Goal: Information Seeking & Learning: Learn about a topic

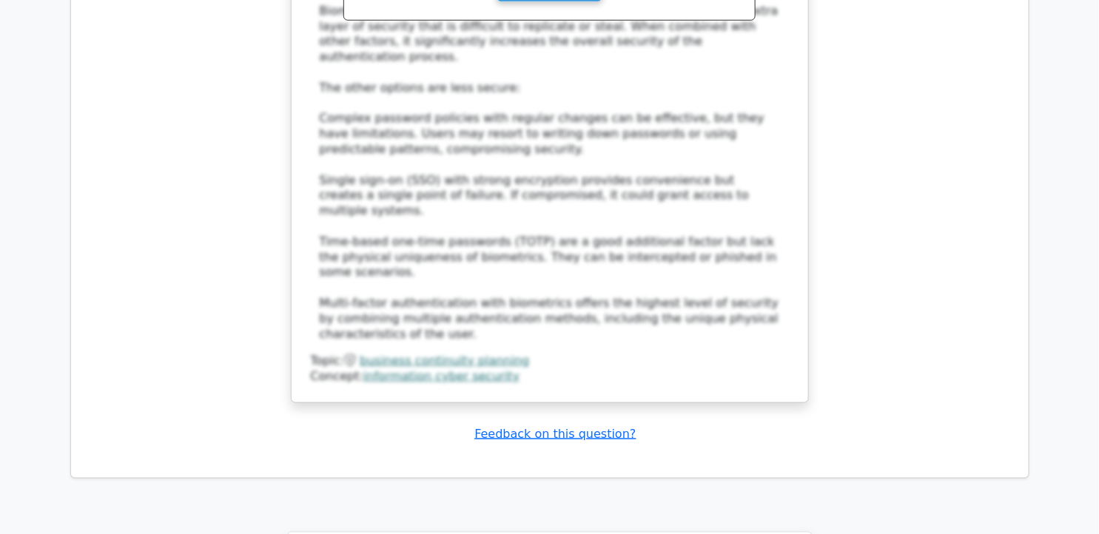
scroll to position [8783, 0]
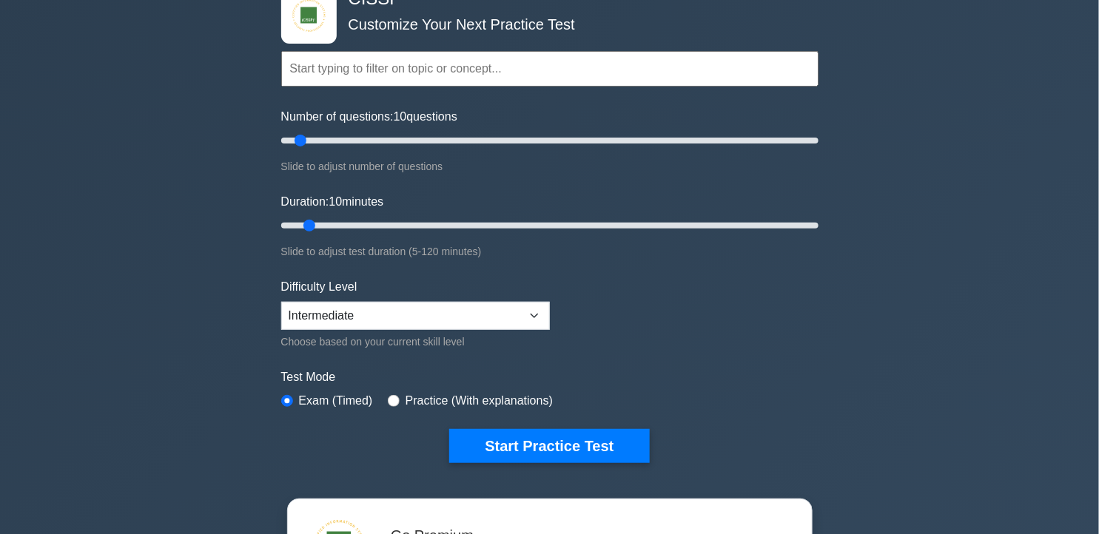
scroll to position [329, 0]
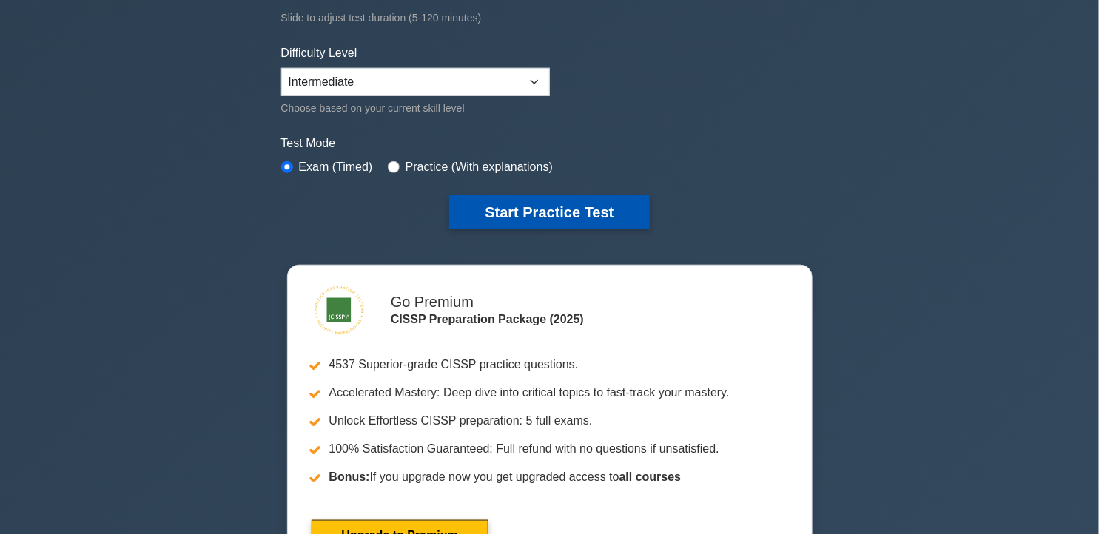
click at [605, 206] on button "Start Practice Test" at bounding box center [549, 212] width 200 height 34
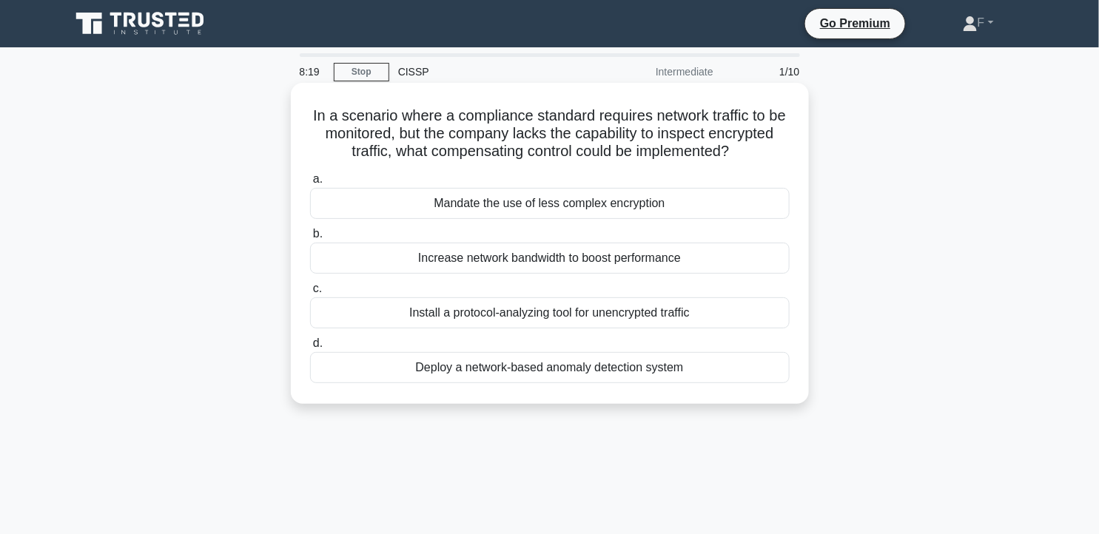
click at [640, 274] on div "Increase network bandwidth to boost performance" at bounding box center [550, 258] width 480 height 31
click at [310, 239] on input "b. Increase network bandwidth to boost performance" at bounding box center [310, 234] width 0 height 10
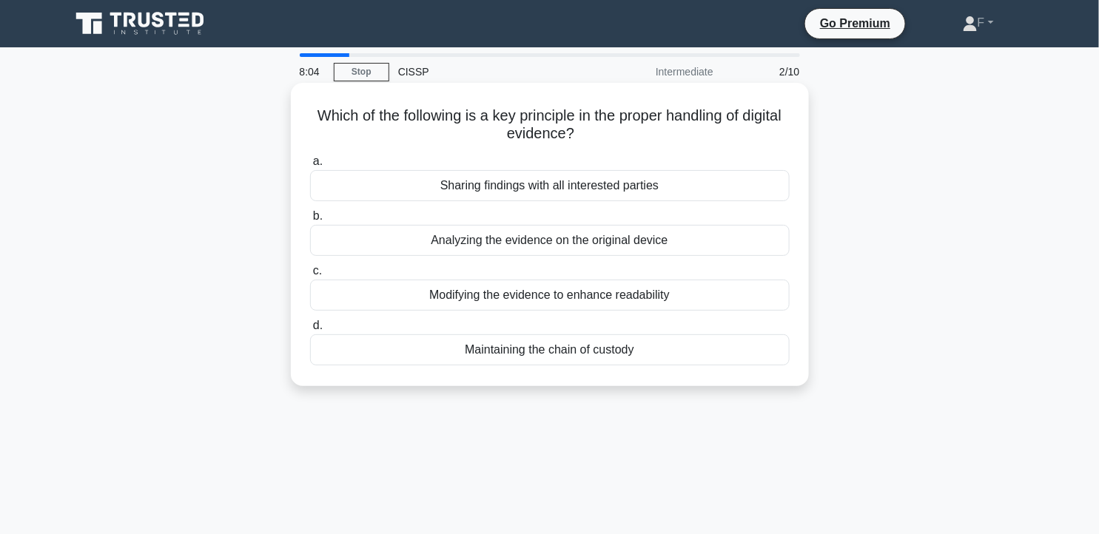
click at [674, 353] on div "Maintaining the chain of custody" at bounding box center [550, 350] width 480 height 31
click at [310, 331] on input "d. Maintaining the chain of custody" at bounding box center [310, 326] width 0 height 10
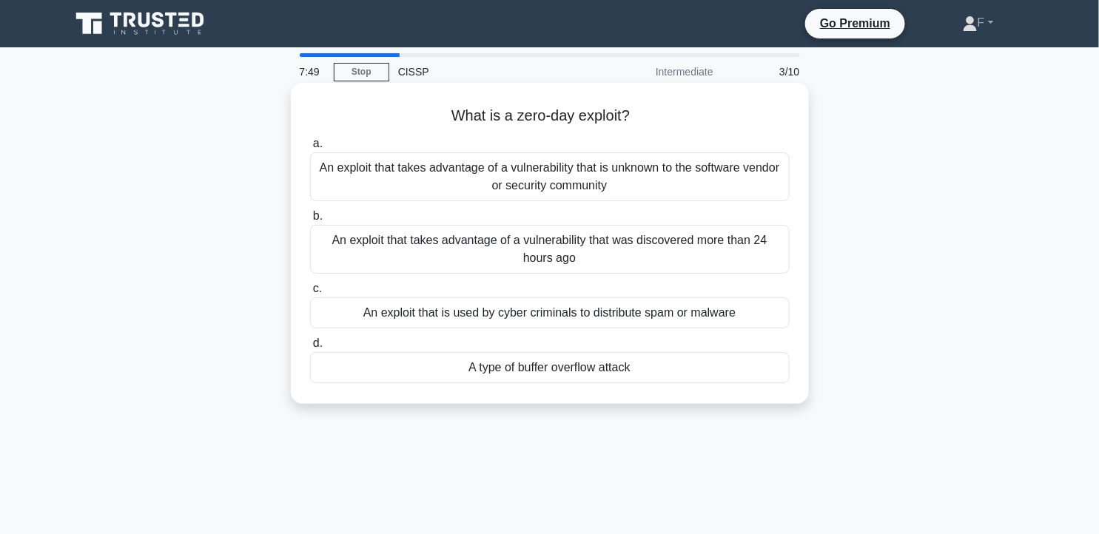
click at [677, 178] on div "An exploit that takes advantage of a vulnerability that is unknown to the softw…" at bounding box center [550, 176] width 480 height 49
click at [310, 149] on input "a. An exploit that takes advantage of a vulnerability that is unknown to the so…" at bounding box center [310, 144] width 0 height 10
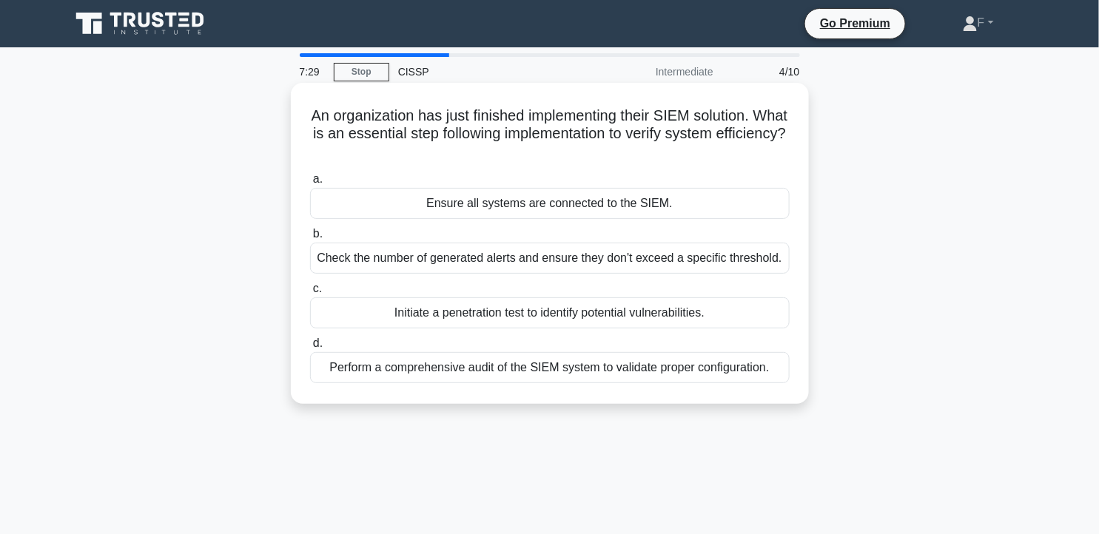
click at [757, 372] on div "Perform a comprehensive audit of the SIEM system to validate proper configurati…" at bounding box center [550, 367] width 480 height 31
click at [310, 349] on input "d. Perform a comprehensive audit of the SIEM system to validate proper configur…" at bounding box center [310, 344] width 0 height 10
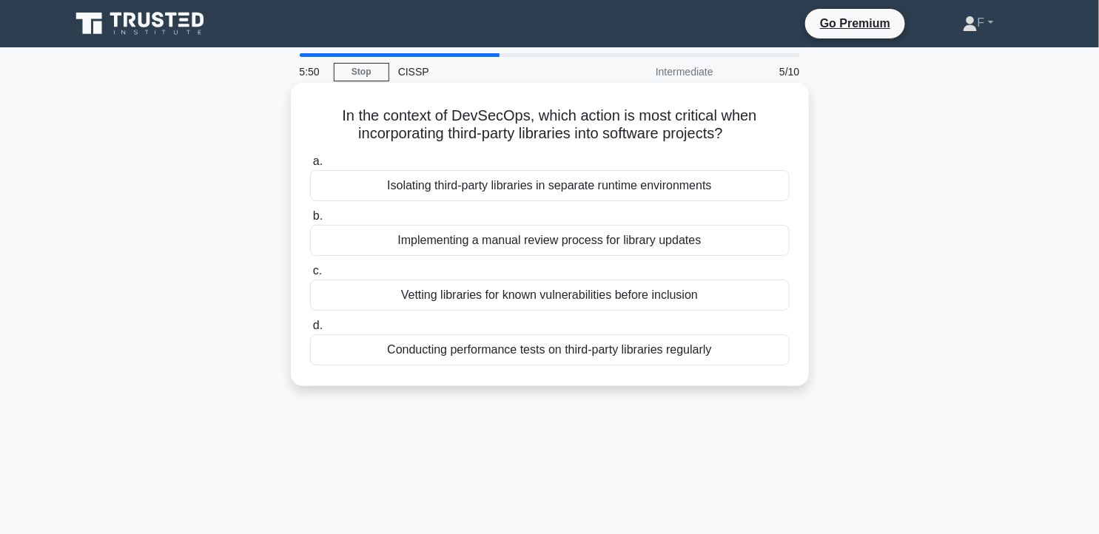
click at [654, 358] on div "Conducting performance tests on third-party libraries regularly" at bounding box center [550, 350] width 480 height 31
click at [310, 331] on input "d. Conducting performance tests on third-party libraries regularly" at bounding box center [310, 326] width 0 height 10
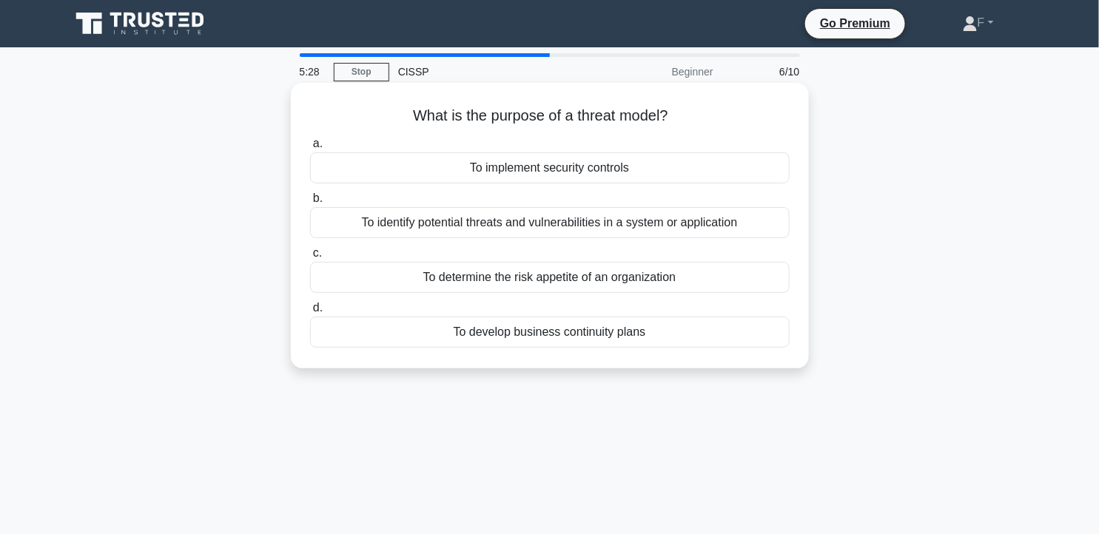
click at [653, 219] on div "To identify potential threats and vulnerabilities in a system or application" at bounding box center [550, 222] width 480 height 31
click at [310, 204] on input "b. To identify potential threats and vulnerabilities in a system or application" at bounding box center [310, 199] width 0 height 10
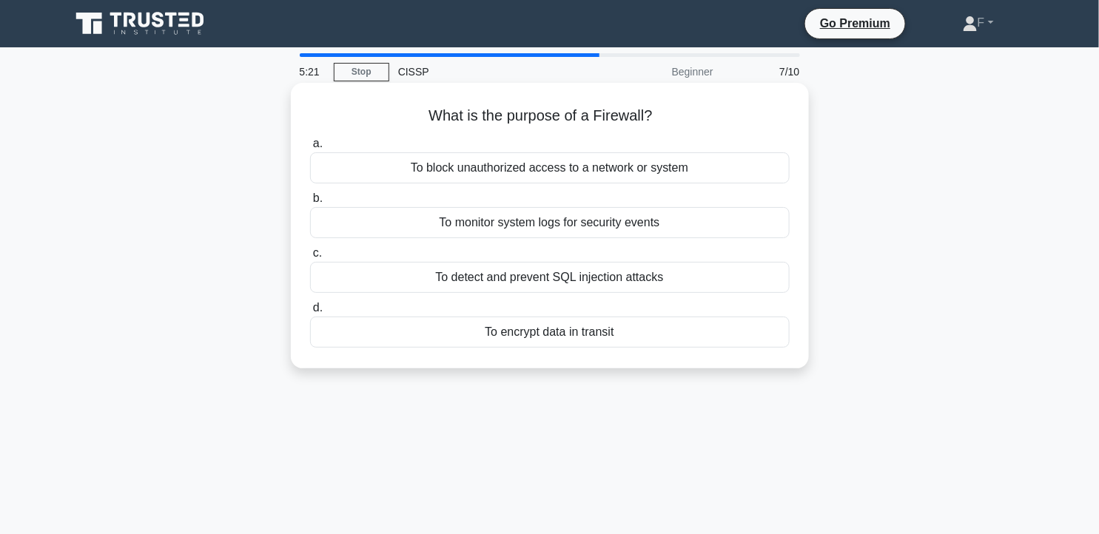
click at [594, 174] on div "To block unauthorized access to a network or system" at bounding box center [550, 167] width 480 height 31
click at [310, 149] on input "a. To block unauthorized access to a network or system" at bounding box center [310, 144] width 0 height 10
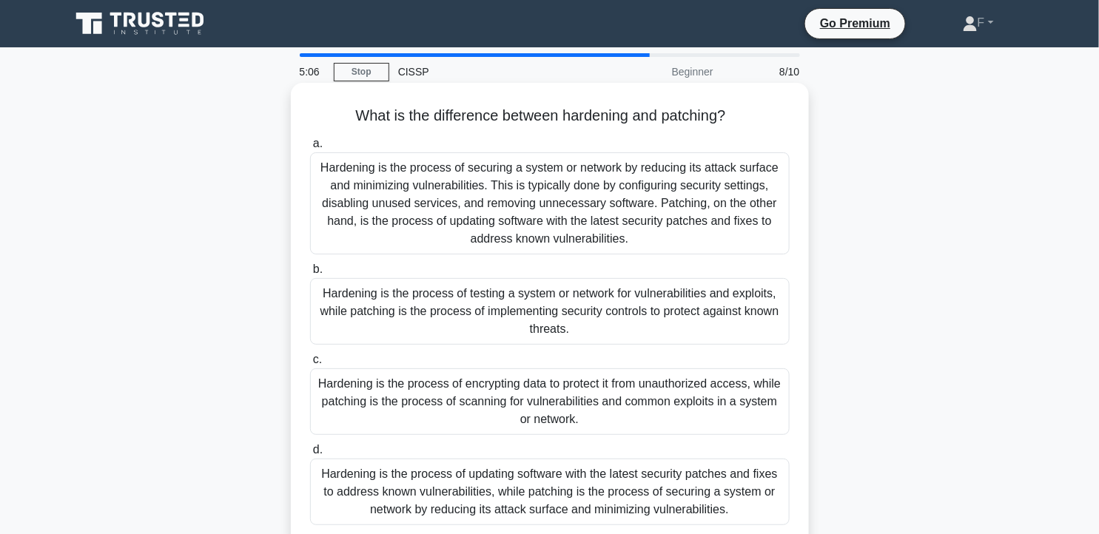
click at [708, 212] on div "Hardening is the process of securing a system or network by reducing its attack…" at bounding box center [550, 203] width 480 height 102
click at [310, 149] on input "a. Hardening is the process of securing a system or network by reducing its att…" at bounding box center [310, 144] width 0 height 10
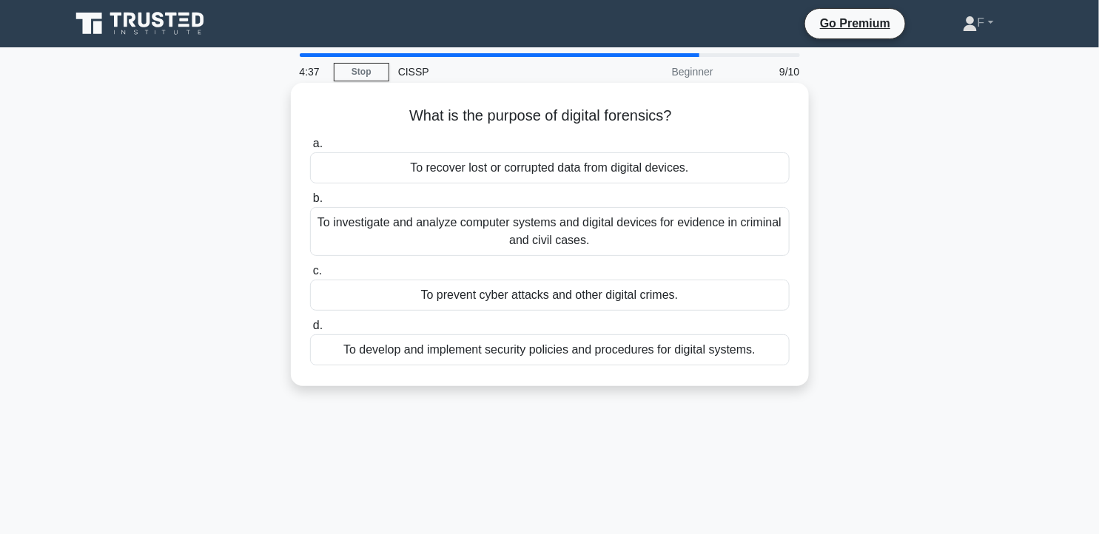
click at [622, 241] on div "To investigate and analyze computer systems and digital devices for evidence in…" at bounding box center [550, 231] width 480 height 49
click at [310, 204] on input "b. To investigate and analyze computer systems and digital devices for evidence…" at bounding box center [310, 199] width 0 height 10
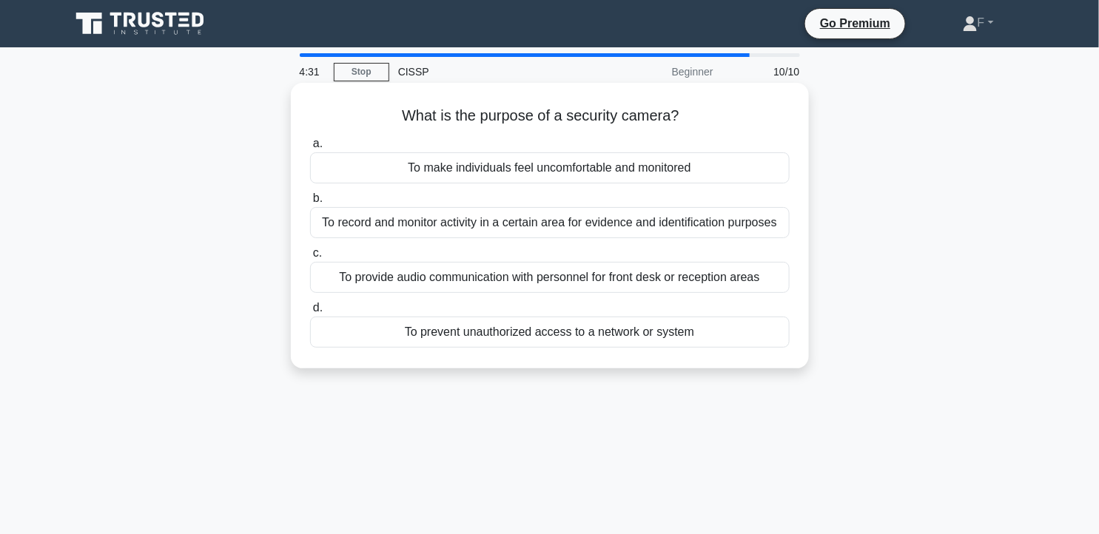
click at [754, 338] on div "To prevent unauthorized access to a network or system" at bounding box center [550, 332] width 480 height 31
click at [310, 313] on input "d. To prevent unauthorized access to a network or system" at bounding box center [310, 309] width 0 height 10
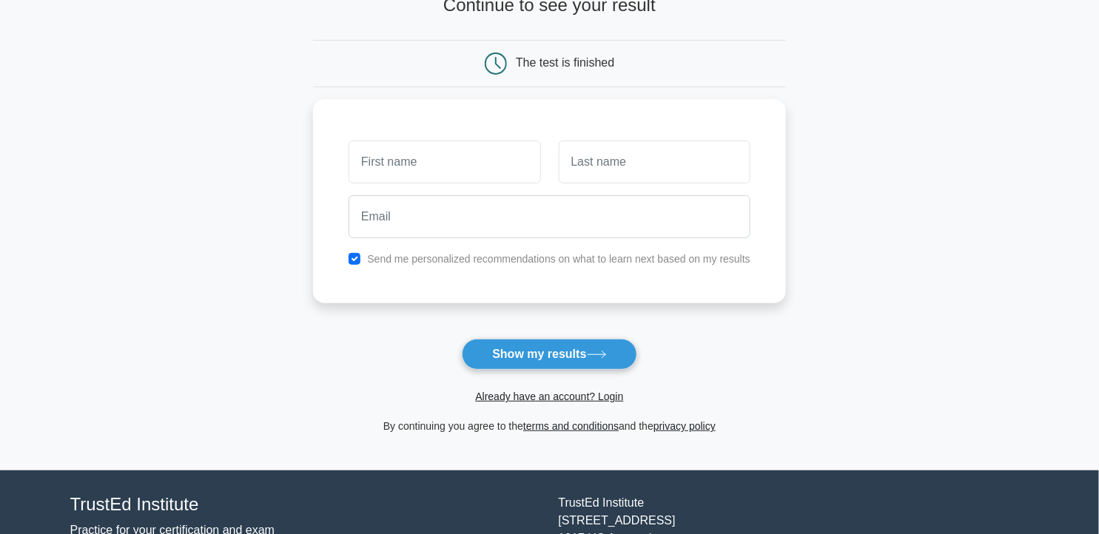
scroll to position [82, 0]
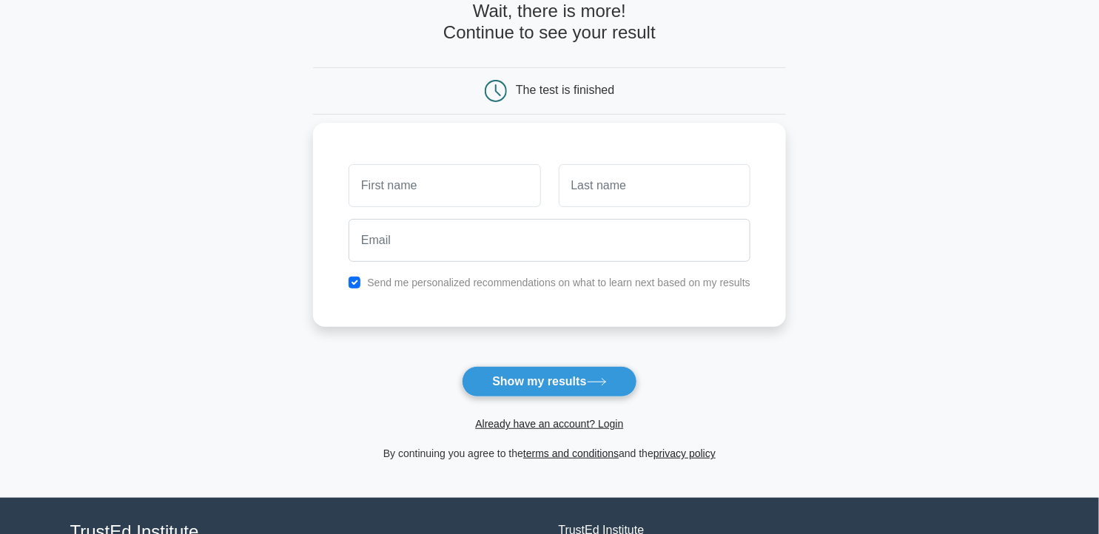
click at [472, 195] on input "text" at bounding box center [445, 185] width 192 height 43
type input "Farshad"
click at [678, 187] on input "text" at bounding box center [655, 185] width 192 height 43
type input "Zare"
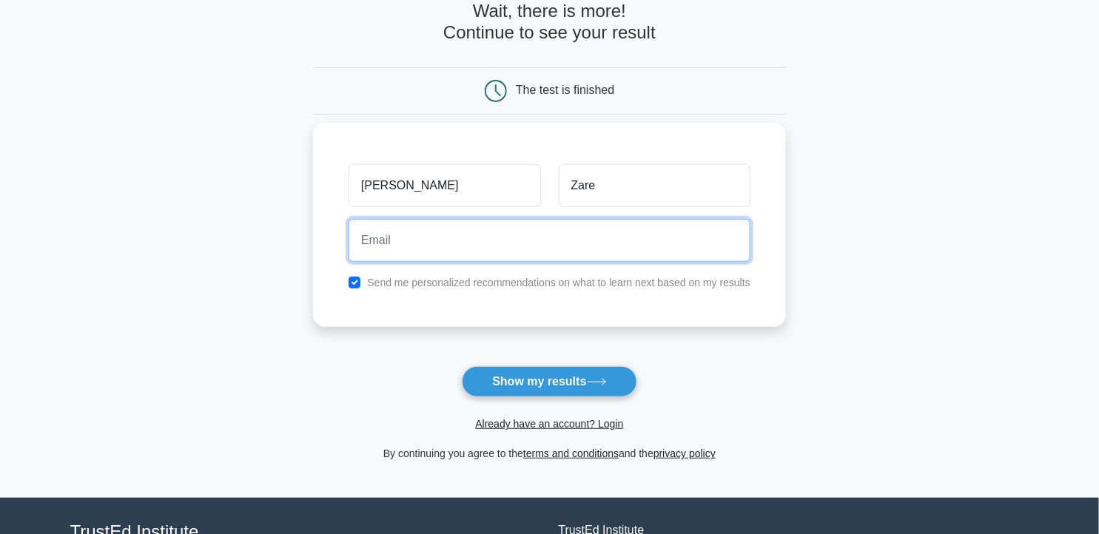
click at [544, 241] on input "email" at bounding box center [550, 240] width 402 height 43
type input "[EMAIL_ADDRESS][DOMAIN_NAME]"
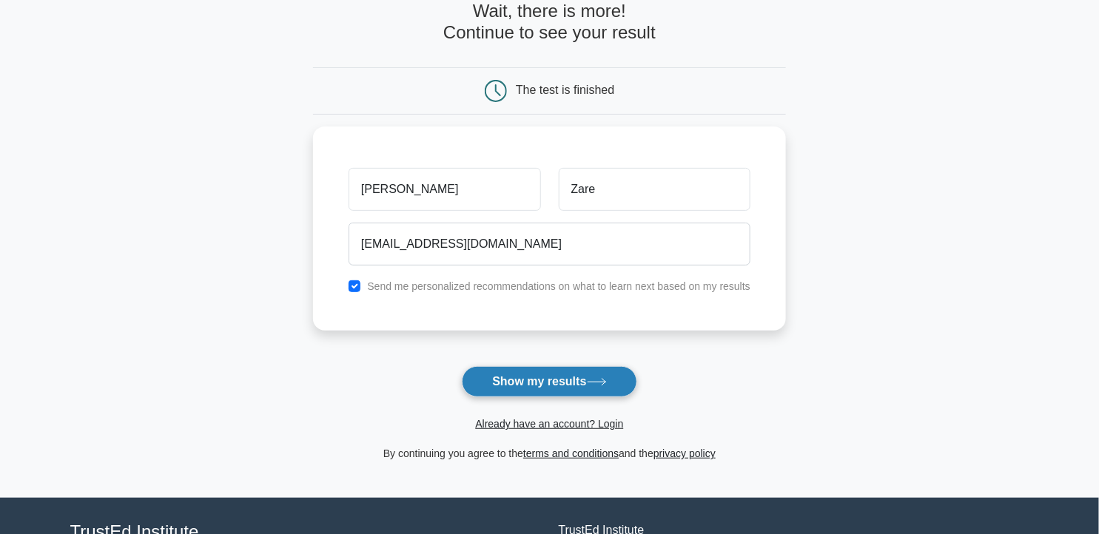
click at [546, 378] on button "Show my results" at bounding box center [549, 381] width 175 height 31
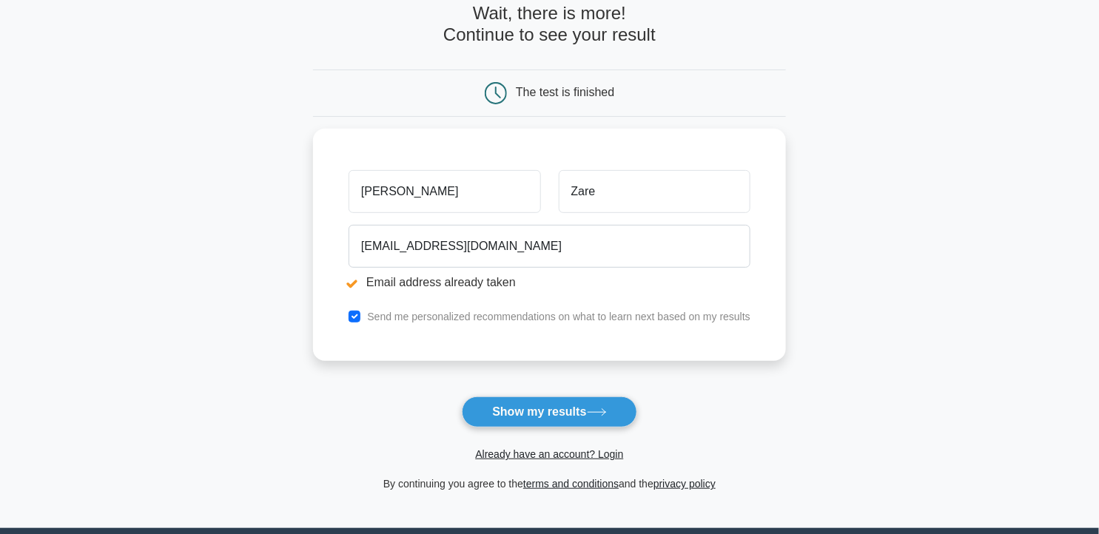
scroll to position [247, 0]
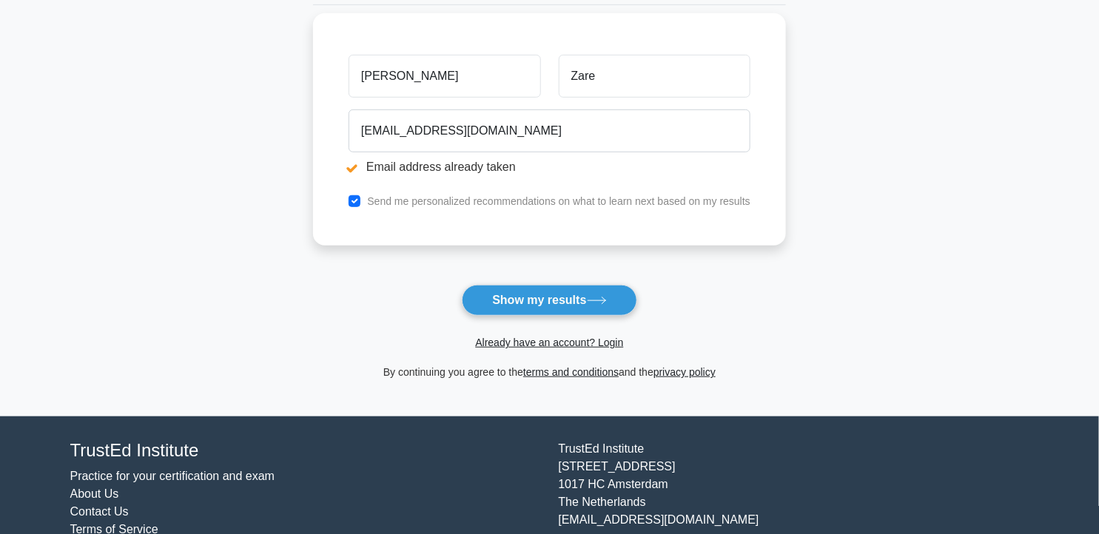
click at [379, 206] on label "Send me personalized recommendations on what to learn next based on my results" at bounding box center [558, 201] width 383 height 12
click at [353, 201] on input "checkbox" at bounding box center [355, 201] width 12 height 12
checkbox input "false"
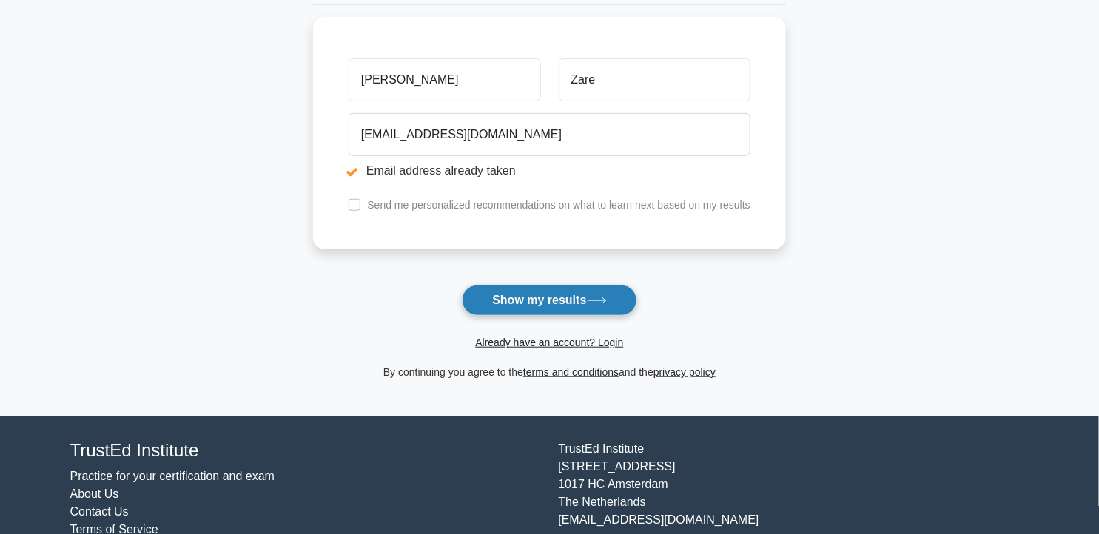
click at [530, 307] on button "Show my results" at bounding box center [549, 300] width 175 height 31
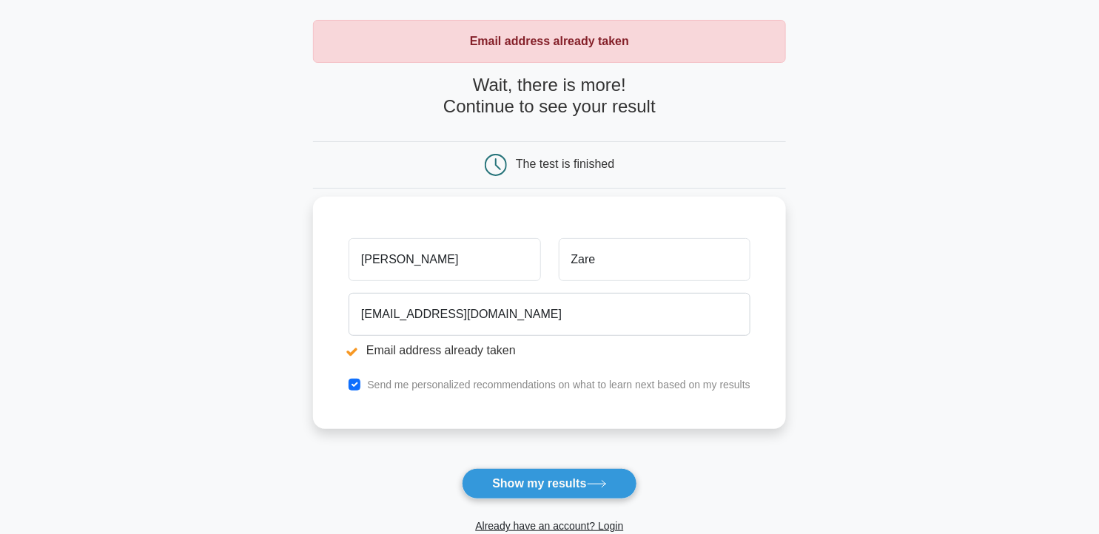
scroll to position [164, 0]
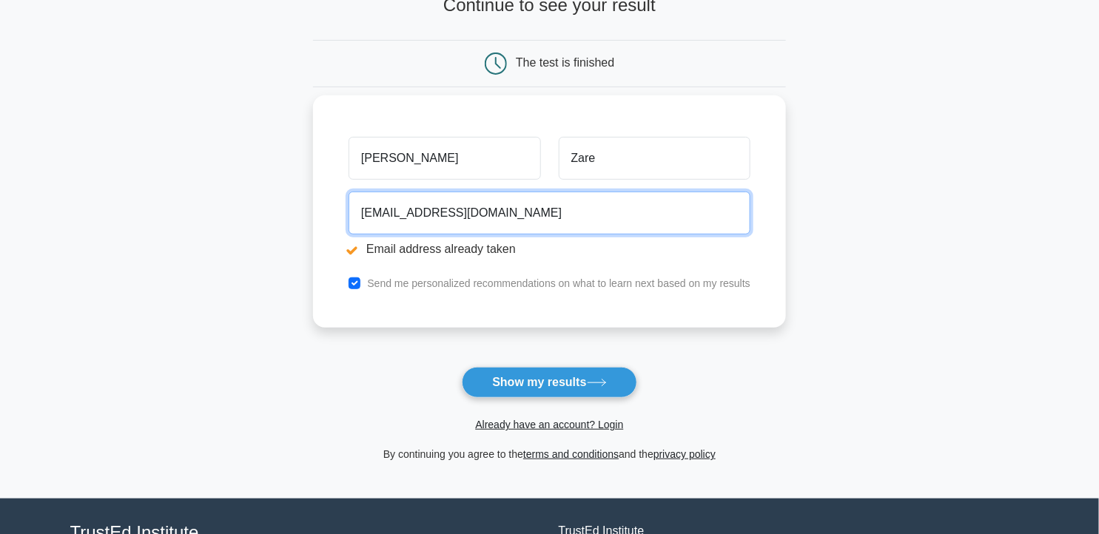
click at [611, 222] on input "[EMAIL_ADDRESS][DOMAIN_NAME]" at bounding box center [550, 213] width 402 height 43
click at [611, 222] on input "it.idehpardaz@gmail.com" at bounding box center [550, 213] width 402 height 43
drag, startPoint x: 611, startPoint y: 222, endPoint x: 358, endPoint y: 227, distance: 252.5
click at [358, 227] on input "it.idehpardaz@gmail.com" at bounding box center [550, 213] width 402 height 43
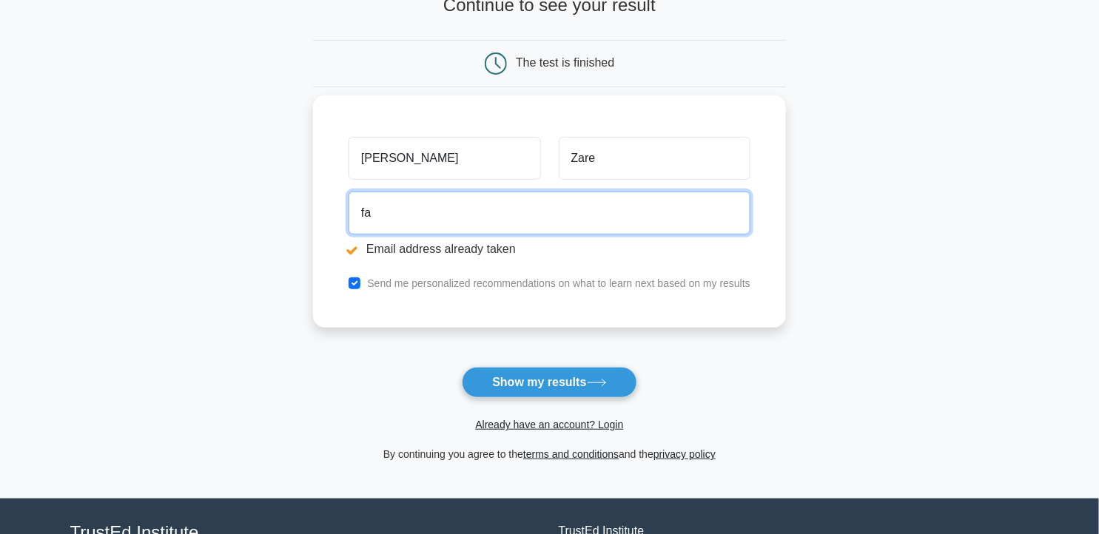
type input "farhadzare@gmail.com"
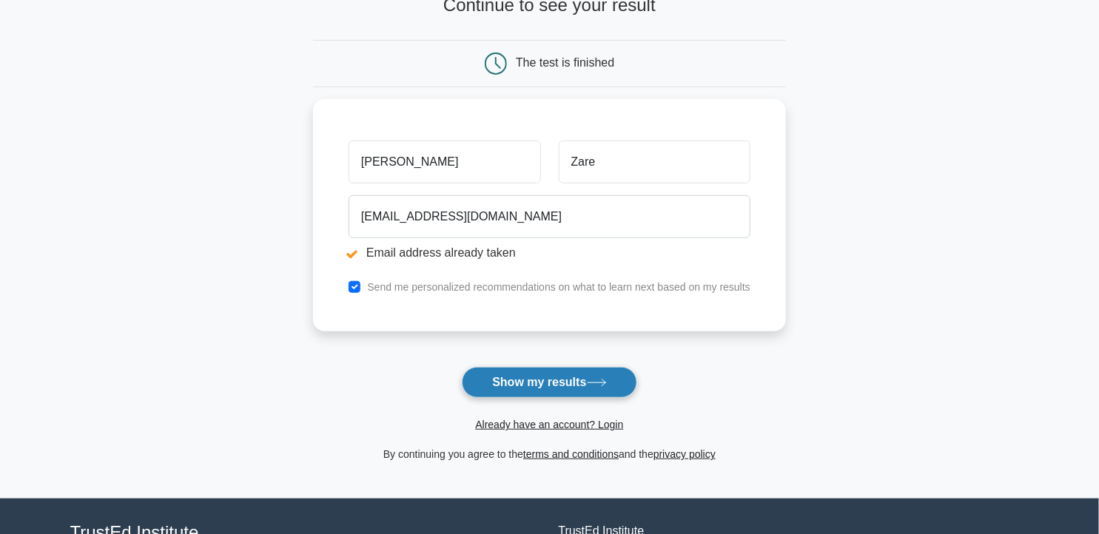
click at [553, 386] on button "Show my results" at bounding box center [549, 382] width 175 height 31
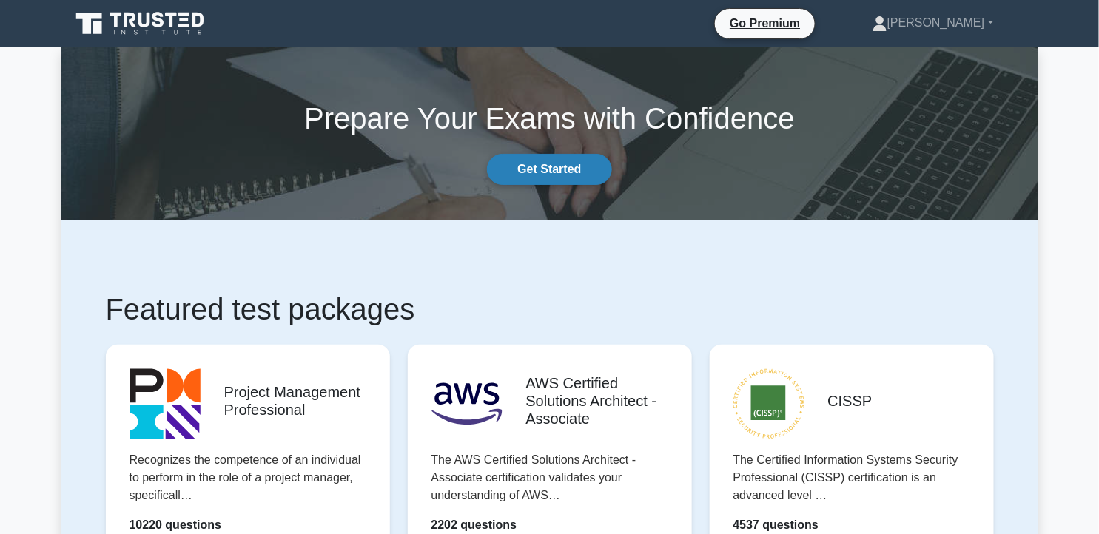
click at [561, 170] on link "Get Started" at bounding box center [549, 169] width 124 height 31
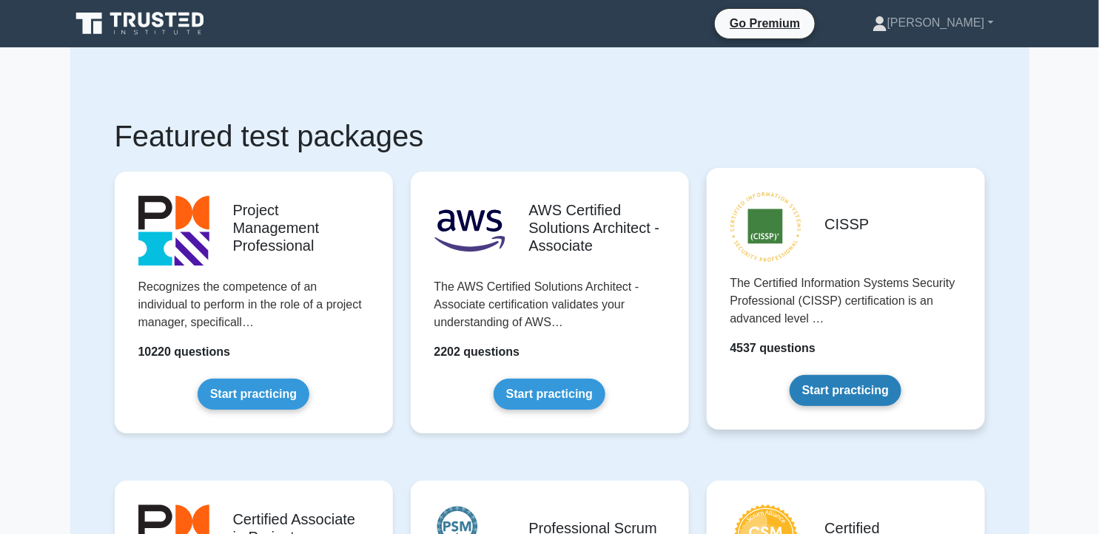
click at [861, 398] on link "Start practicing" at bounding box center [846, 390] width 112 height 31
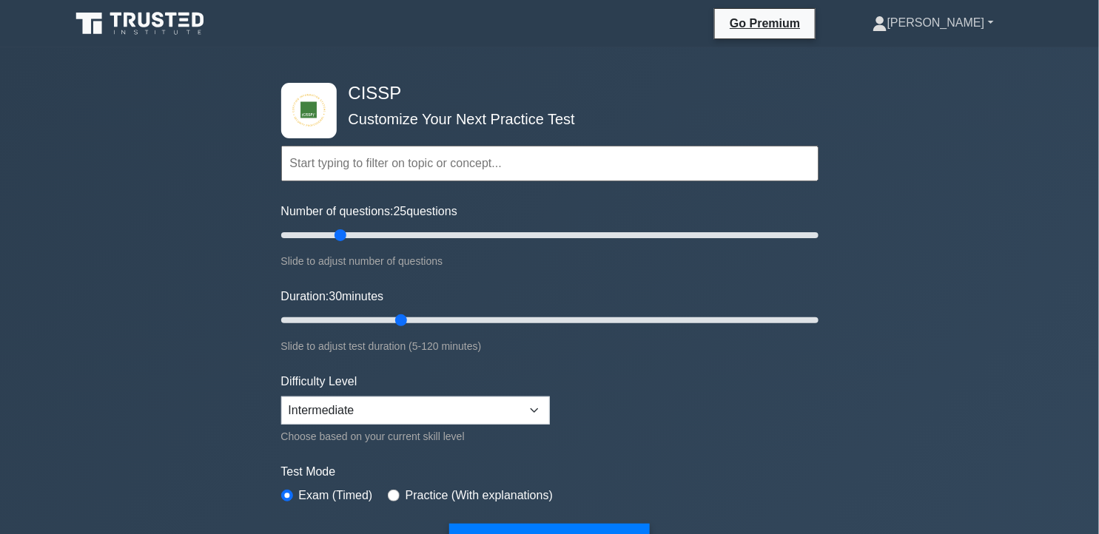
click at [975, 22] on link "[PERSON_NAME]" at bounding box center [933, 23] width 192 height 30
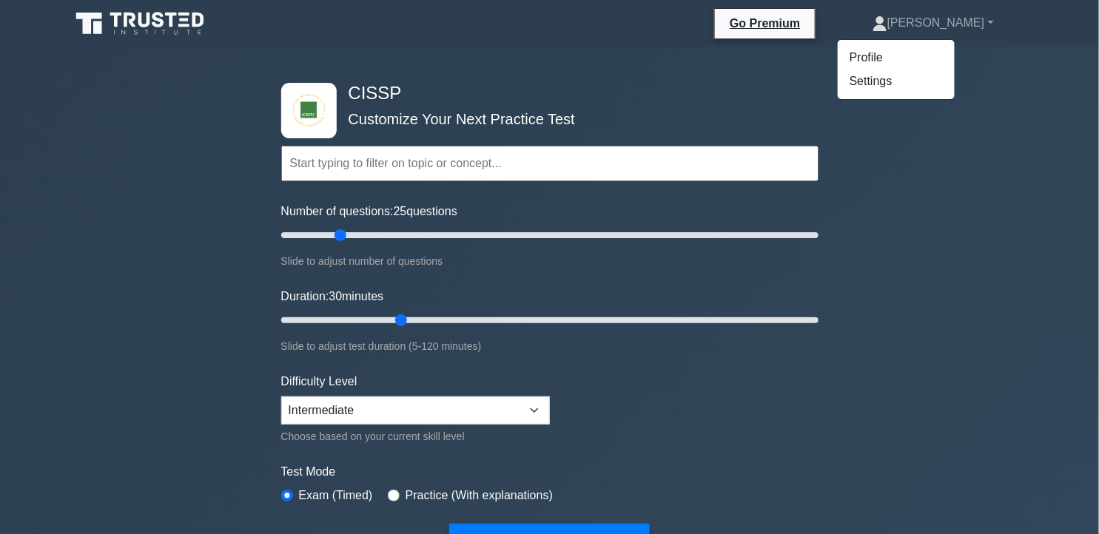
click at [979, 186] on div "CISSP Customize Your Next Practice Test Topics Security and Risk Management Ass…" at bounding box center [549, 498] width 1099 height 903
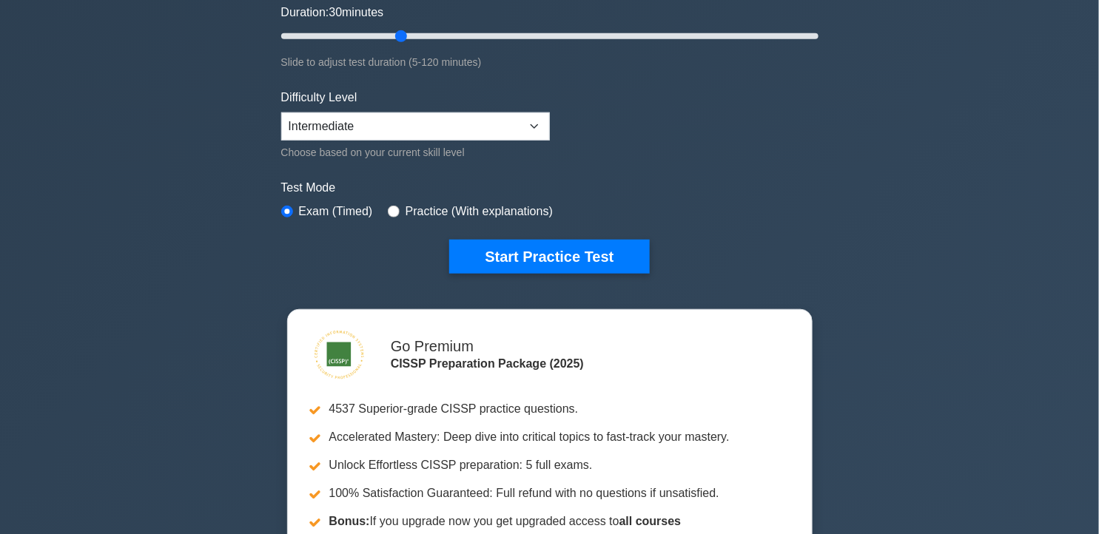
scroll to position [247, 0]
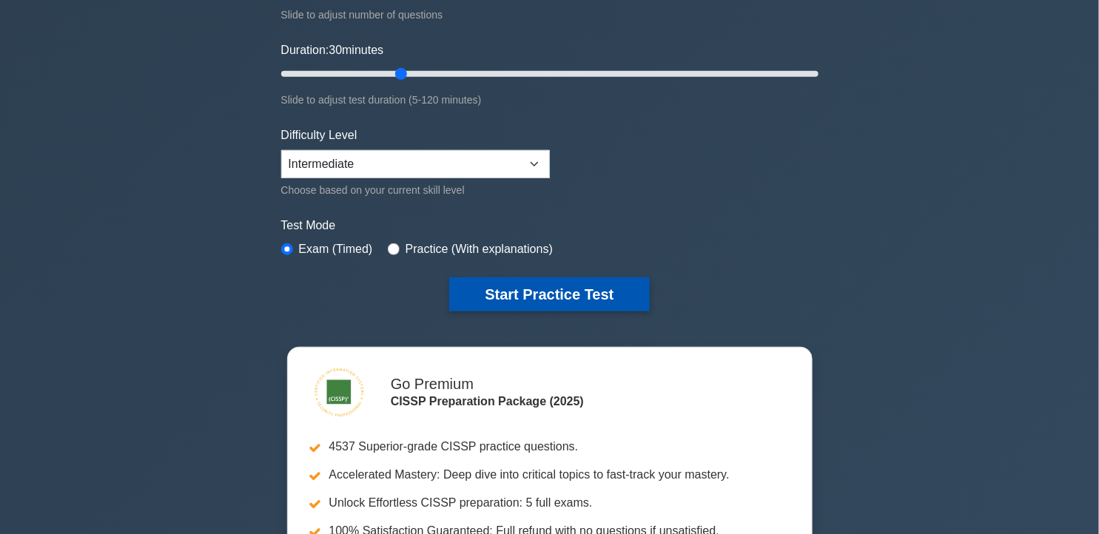
click at [590, 286] on button "Start Practice Test" at bounding box center [549, 295] width 200 height 34
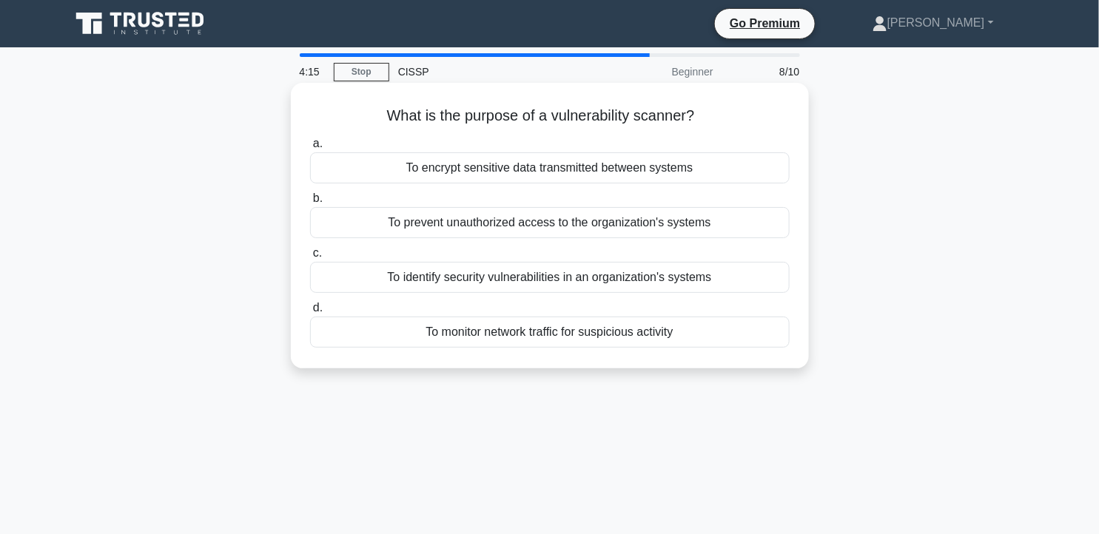
click at [707, 212] on div "To prevent unauthorized access to the organization's systems" at bounding box center [550, 222] width 480 height 31
click at [310, 204] on input "b. To prevent unauthorized access to the organization's systems" at bounding box center [310, 199] width 0 height 10
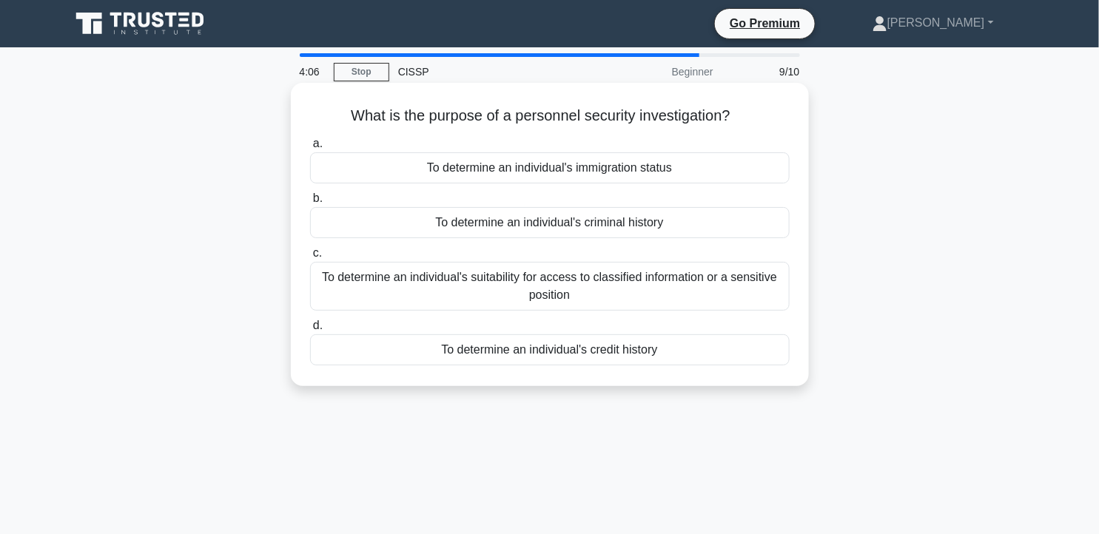
click at [694, 283] on div "To determine an individual's suitability for access to classified information o…" at bounding box center [550, 286] width 480 height 49
click at [310, 258] on input "c. To determine an individual's suitability for access to classified informatio…" at bounding box center [310, 254] width 0 height 10
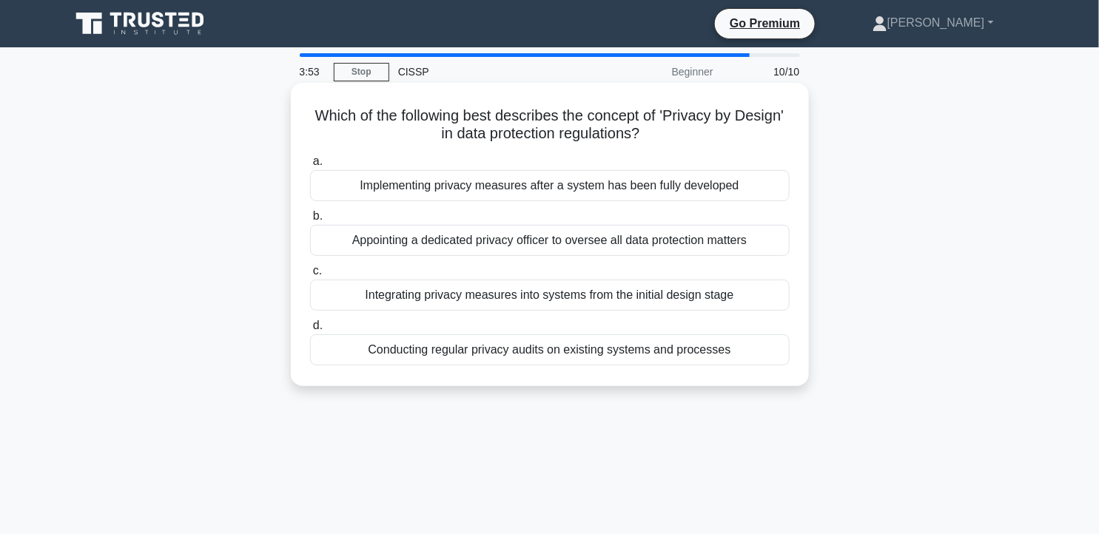
click at [690, 247] on div "Appointing a dedicated privacy officer to oversee all data protection matters" at bounding box center [550, 240] width 480 height 31
click at [310, 221] on input "b. Appointing a dedicated privacy officer to oversee all data protection matters" at bounding box center [310, 217] width 0 height 10
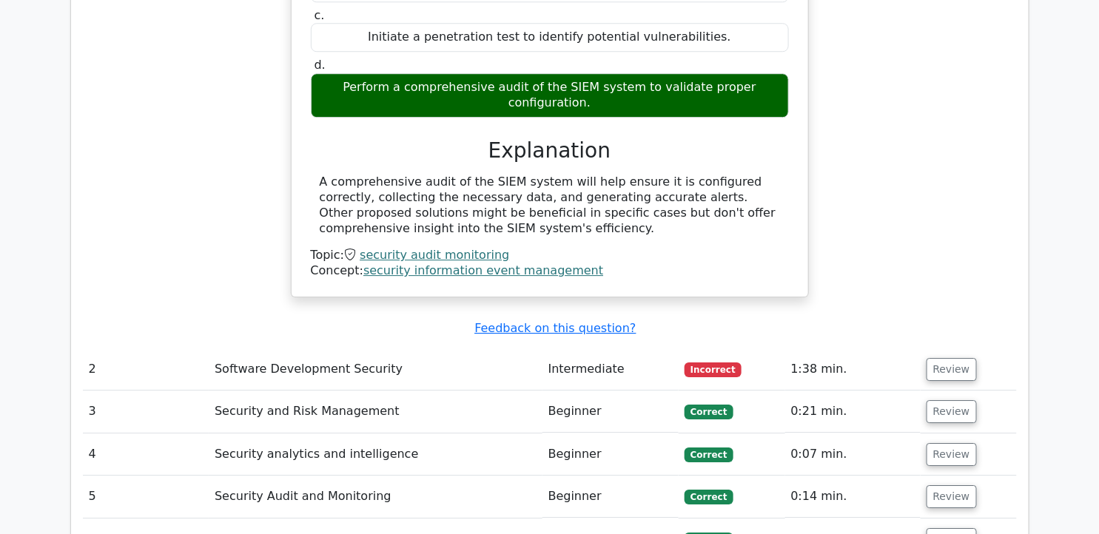
scroll to position [1481, 0]
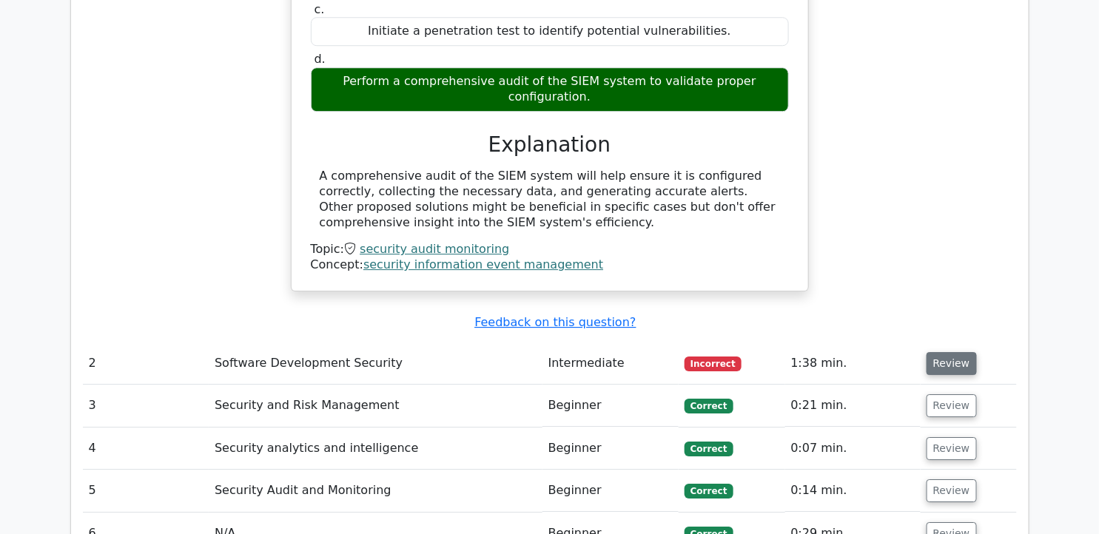
click at [945, 352] on button "Review" at bounding box center [952, 363] width 50 height 23
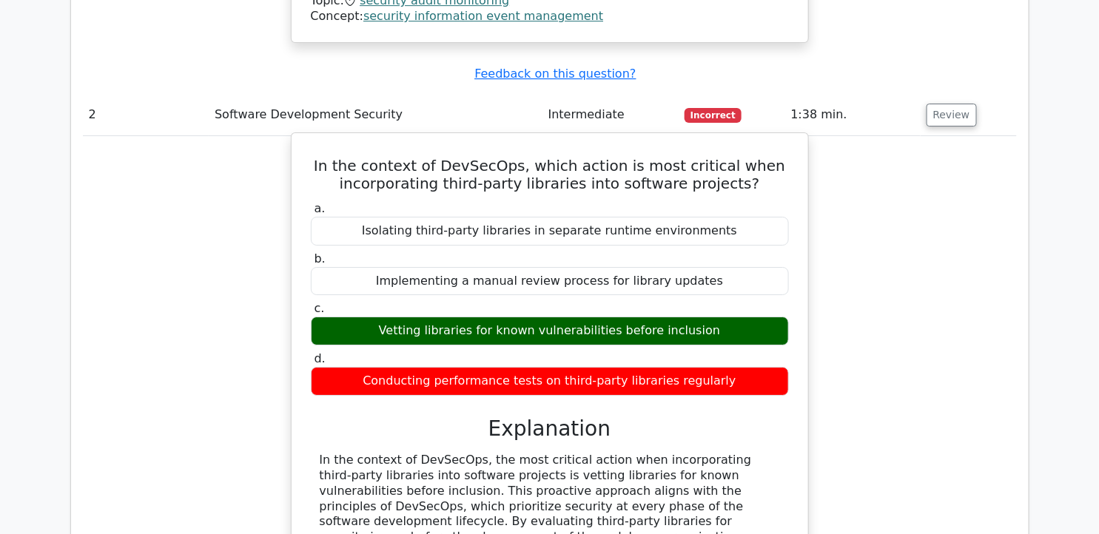
scroll to position [1645, 0]
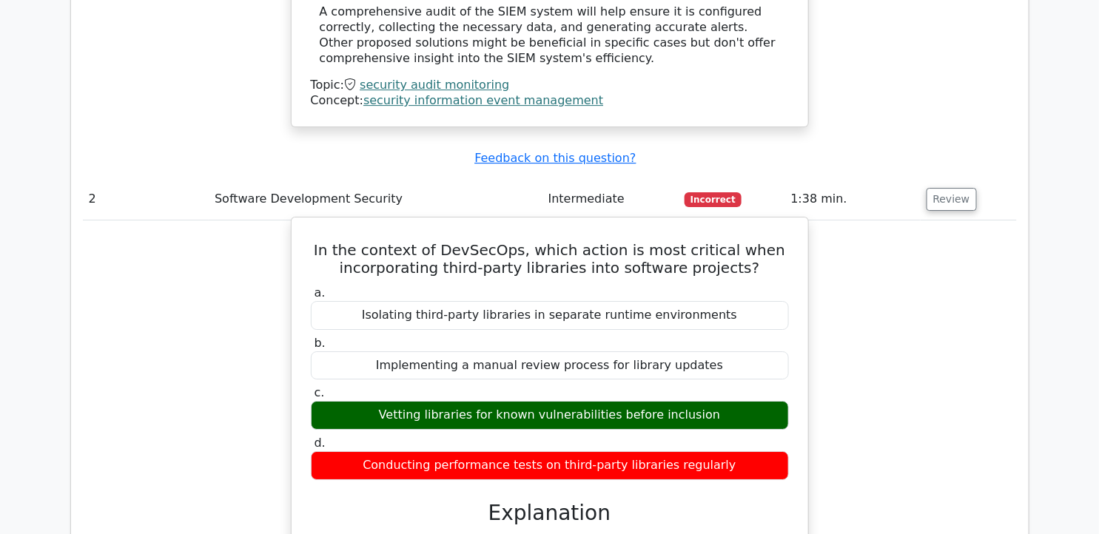
drag, startPoint x: 338, startPoint y: 167, endPoint x: 780, endPoint y: 374, distance: 488.8
copy div "In the context of DevSecOps, which action is most critical when incorporating t…"
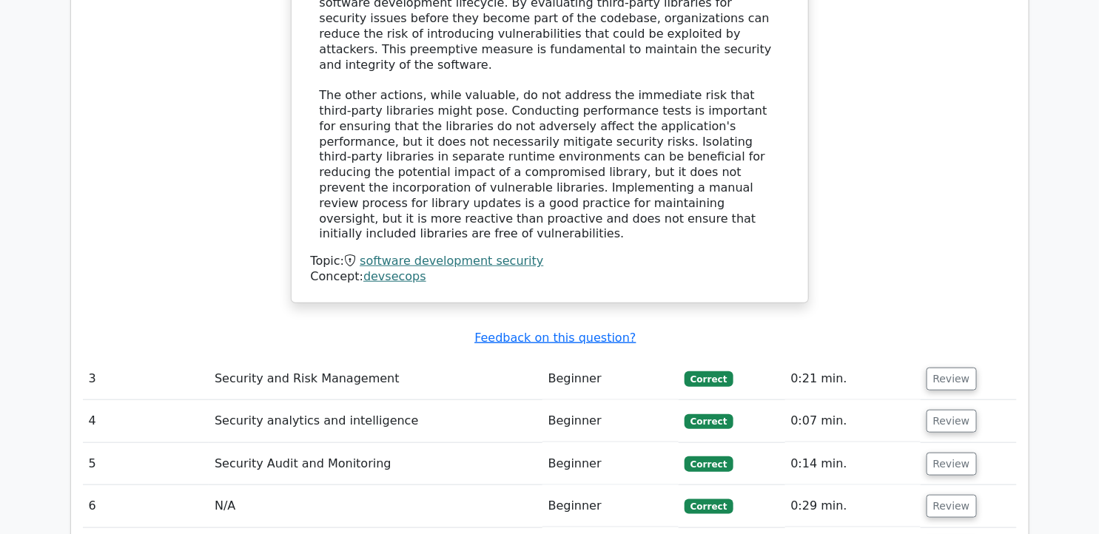
scroll to position [2303, 0]
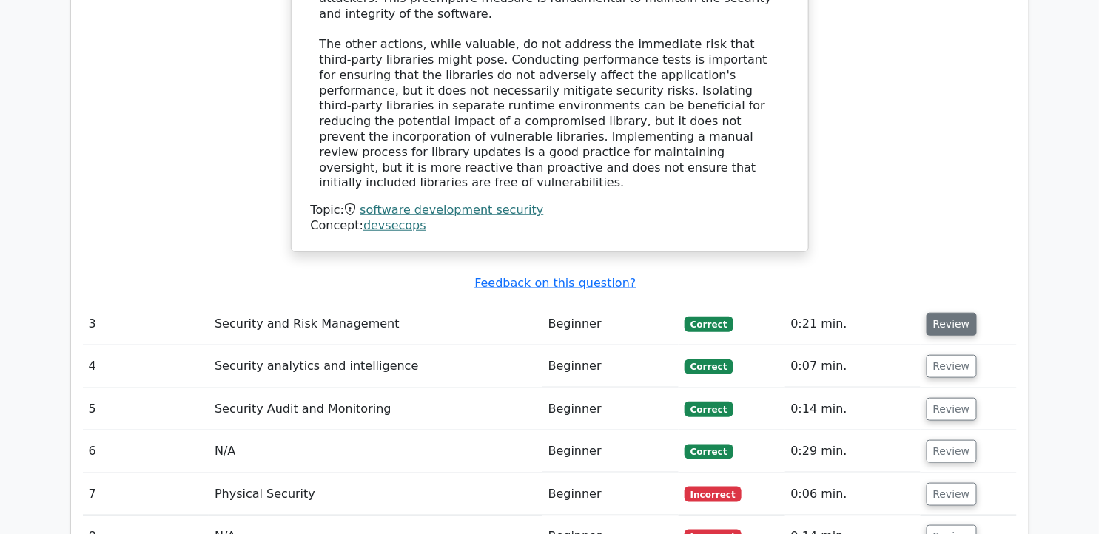
click at [933, 313] on button "Review" at bounding box center [952, 324] width 50 height 23
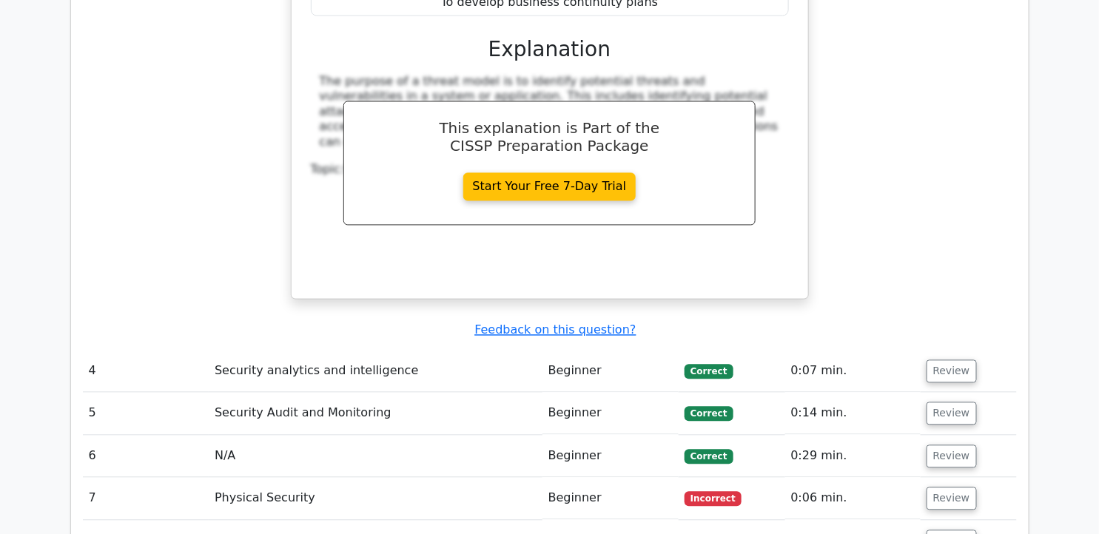
scroll to position [3043, 0]
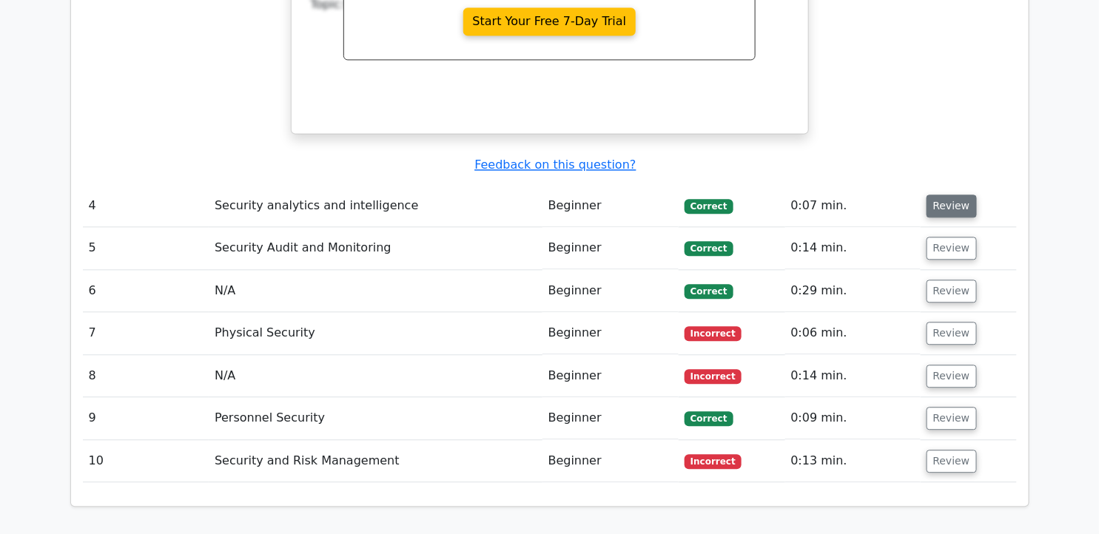
click at [946, 195] on button "Review" at bounding box center [952, 206] width 50 height 23
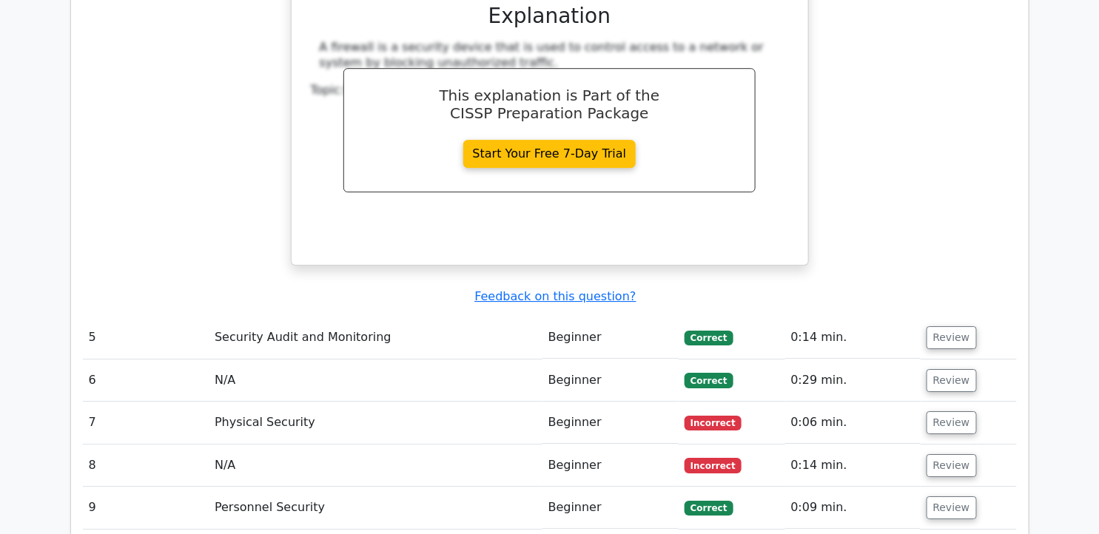
scroll to position [3618, 0]
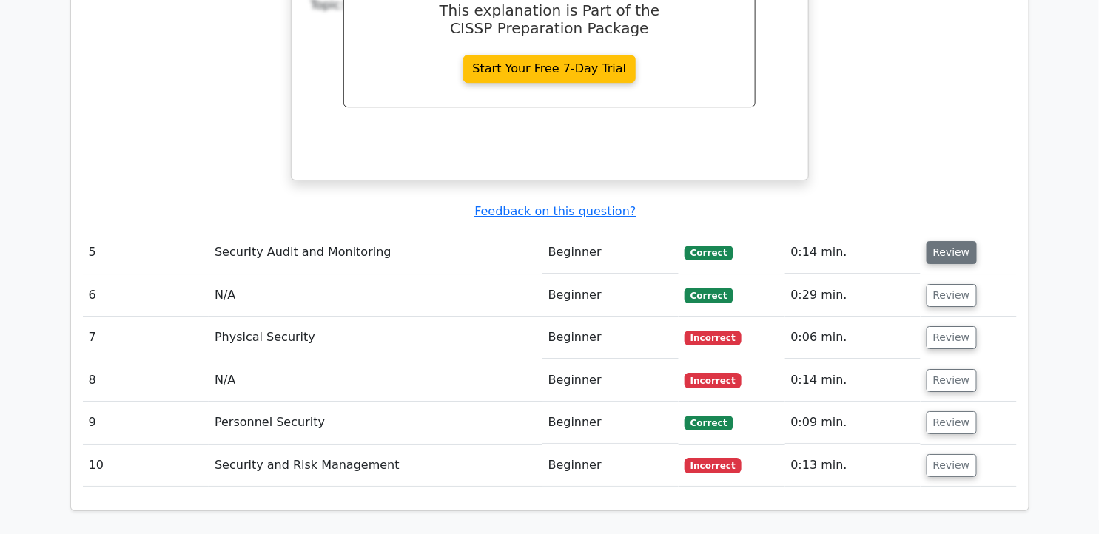
click at [948, 241] on button "Review" at bounding box center [952, 252] width 50 height 23
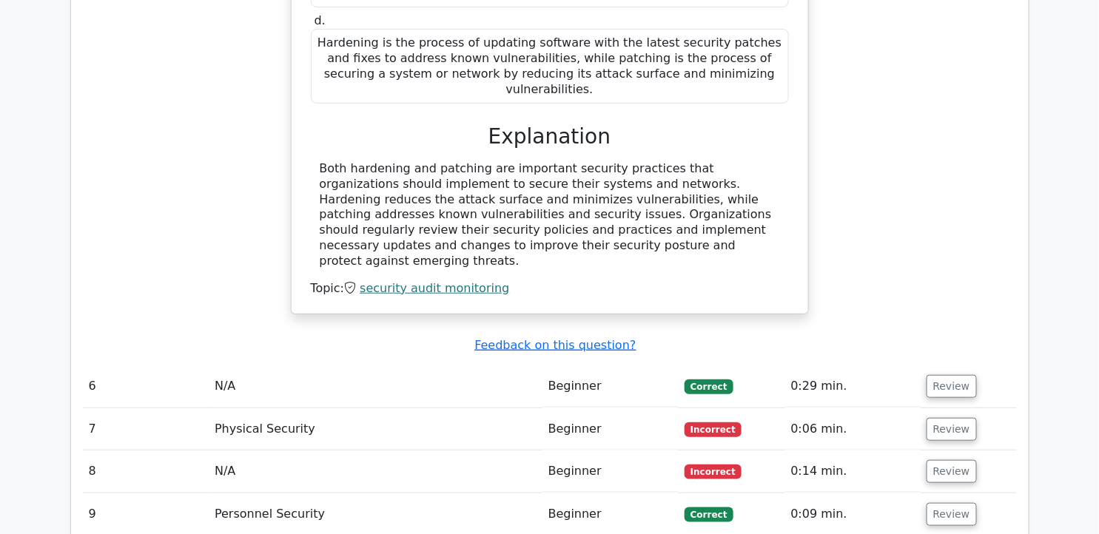
scroll to position [4277, 0]
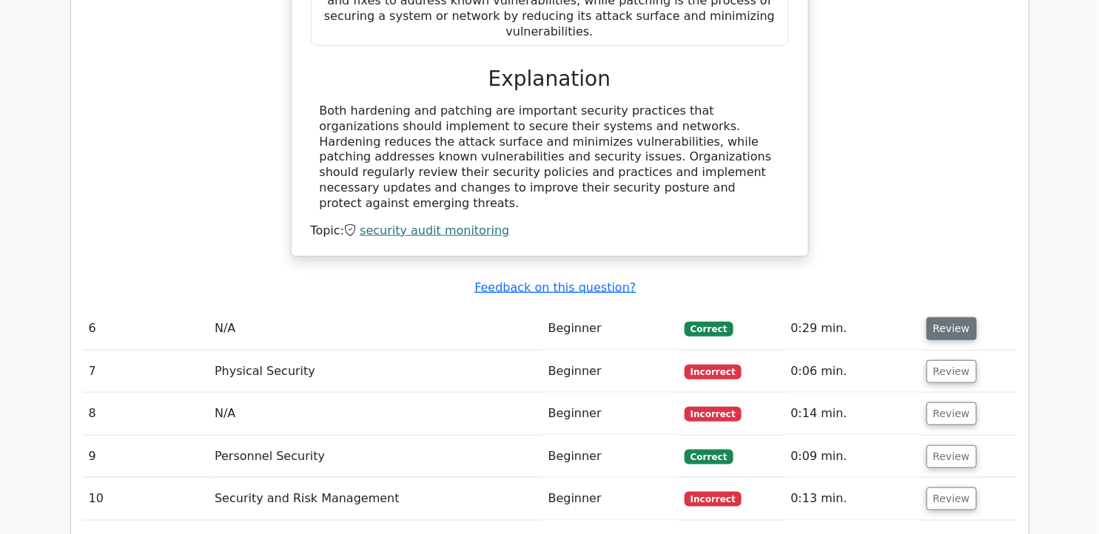
click at [927, 318] on button "Review" at bounding box center [952, 329] width 50 height 23
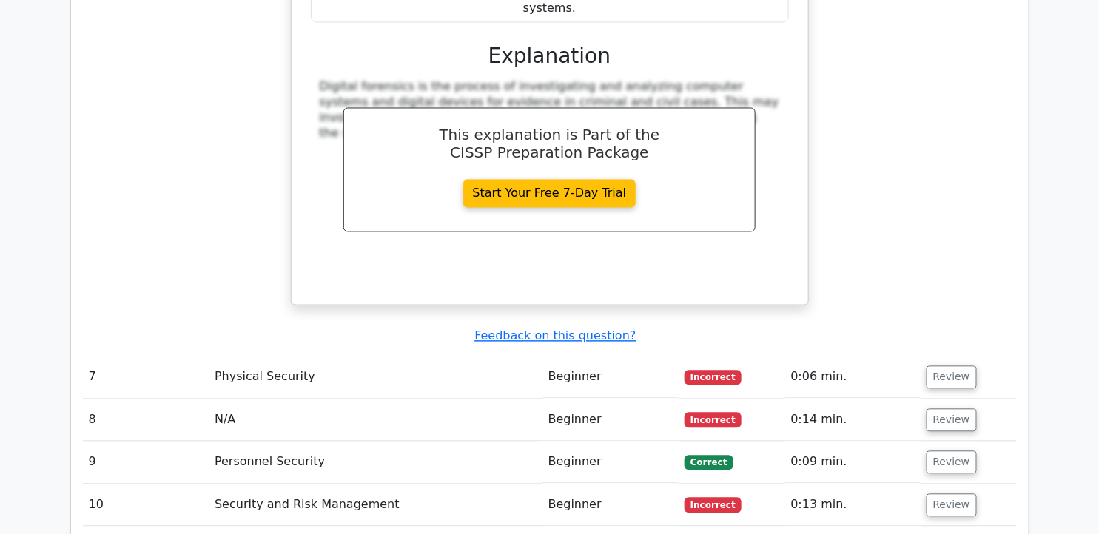
scroll to position [5017, 0]
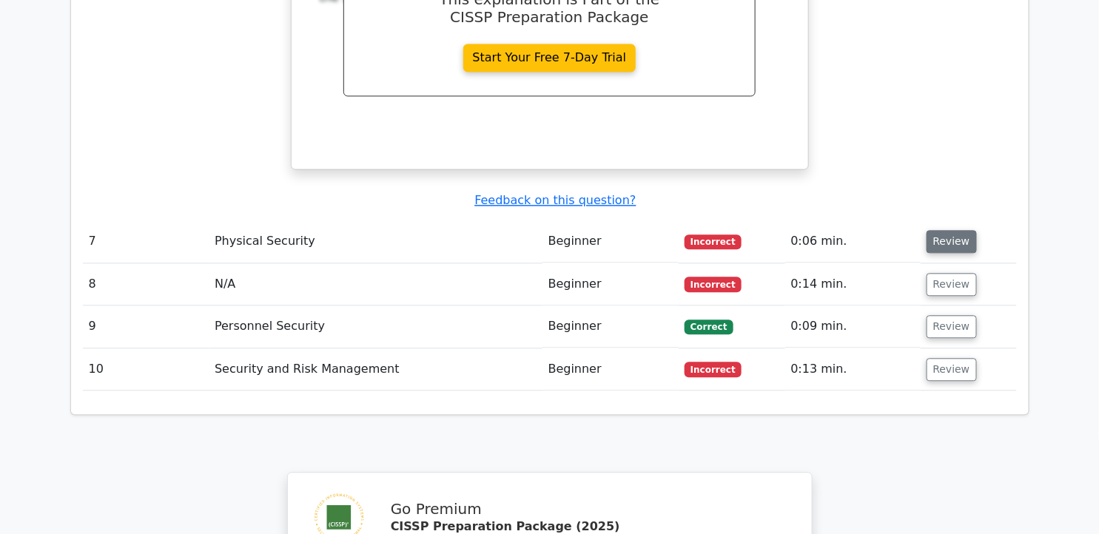
click at [951, 230] on button "Review" at bounding box center [952, 241] width 50 height 23
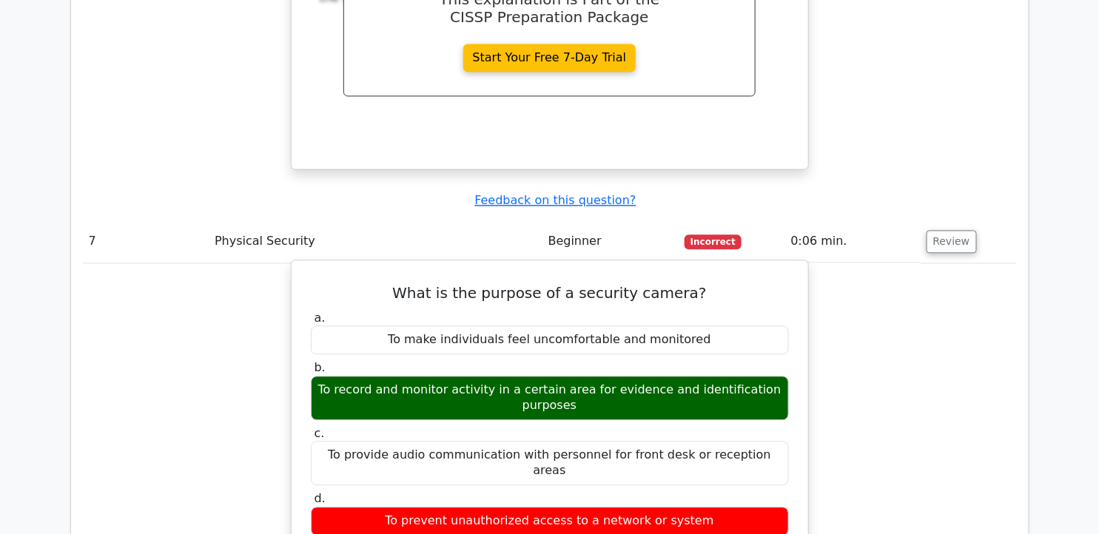
drag, startPoint x: 410, startPoint y: 122, endPoint x: 722, endPoint y: 329, distance: 373.9
click at [722, 333] on div "What is the purpose of a security camera? a. To make individuals feel uncomfort…" at bounding box center [550, 539] width 505 height 546
drag, startPoint x: 722, startPoint y: 329, endPoint x: 625, endPoint y: 224, distance: 142.5
copy div "What is the purpose of a security camera? a. To make individuals feel uncomfort…"
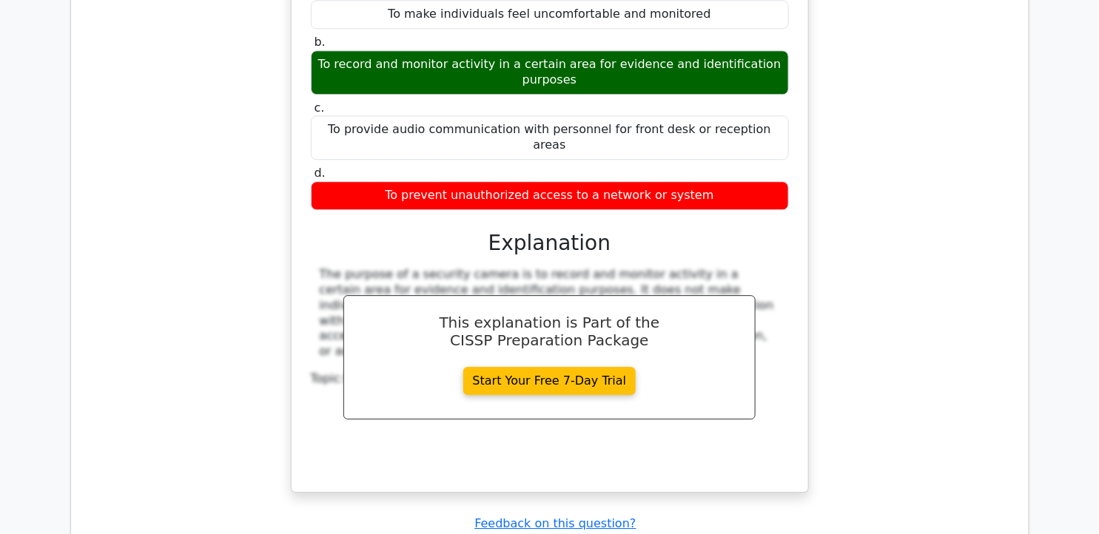
scroll to position [5593, 0]
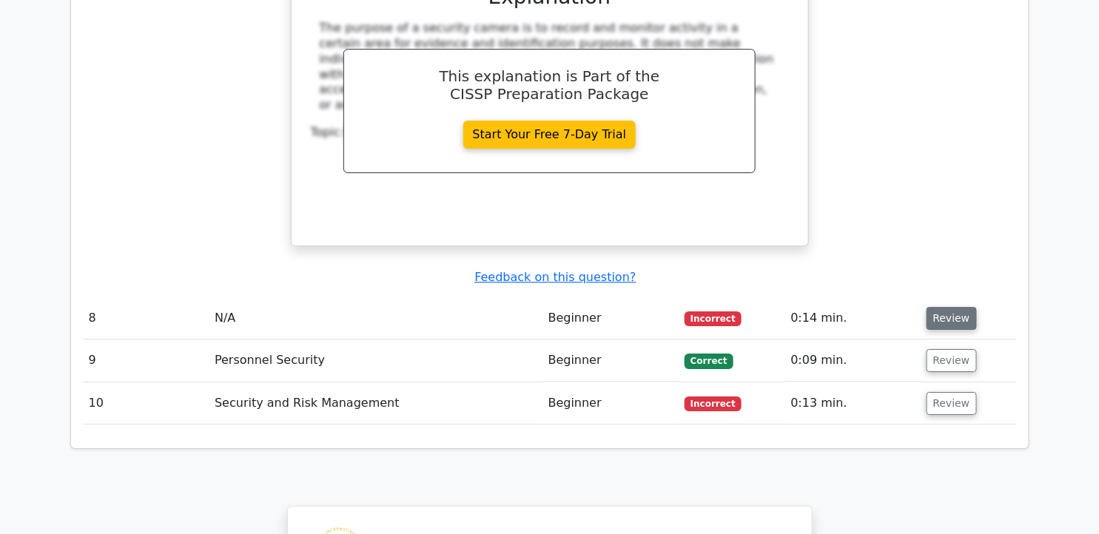
click at [936, 307] on button "Review" at bounding box center [952, 318] width 50 height 23
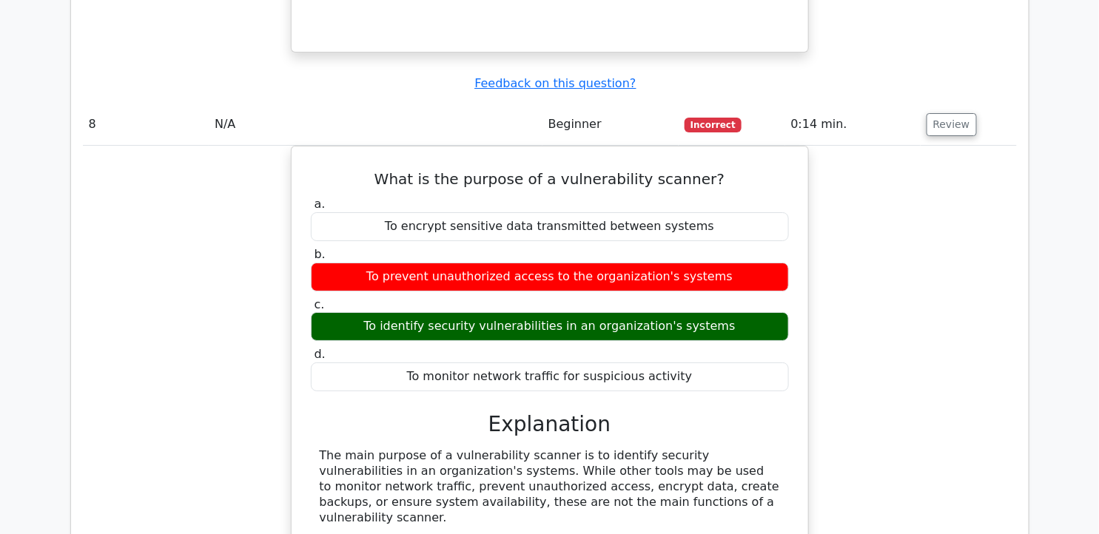
scroll to position [5922, 0]
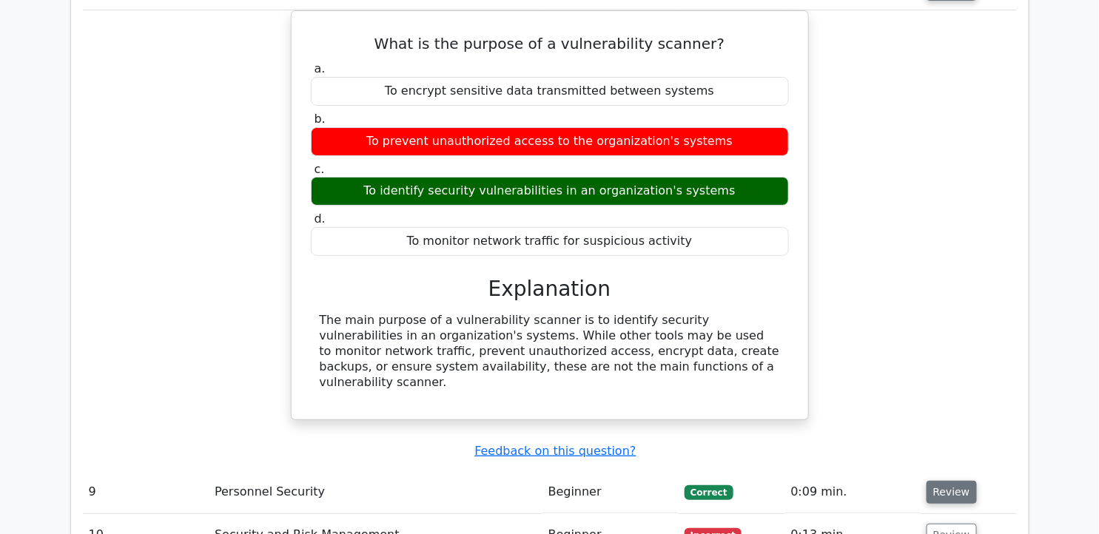
click at [950, 481] on button "Review" at bounding box center [952, 492] width 50 height 23
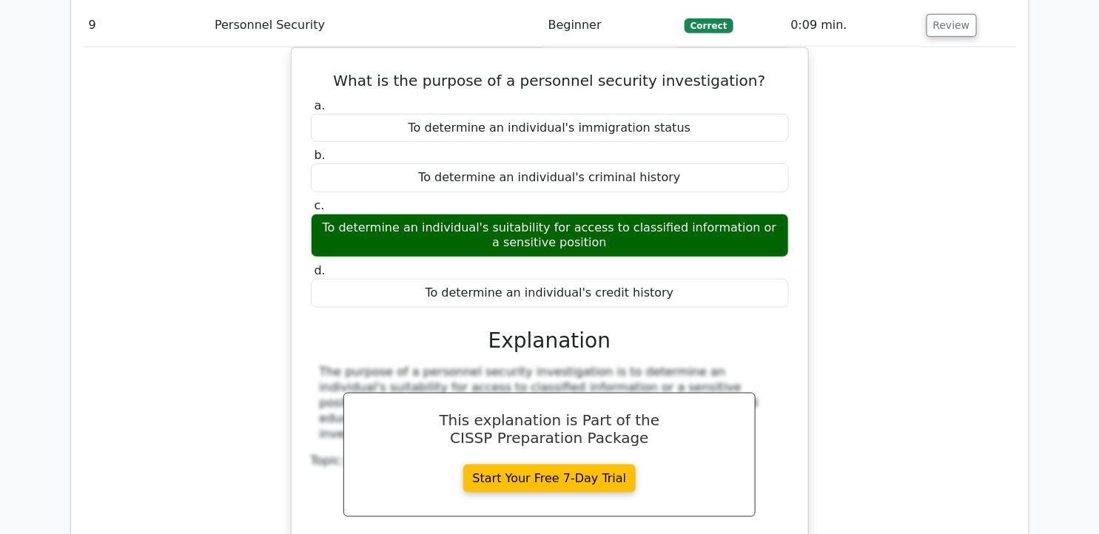
scroll to position [6580, 0]
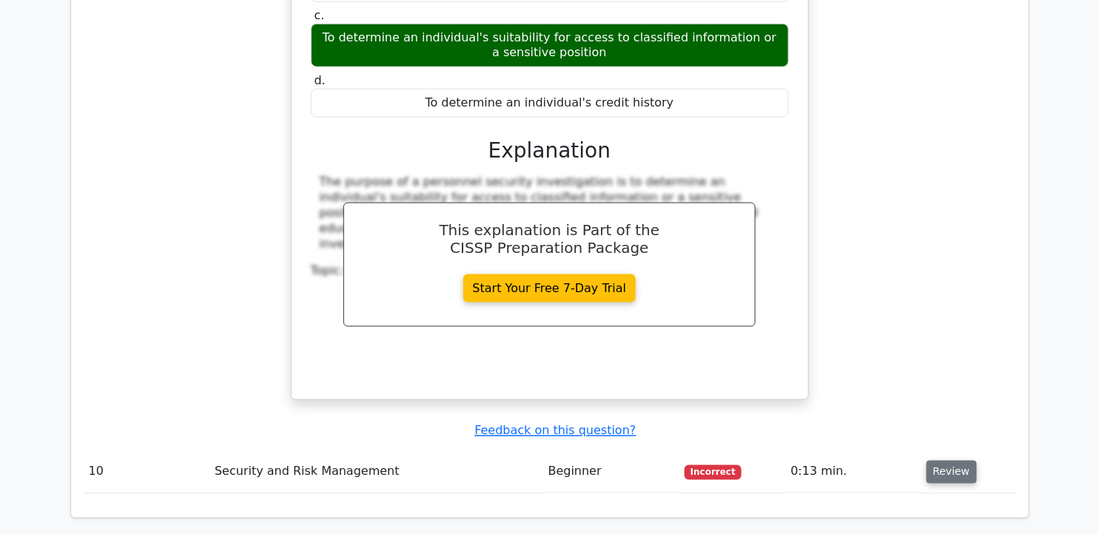
click at [936, 461] on button "Review" at bounding box center [952, 472] width 50 height 23
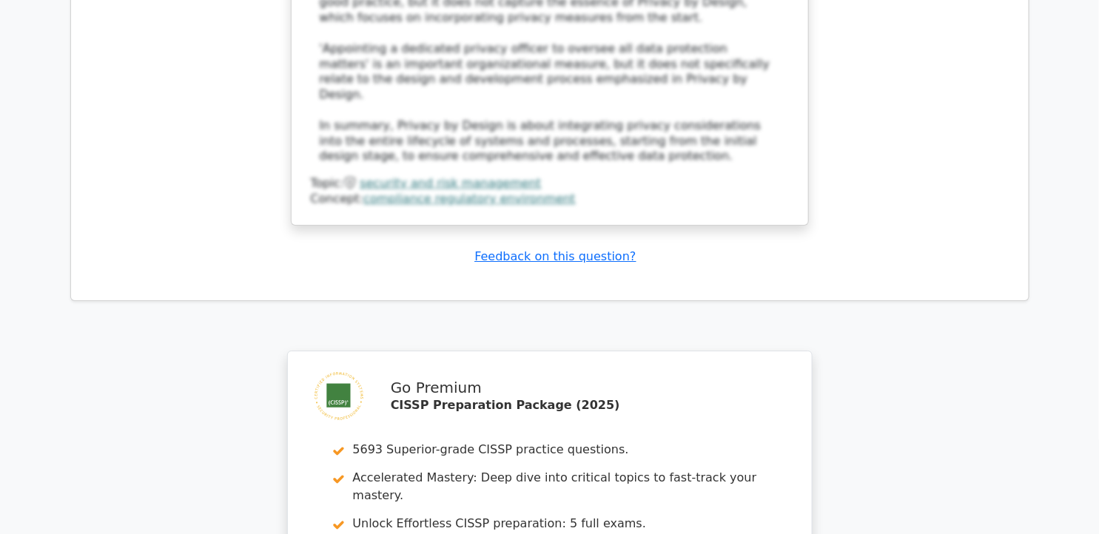
scroll to position [7895, 0]
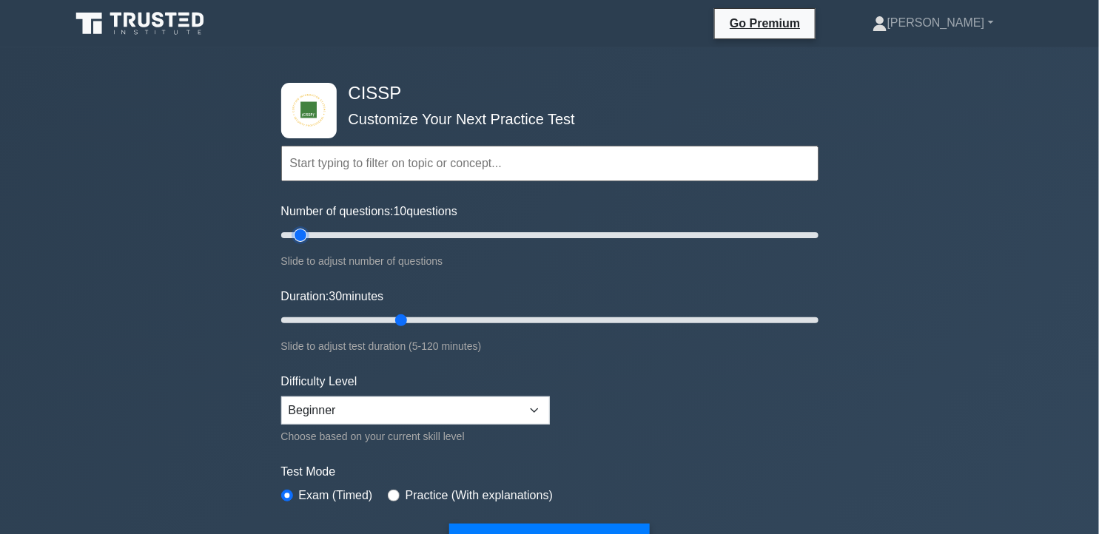
drag, startPoint x: 338, startPoint y: 237, endPoint x: 305, endPoint y: 229, distance: 34.1
type input "10"
click at [305, 229] on input "Number of questions: 10 questions" at bounding box center [549, 236] width 537 height 18
drag, startPoint x: 402, startPoint y: 318, endPoint x: 306, endPoint y: 317, distance: 95.5
type input "10"
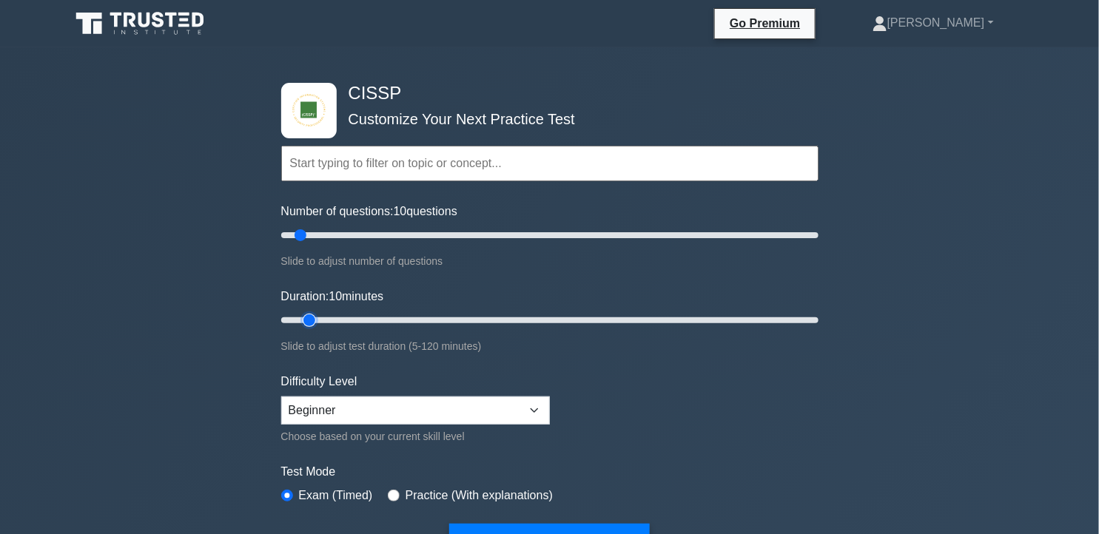
click at [306, 317] on input "Duration: 10 minutes" at bounding box center [549, 321] width 537 height 18
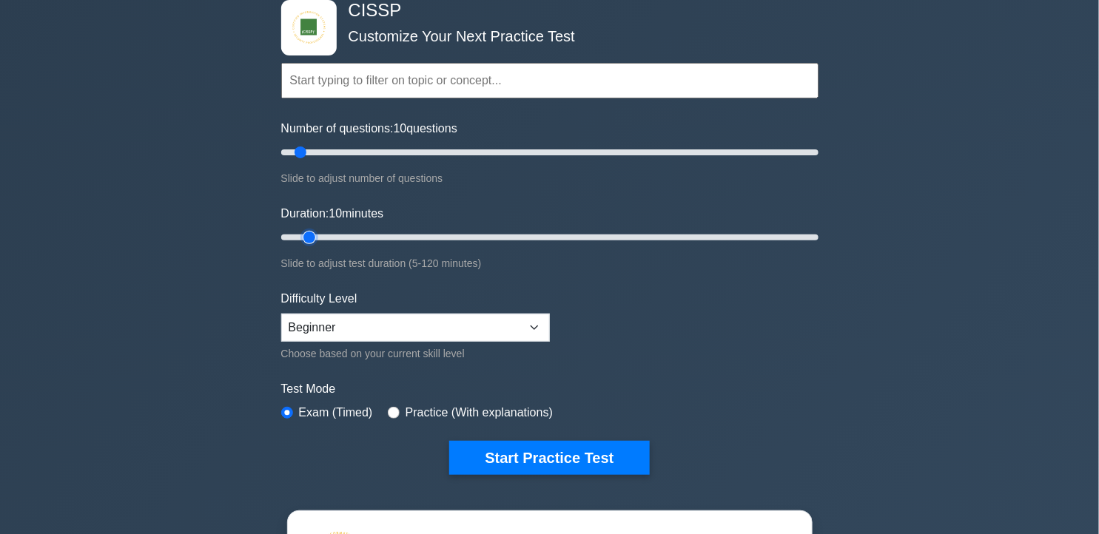
scroll to position [329, 0]
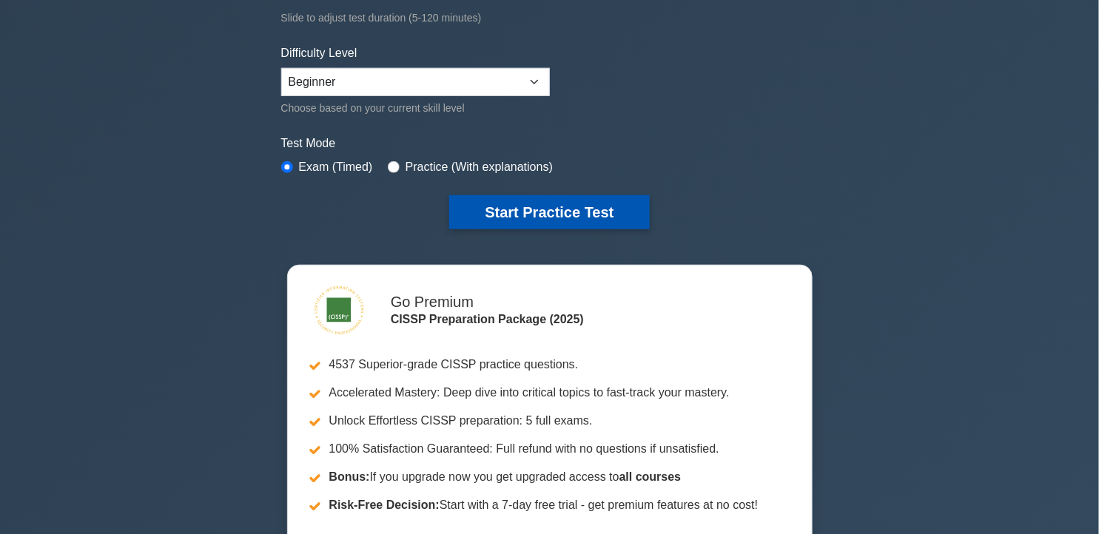
click at [568, 208] on button "Start Practice Test" at bounding box center [549, 212] width 200 height 34
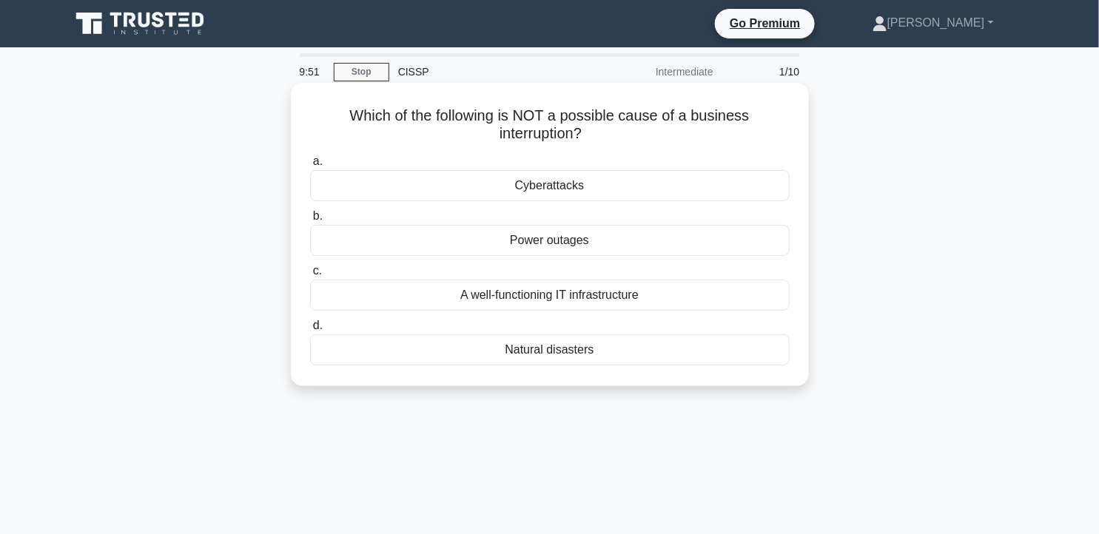
click at [632, 284] on div "A well-functioning IT infrastructure" at bounding box center [550, 295] width 480 height 31
click at [310, 276] on input "c. A well-functioning IT infrastructure" at bounding box center [310, 271] width 0 height 10
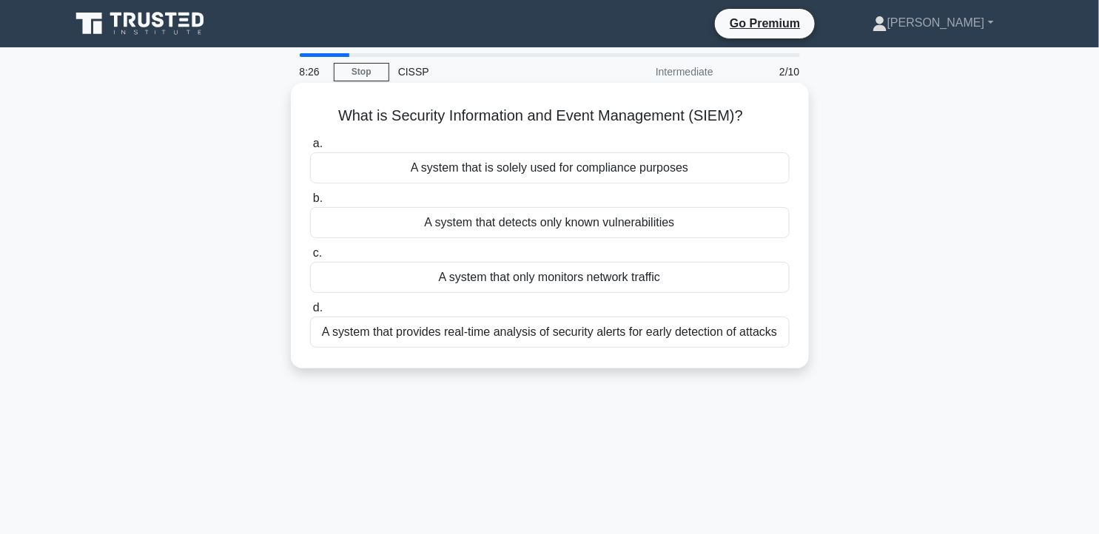
click at [626, 335] on div "A system that provides real-time analysis of security alerts for early detectio…" at bounding box center [550, 332] width 480 height 31
click at [310, 313] on input "d. A system that provides real-time analysis of security alerts for early detec…" at bounding box center [310, 309] width 0 height 10
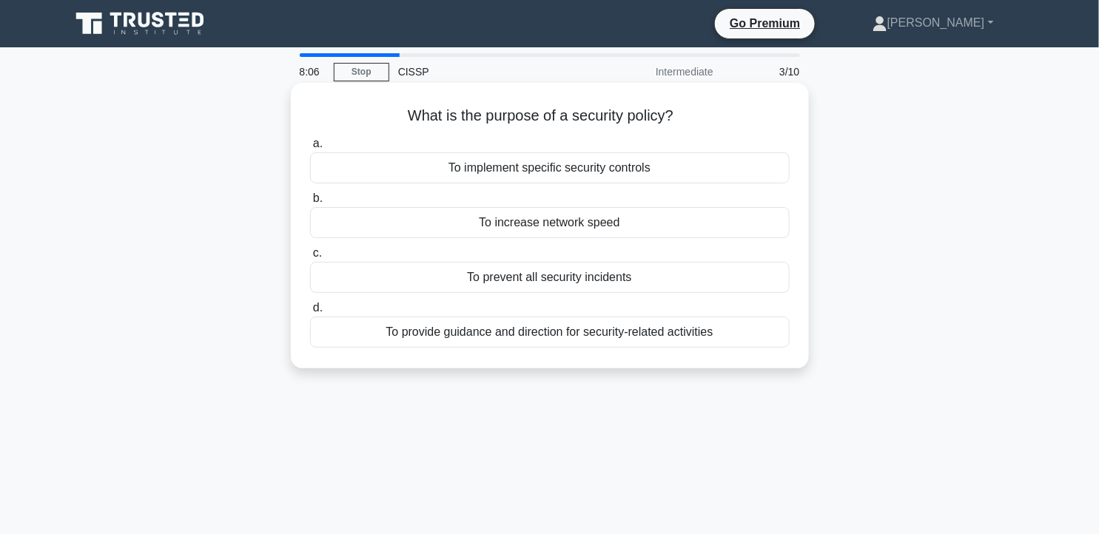
click at [626, 334] on div "To provide guidance and direction for security-related activities" at bounding box center [550, 332] width 480 height 31
click at [310, 313] on input "d. To provide guidance and direction for security-related activities" at bounding box center [310, 309] width 0 height 10
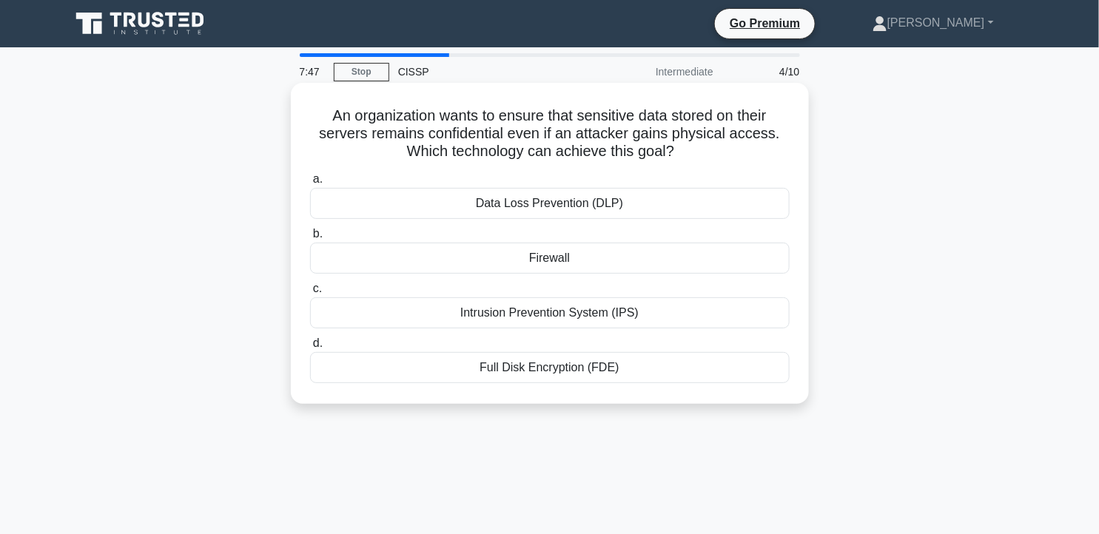
click at [616, 376] on div "Full Disk Encryption (FDE)" at bounding box center [550, 367] width 480 height 31
click at [310, 349] on input "d. Full Disk Encryption (FDE)" at bounding box center [310, 344] width 0 height 10
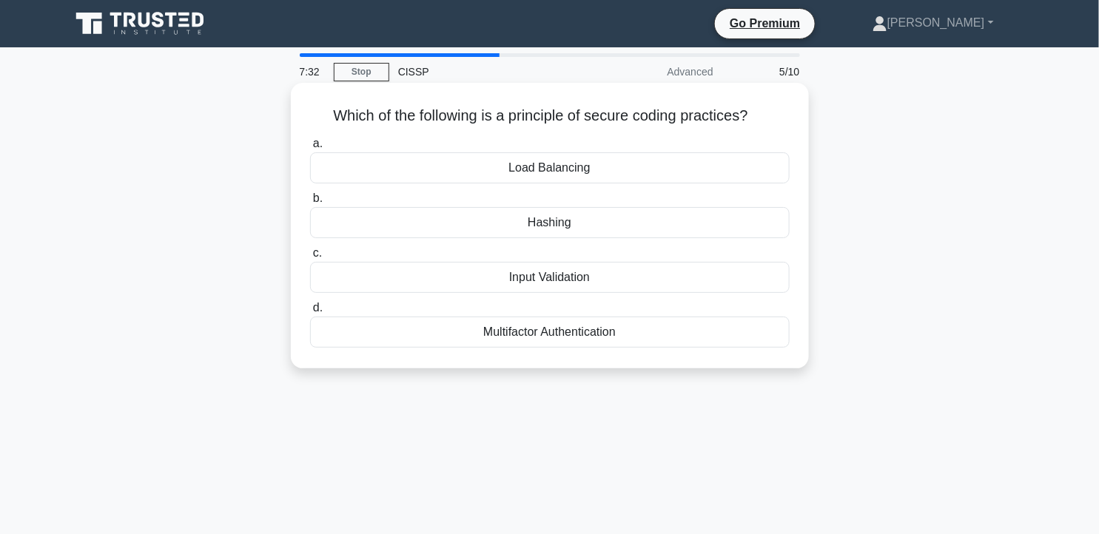
click at [640, 235] on div "Hashing" at bounding box center [550, 222] width 480 height 31
click at [310, 204] on input "b. Hashing" at bounding box center [310, 199] width 0 height 10
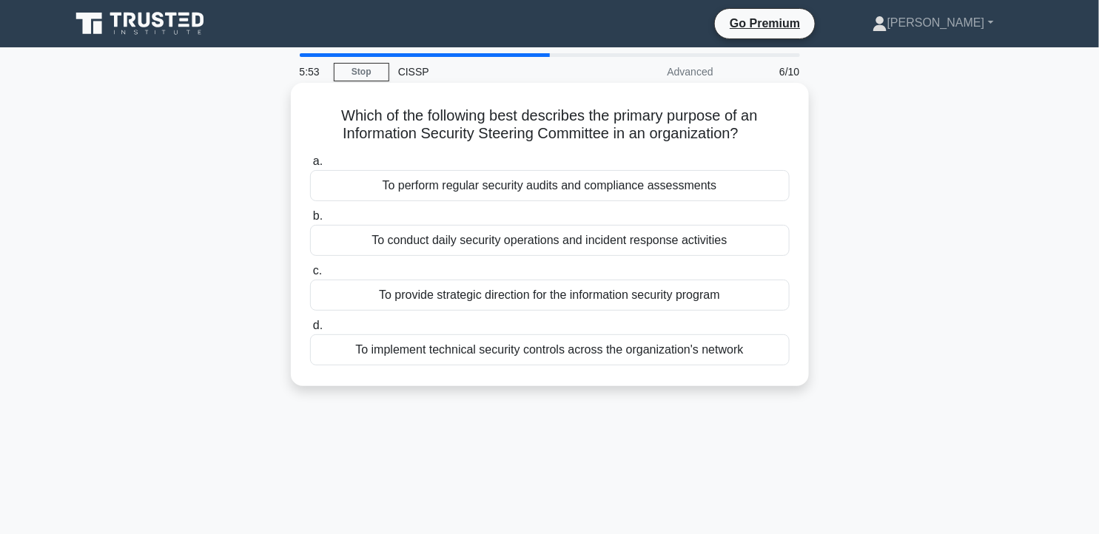
click at [591, 293] on div "To provide strategic direction for the information security program" at bounding box center [550, 295] width 480 height 31
click at [310, 276] on input "c. To provide strategic direction for the information security program" at bounding box center [310, 271] width 0 height 10
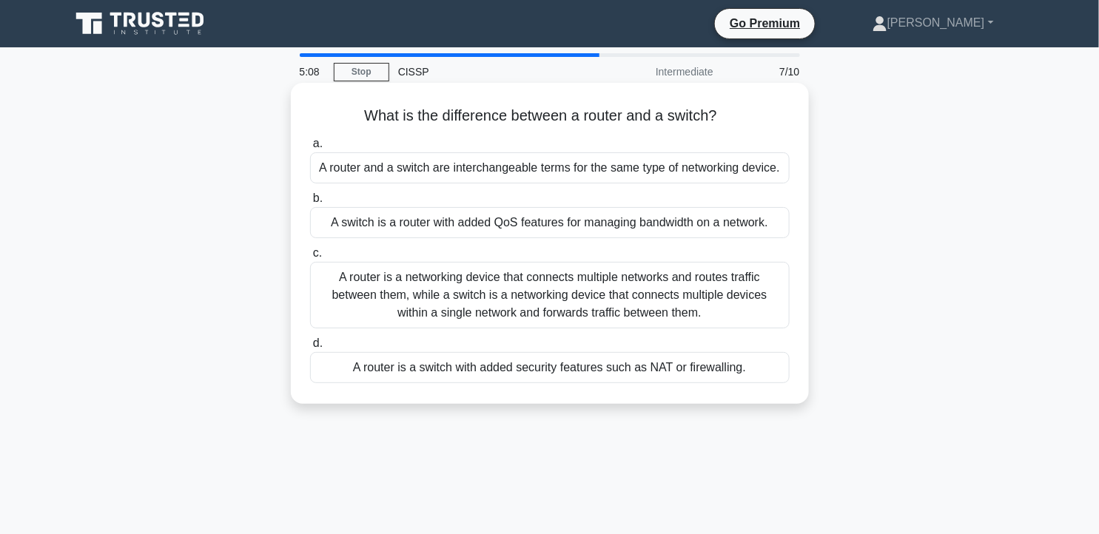
click at [743, 287] on div "A router is a networking device that connects multiple networks and routes traf…" at bounding box center [550, 295] width 480 height 67
click at [310, 258] on input "c. A router is a networking device that connects multiple networks and routes t…" at bounding box center [310, 254] width 0 height 10
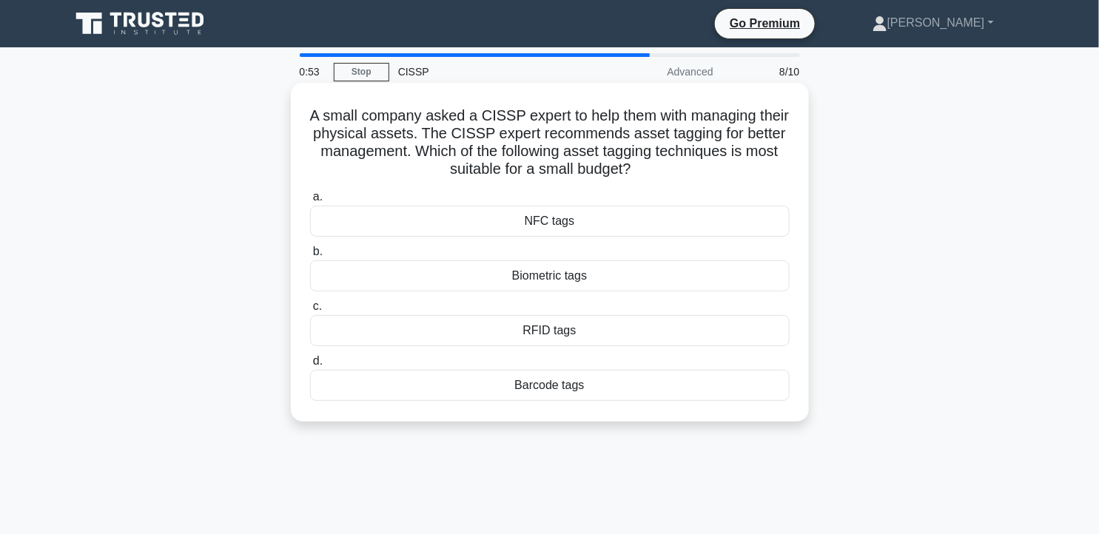
click at [566, 391] on div "Barcode tags" at bounding box center [550, 385] width 480 height 31
click at [310, 366] on input "d. Barcode tags" at bounding box center [310, 362] width 0 height 10
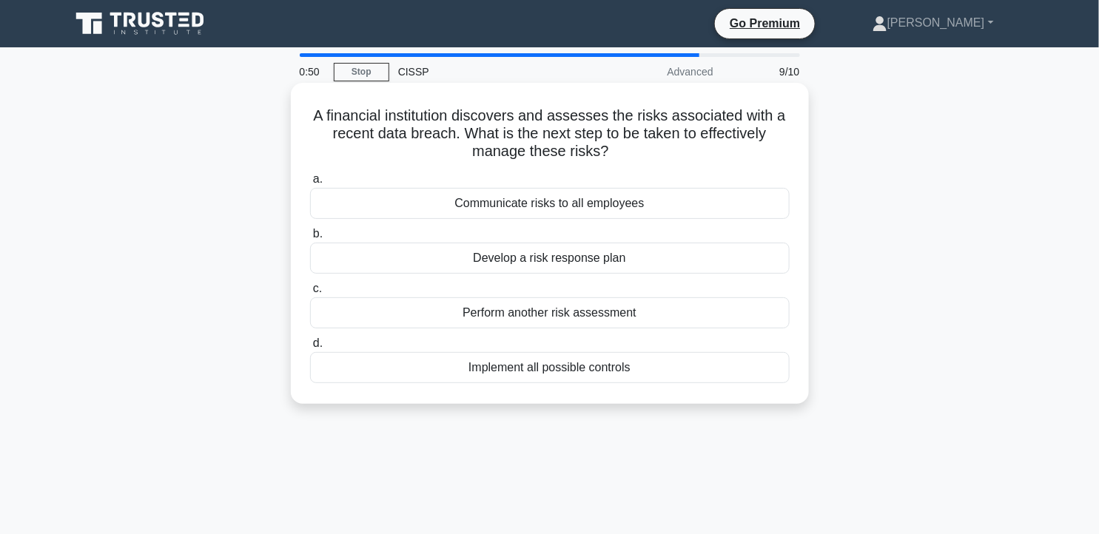
click at [603, 263] on div "Develop a risk response plan" at bounding box center [550, 258] width 480 height 31
click at [310, 239] on input "b. Develop a risk response plan" at bounding box center [310, 234] width 0 height 10
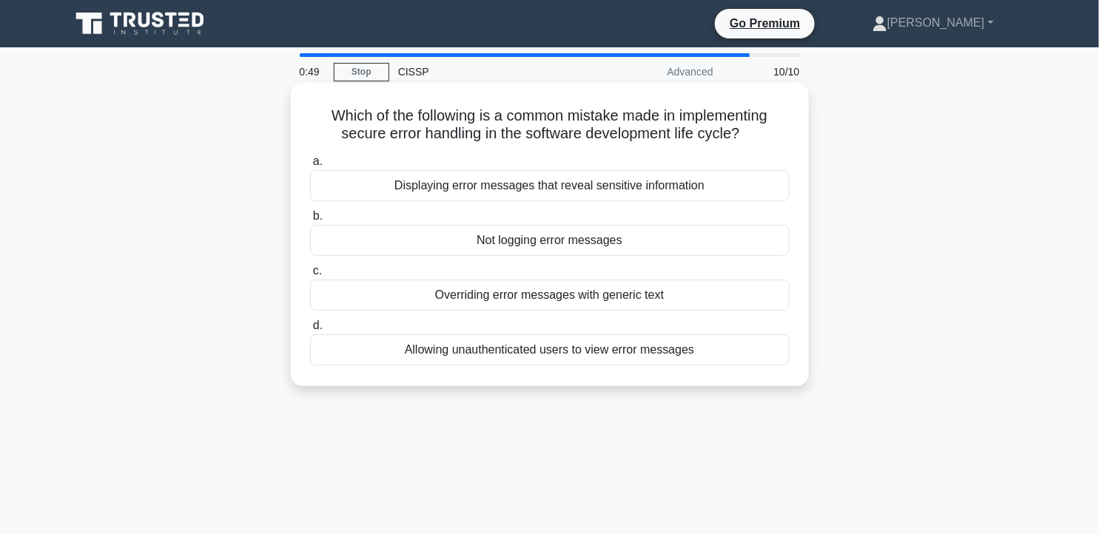
click at [603, 247] on div "Not logging error messages" at bounding box center [550, 240] width 480 height 31
click at [310, 221] on input "b. Not logging error messages" at bounding box center [310, 217] width 0 height 10
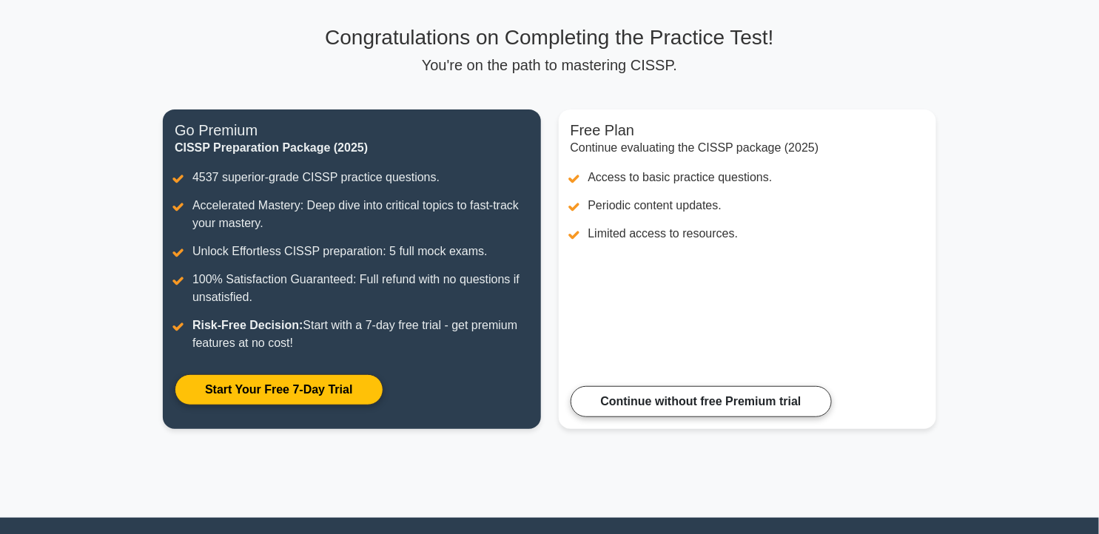
scroll to position [76, 0]
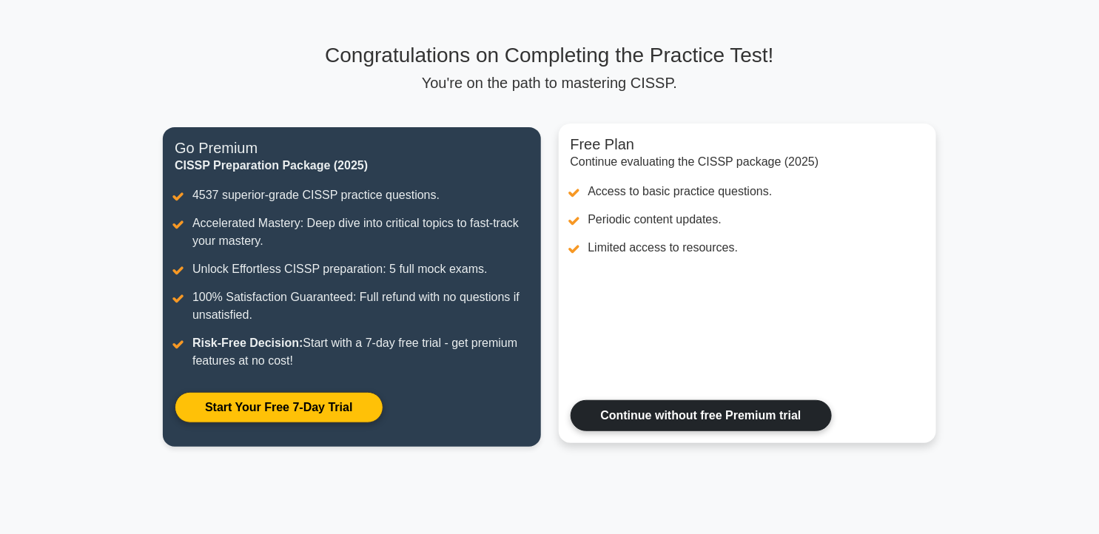
click at [697, 420] on link "Continue without free Premium trial" at bounding box center [701, 415] width 261 height 31
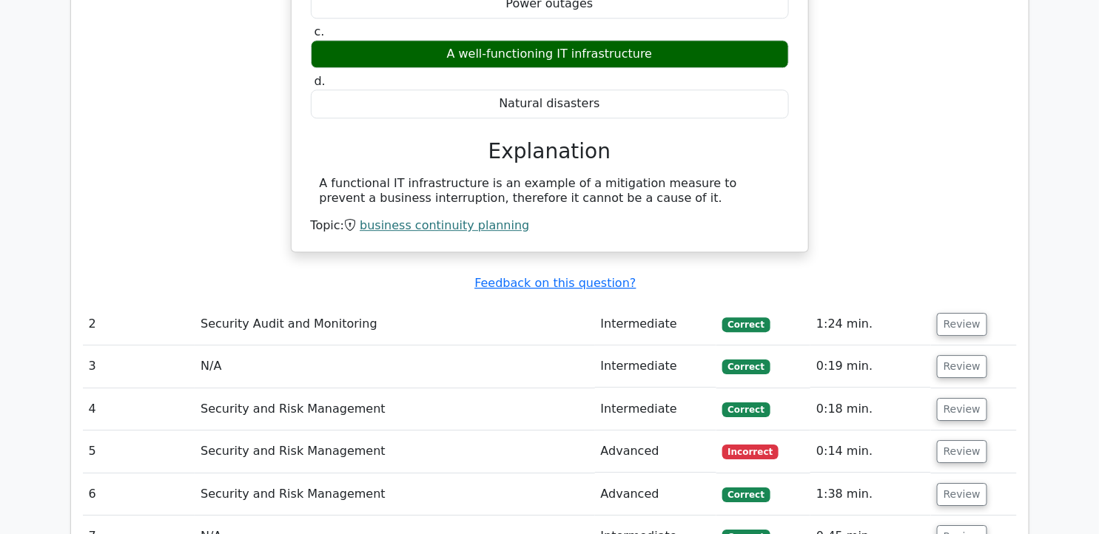
scroll to position [1398, 0]
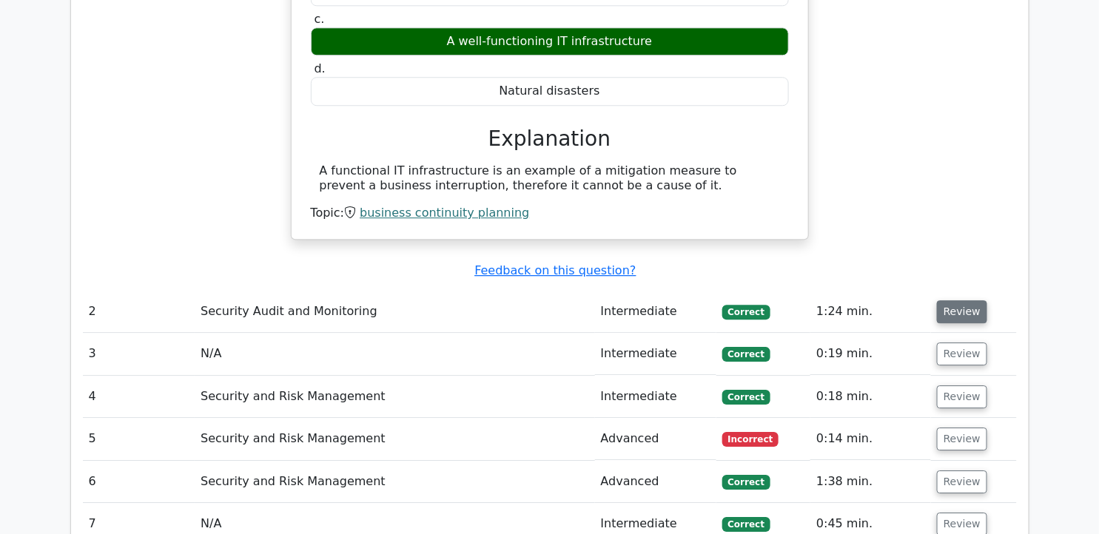
click at [956, 301] on button "Review" at bounding box center [962, 312] width 50 height 23
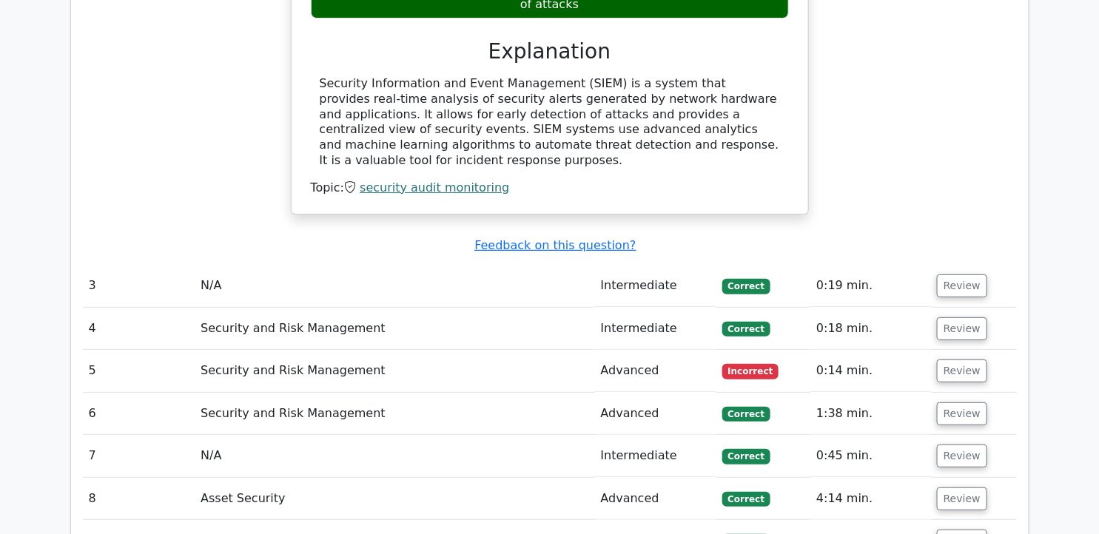
scroll to position [1974, 0]
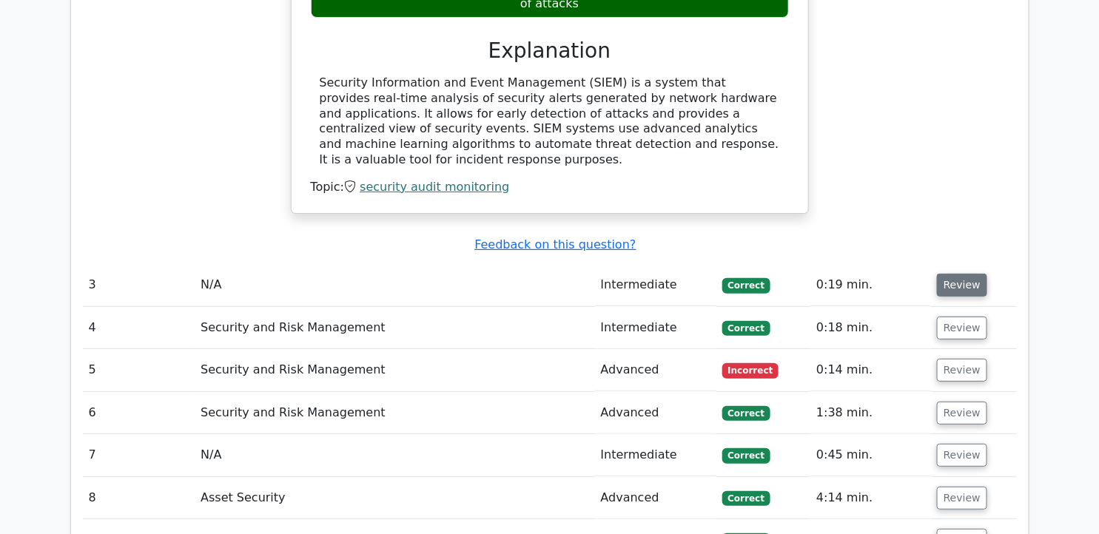
click at [973, 274] on button "Review" at bounding box center [962, 285] width 50 height 23
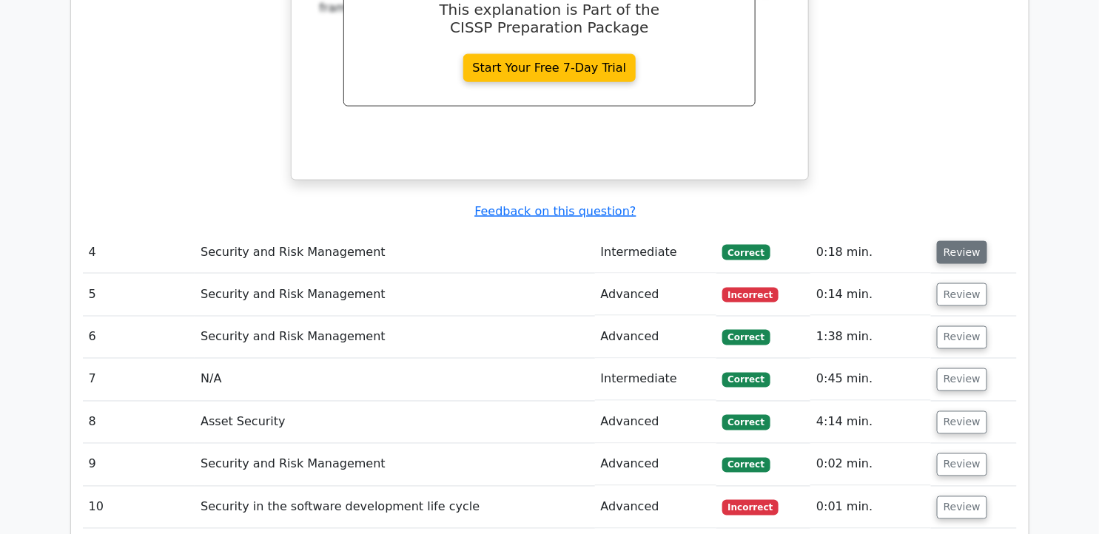
scroll to position [2632, 0]
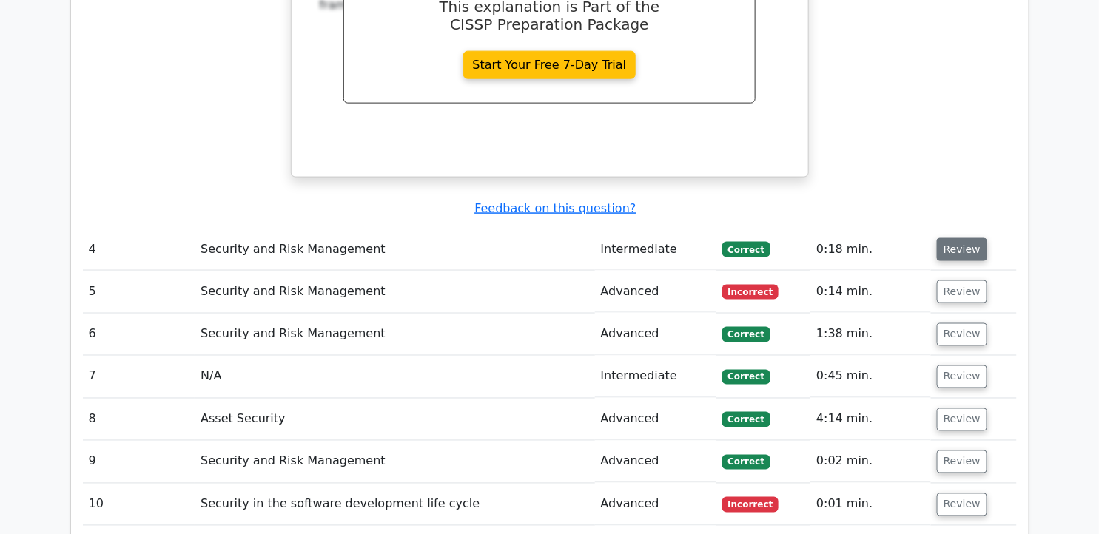
click at [965, 238] on button "Review" at bounding box center [962, 249] width 50 height 23
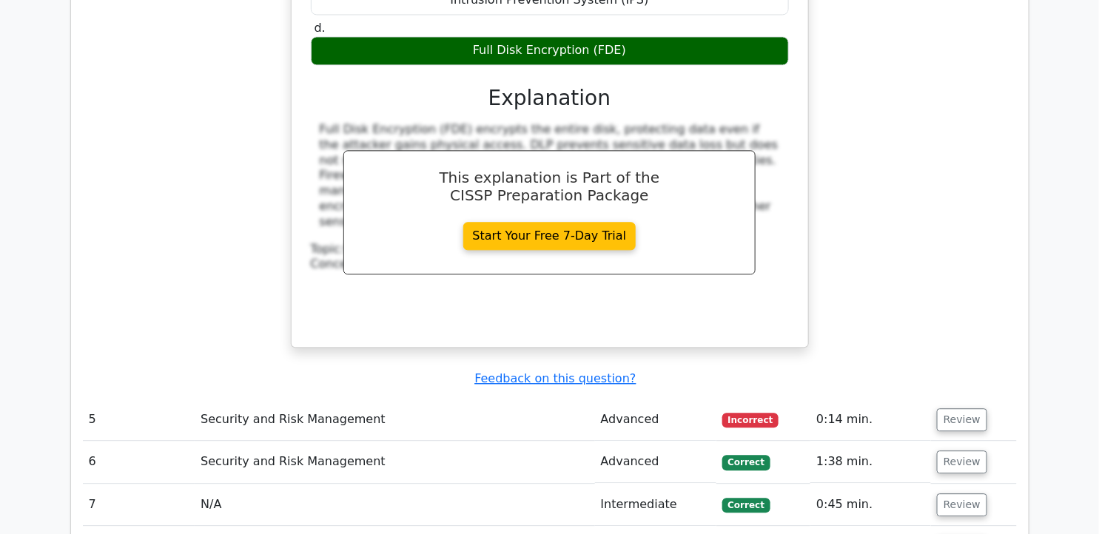
scroll to position [3125, 0]
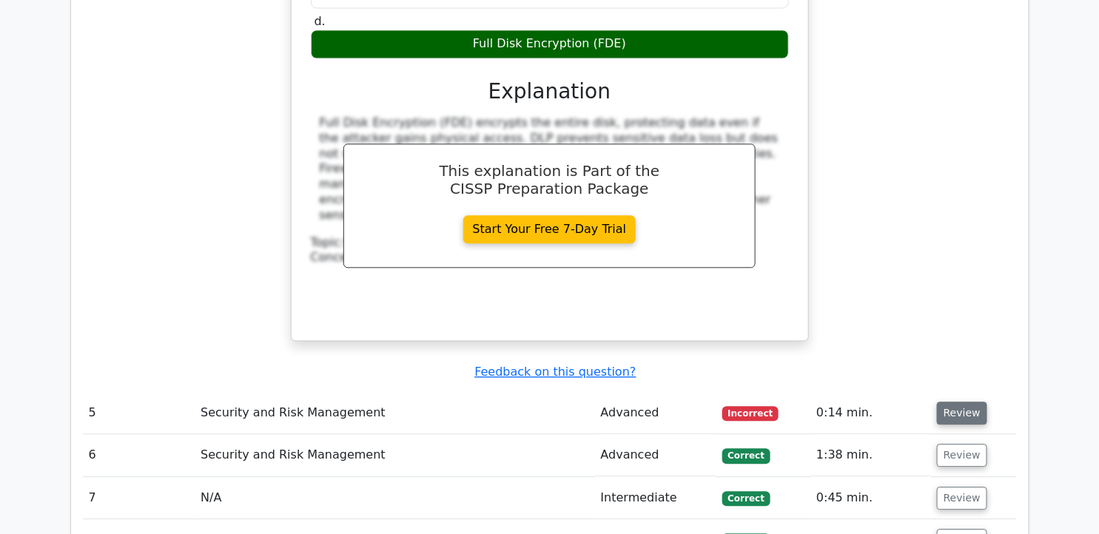
click at [965, 402] on button "Review" at bounding box center [962, 413] width 50 height 23
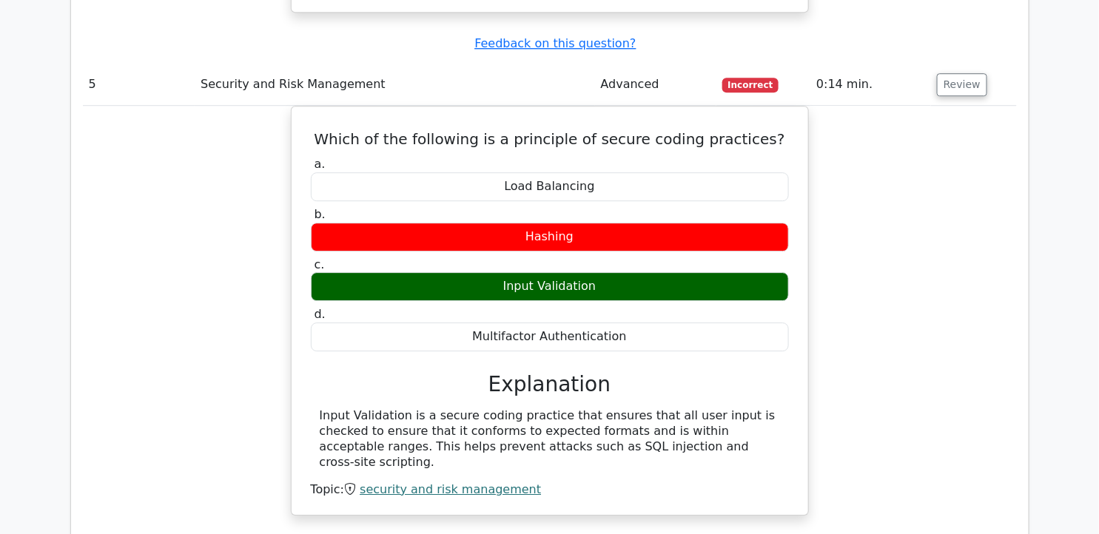
scroll to position [3536, 0]
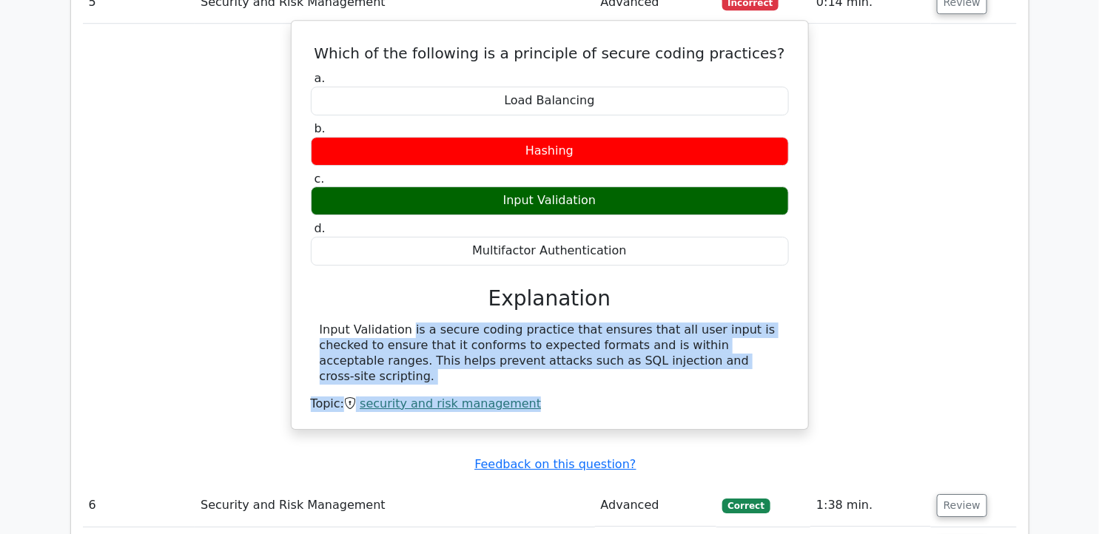
drag, startPoint x: 316, startPoint y: 264, endPoint x: 653, endPoint y: 305, distance: 339.3
click at [653, 323] on div "Input Validation is a secure coding practice that ensures that all user input i…" at bounding box center [550, 367] width 478 height 89
drag, startPoint x: 653, startPoint y: 305, endPoint x: 571, endPoint y: 283, distance: 84.4
click at [571, 323] on div "Input Validation is a secure coding practice that ensures that all user input i…" at bounding box center [550, 353] width 460 height 61
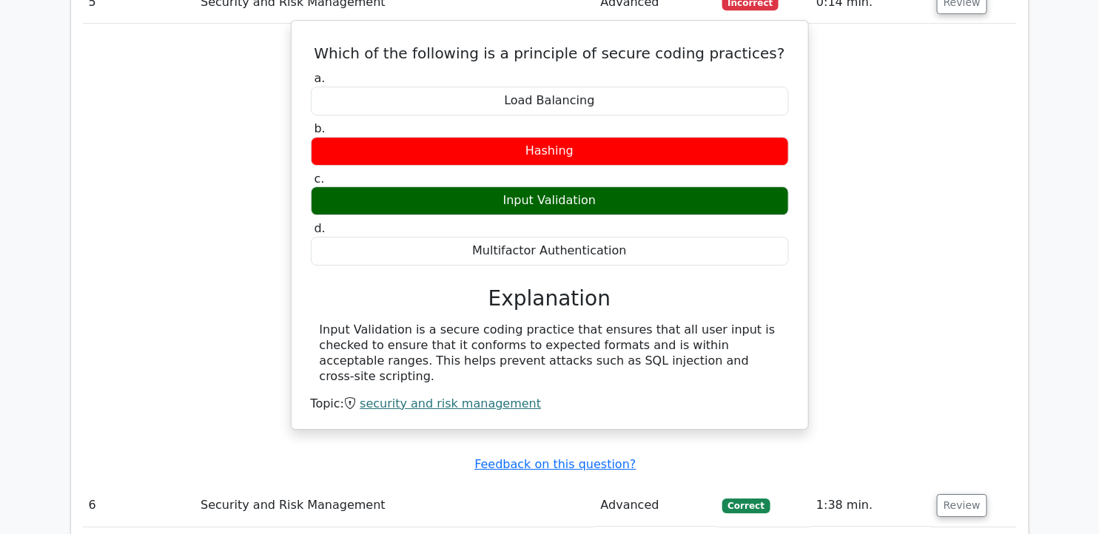
drag, startPoint x: 318, startPoint y: 262, endPoint x: 654, endPoint y: 297, distance: 337.1
click at [654, 323] on div "Input Validation is a secure coding practice that ensures that all user input i…" at bounding box center [550, 353] width 478 height 61
drag, startPoint x: 654, startPoint y: 297, endPoint x: 515, endPoint y: 284, distance: 139.1
copy div "Input Validation is a secure coding practice that ensures that all user input i…"
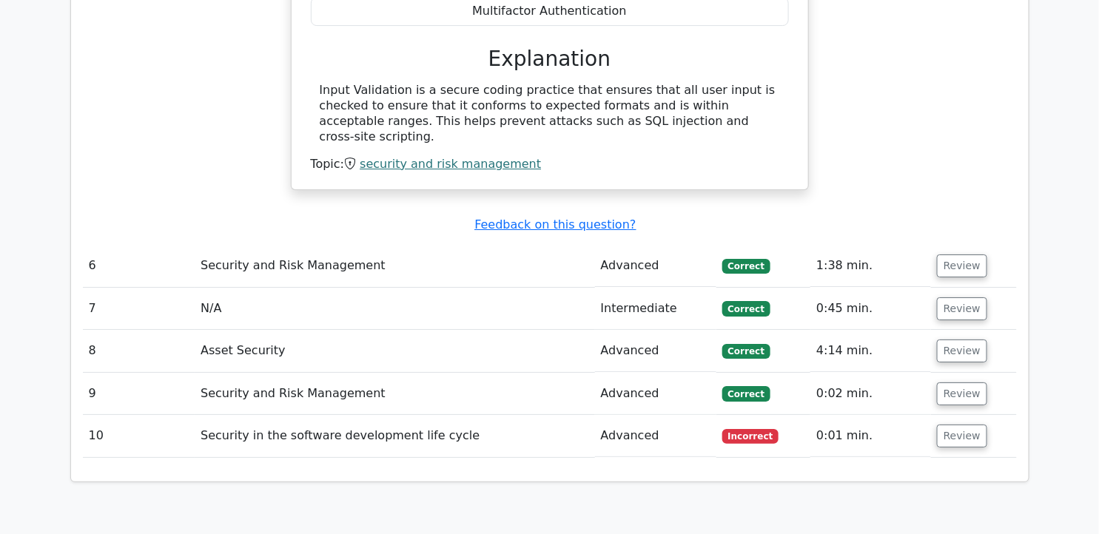
scroll to position [3784, 0]
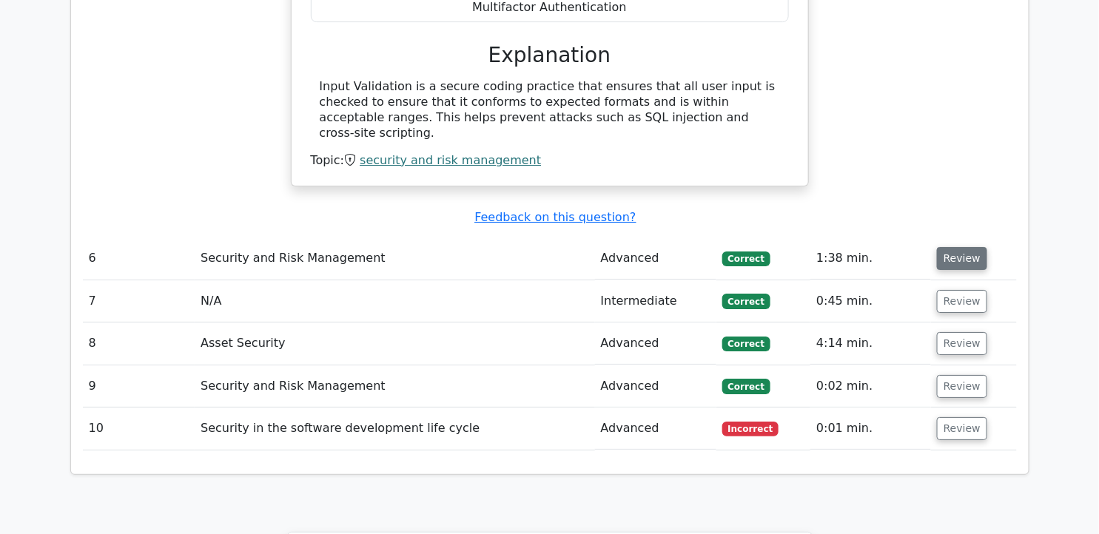
click at [945, 247] on button "Review" at bounding box center [962, 258] width 50 height 23
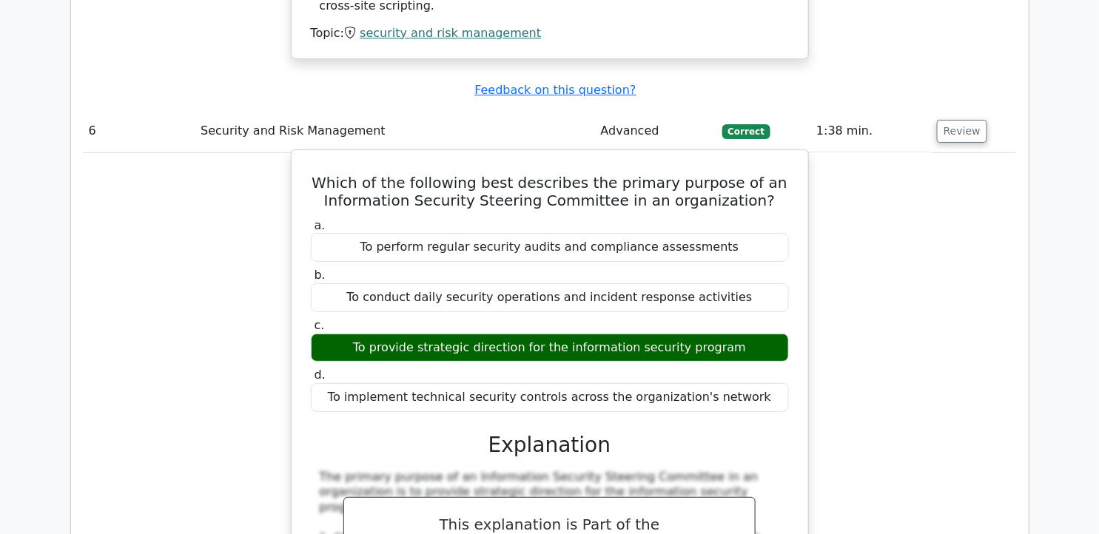
scroll to position [3948, 0]
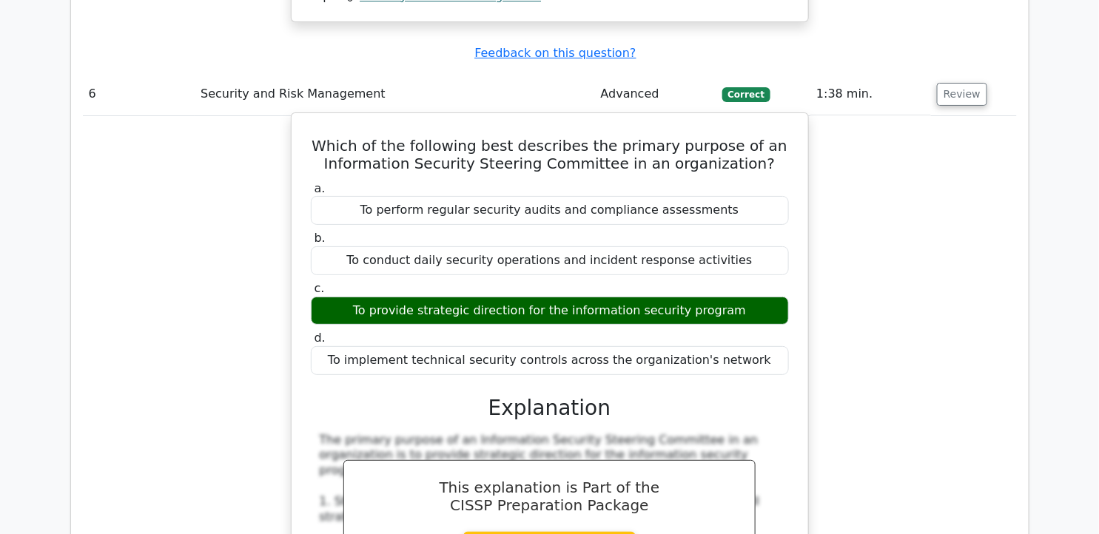
drag, startPoint x: 334, startPoint y: 60, endPoint x: 765, endPoint y: 272, distance: 480.4
copy div "Which of the following best describes the primary purpose of an Information Sec…"
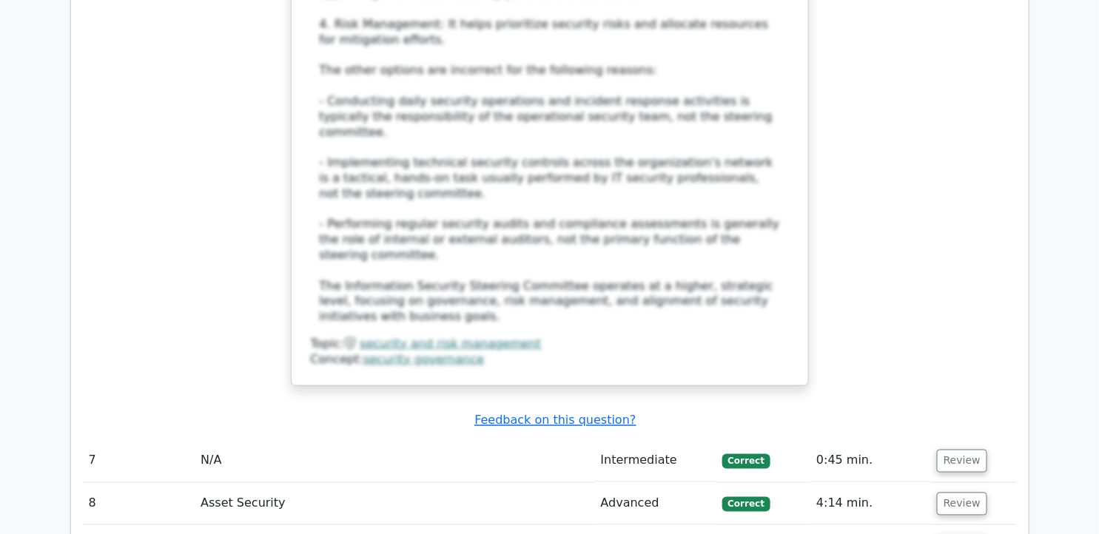
scroll to position [4606, 0]
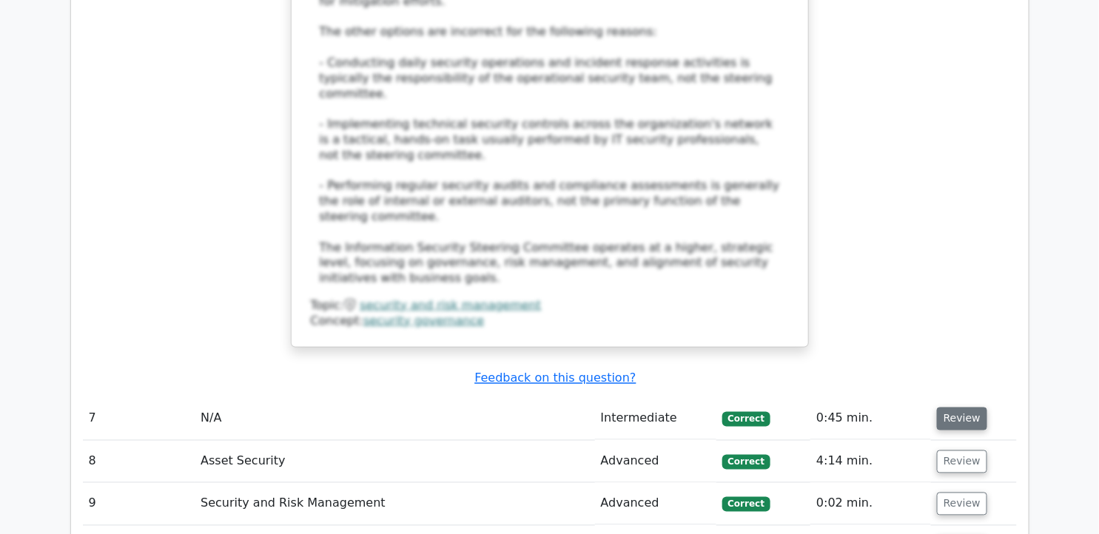
click at [962, 408] on button "Review" at bounding box center [962, 419] width 50 height 23
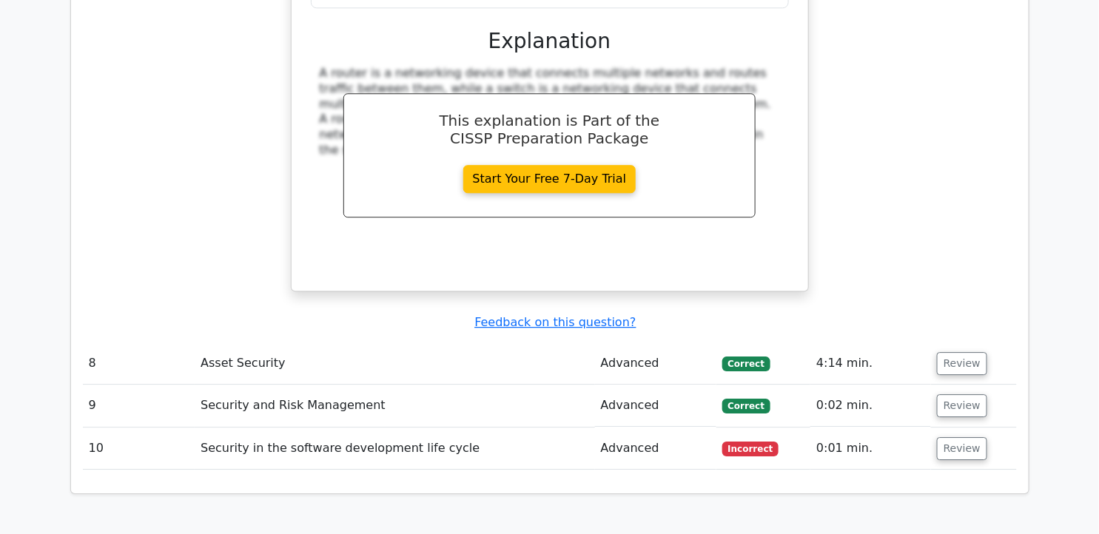
scroll to position [5346, 0]
click at [937, 352] on button "Review" at bounding box center [962, 363] width 50 height 23
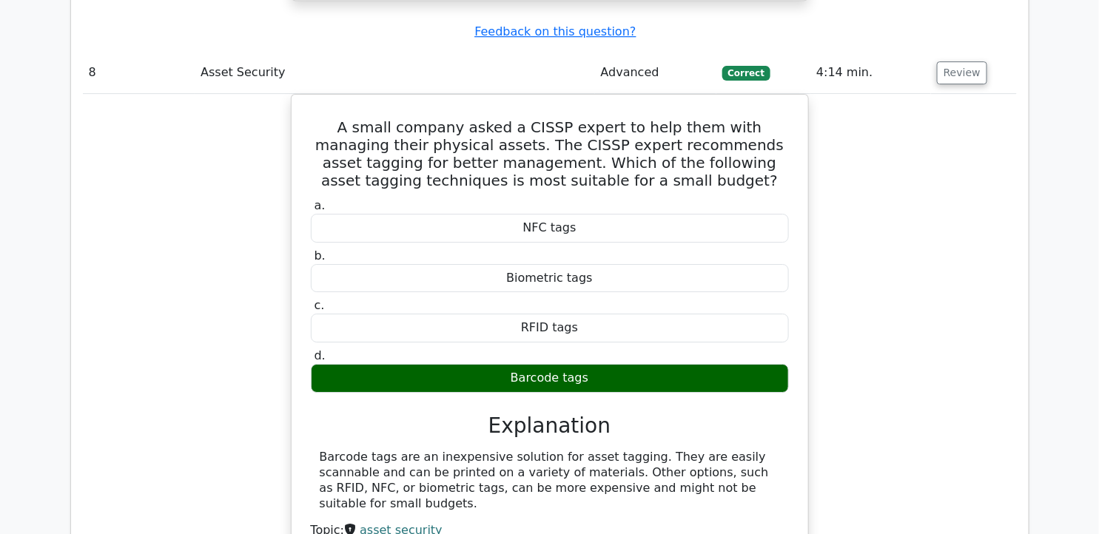
scroll to position [5675, 0]
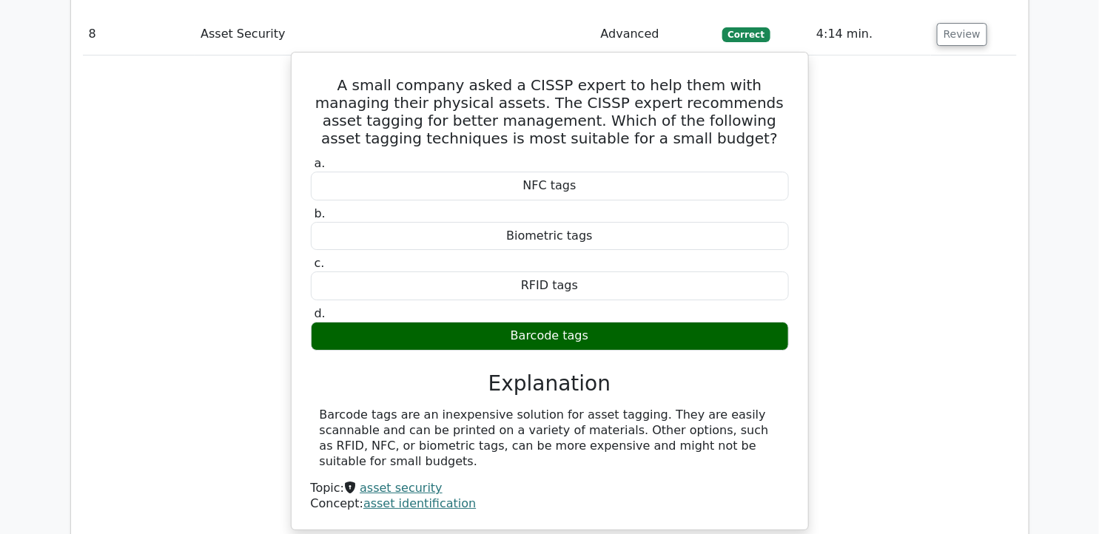
drag, startPoint x: 320, startPoint y: 277, endPoint x: 757, endPoint y: 306, distance: 437.7
click at [757, 408] on div "Barcode tags are an inexpensive solution for asset tagging. They are easily sca…" at bounding box center [550, 438] width 460 height 61
drag, startPoint x: 757, startPoint y: 306, endPoint x: 654, endPoint y: 290, distance: 104.1
copy div "Barcode tags are an inexpensive solution for asset tagging. They are easily sca…"
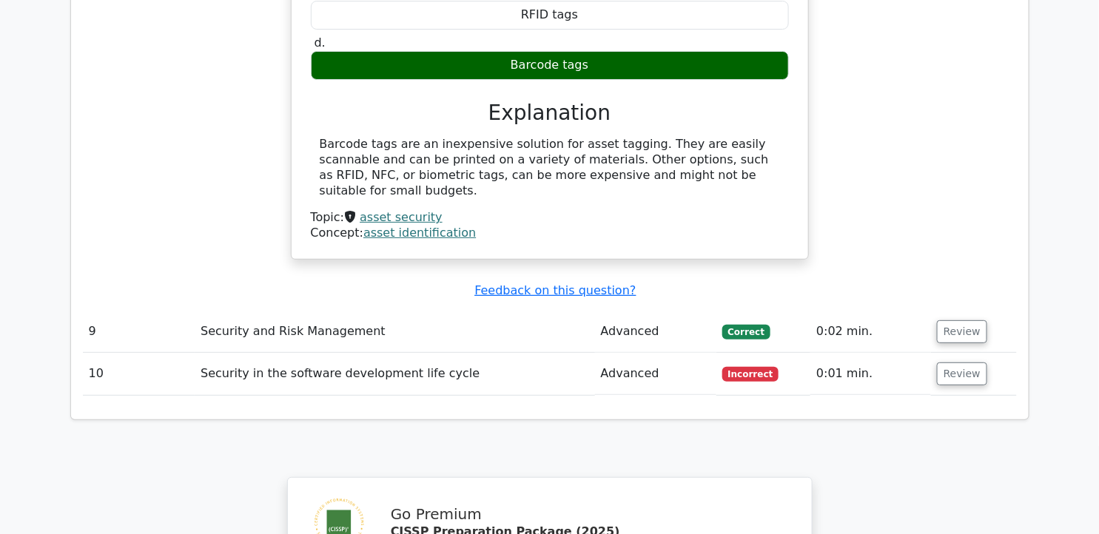
scroll to position [6004, 0]
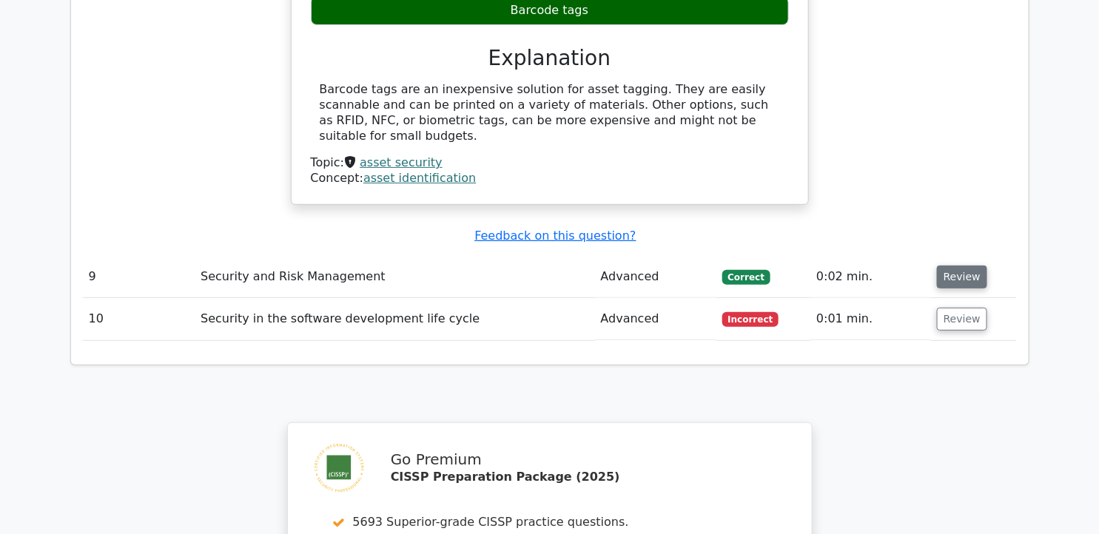
click at [942, 266] on button "Review" at bounding box center [962, 277] width 50 height 23
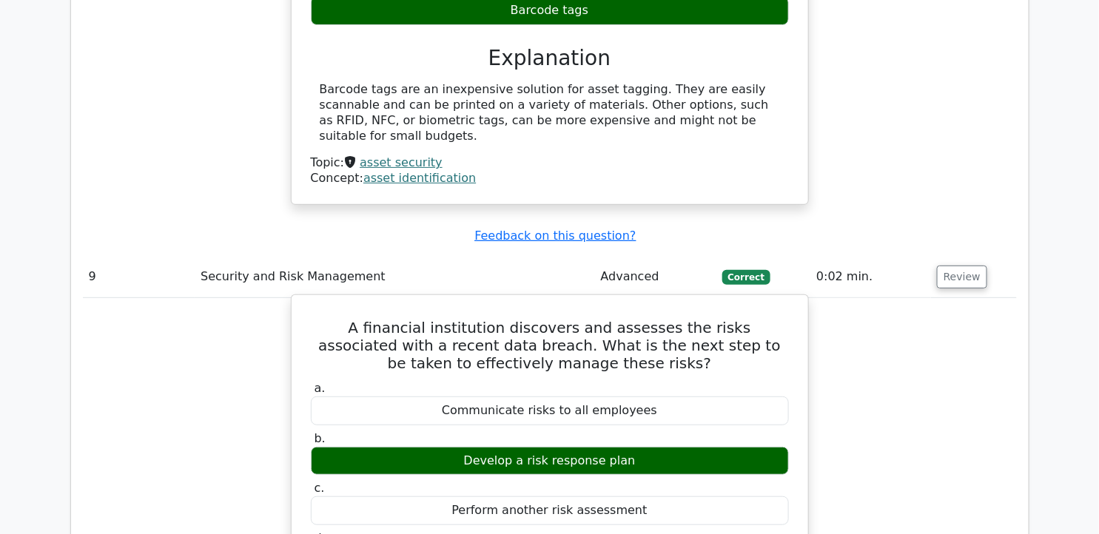
drag, startPoint x: 313, startPoint y: 173, endPoint x: 691, endPoint y: 401, distance: 441.7
drag, startPoint x: 691, startPoint y: 401, endPoint x: 565, endPoint y: 180, distance: 255.0
copy div "A financial institution discovers and assesses the risks associated with a rece…"
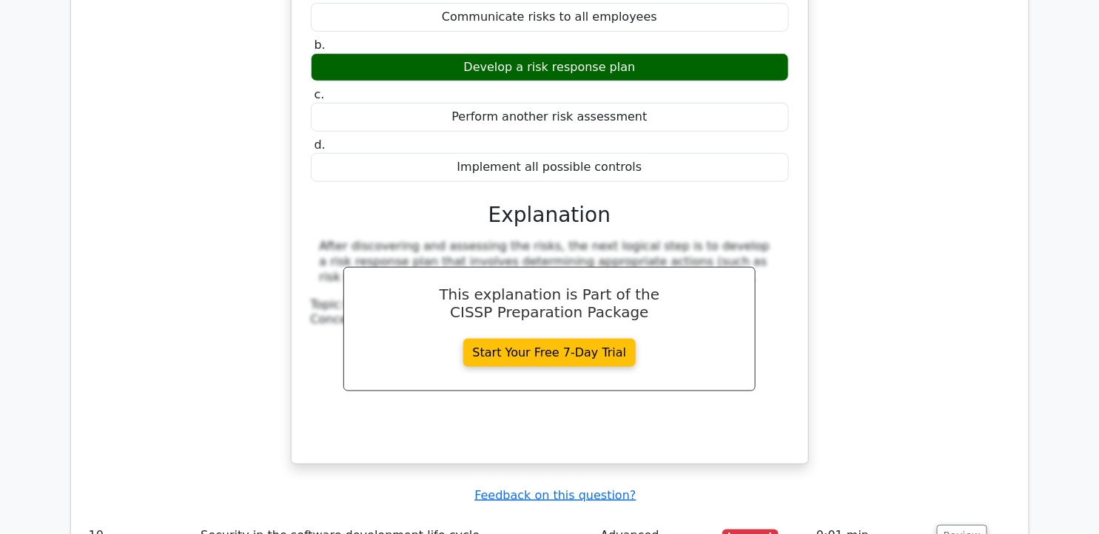
scroll to position [6415, 0]
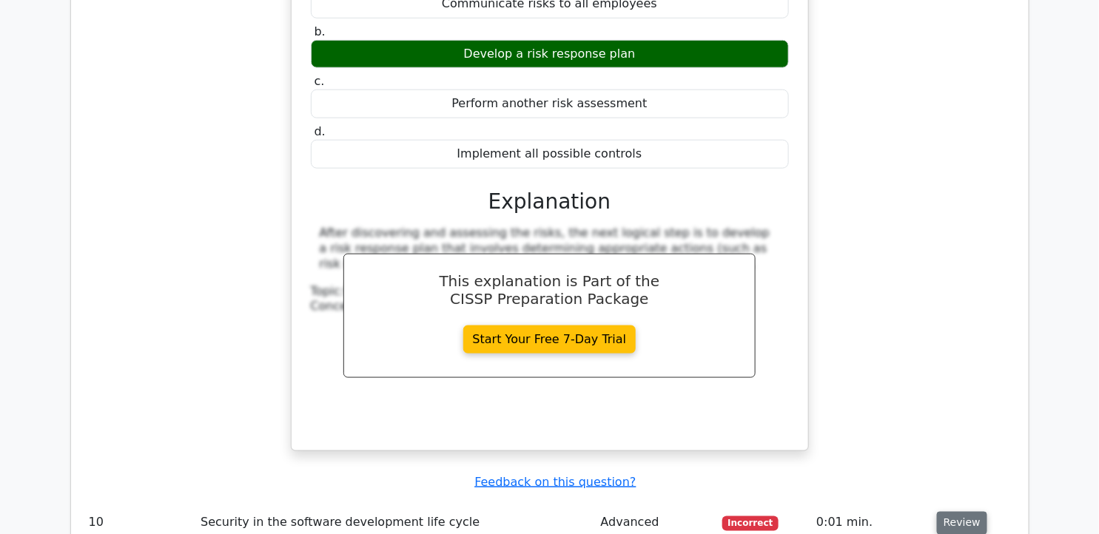
click at [973, 512] on button "Review" at bounding box center [962, 523] width 50 height 23
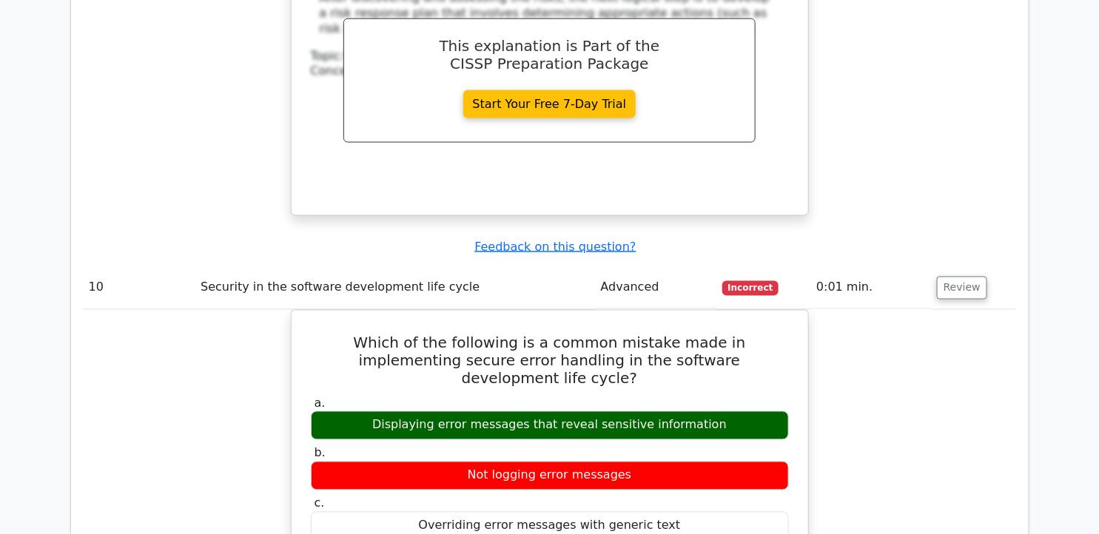
scroll to position [6745, 0]
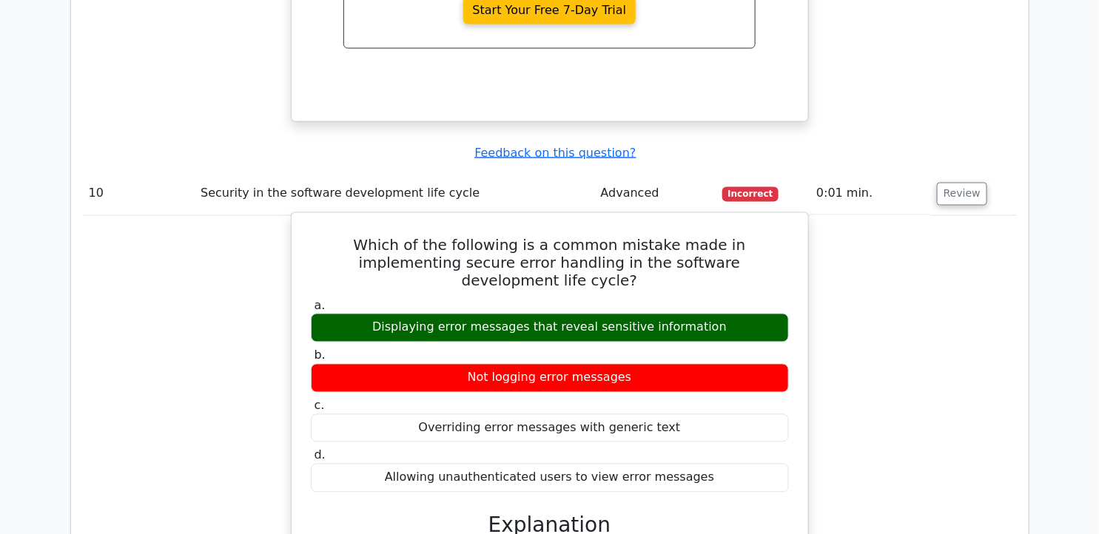
drag, startPoint x: 323, startPoint y: 84, endPoint x: 714, endPoint y: 298, distance: 446.2
click at [714, 298] on div "Which of the following is a common mistake made in implementing secure error ha…" at bounding box center [550, 494] width 505 height 551
copy div "Which of the following is a common mistake made in implementing secure error ha…"
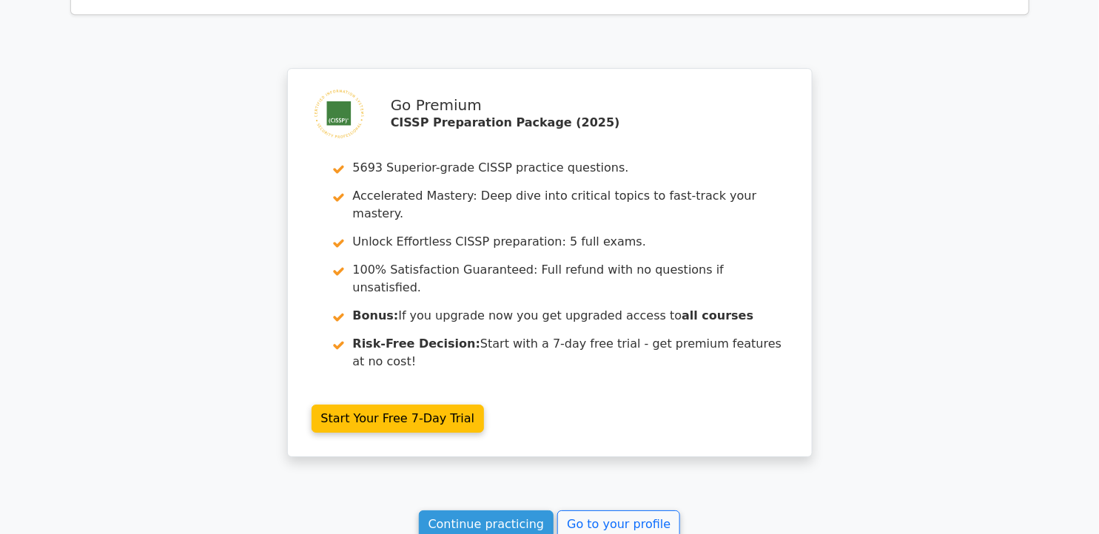
scroll to position [7592, 0]
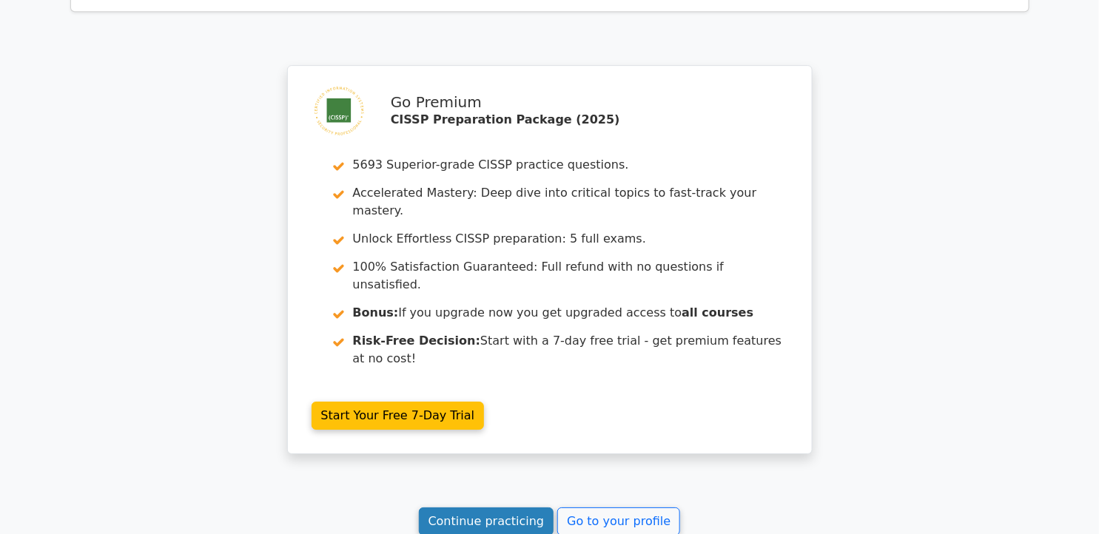
click at [491, 508] on link "Continue practicing" at bounding box center [486, 522] width 135 height 28
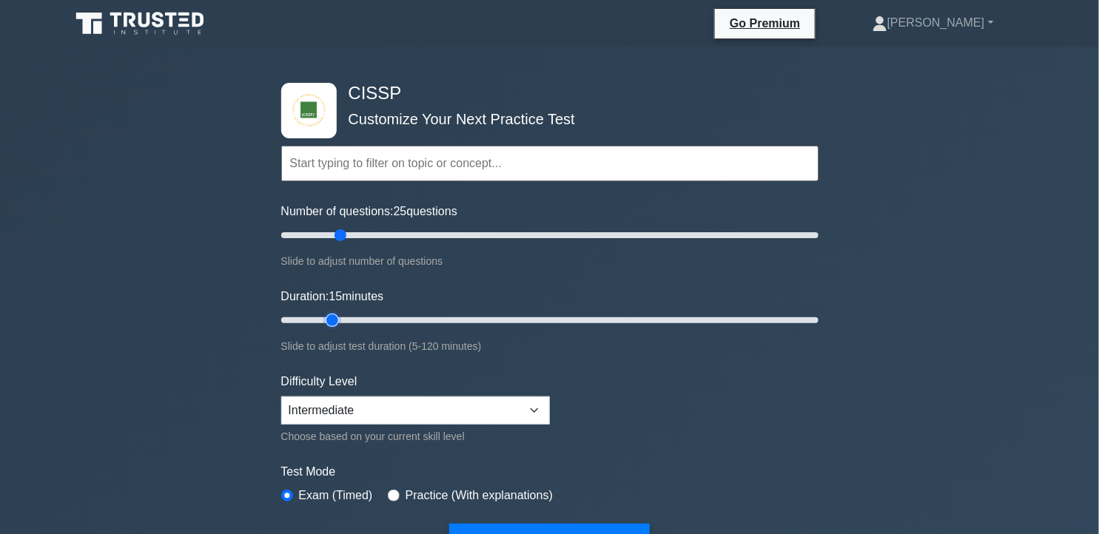
drag, startPoint x: 345, startPoint y: 318, endPoint x: 329, endPoint y: 317, distance: 15.6
type input "15"
click at [329, 317] on input "Duration: 15 minutes" at bounding box center [549, 321] width 537 height 18
drag, startPoint x: 341, startPoint y: 235, endPoint x: 305, endPoint y: 233, distance: 36.3
type input "10"
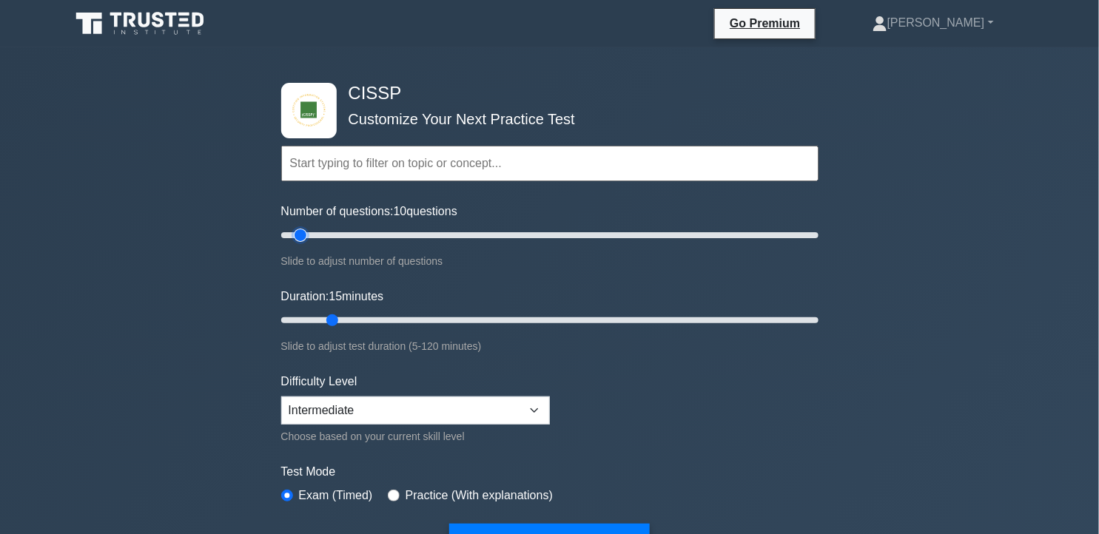
click at [305, 233] on input "Number of questions: 10 questions" at bounding box center [549, 236] width 537 height 18
drag, startPoint x: 331, startPoint y: 318, endPoint x: 304, endPoint y: 319, distance: 26.7
type input "10"
click at [304, 319] on input "Duration: 10 minutes" at bounding box center [549, 321] width 537 height 18
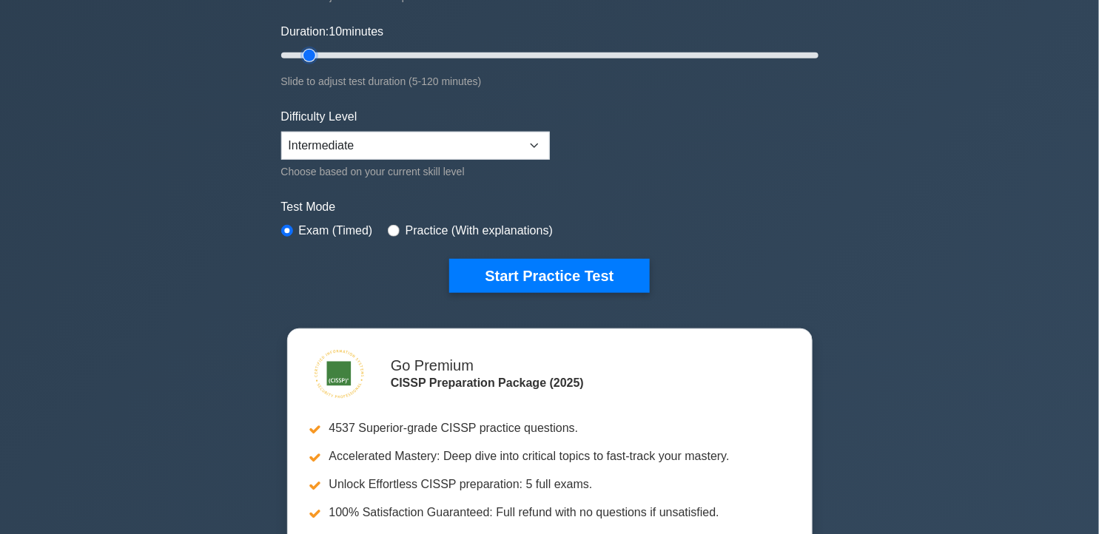
scroll to position [329, 0]
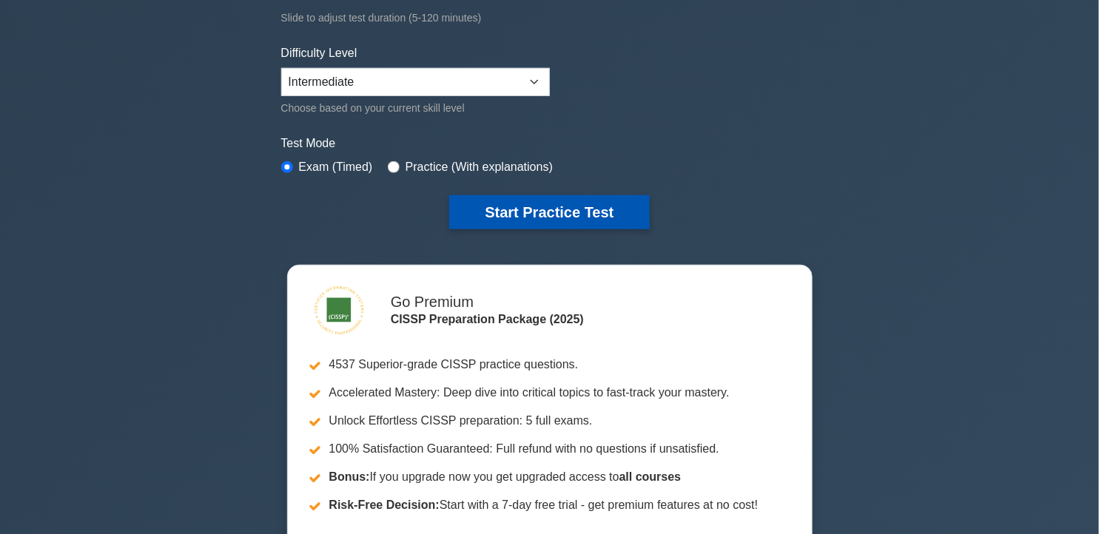
click at [574, 217] on button "Start Practice Test" at bounding box center [549, 212] width 200 height 34
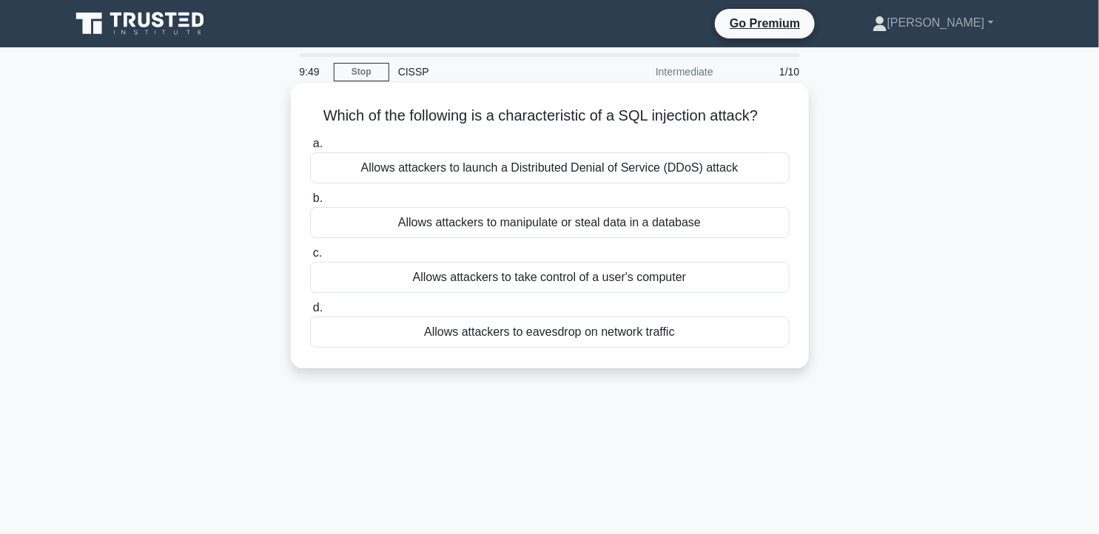
click at [674, 224] on div "Allows attackers to manipulate or steal data in a database" at bounding box center [550, 222] width 480 height 31
click at [310, 204] on input "b. Allows attackers to manipulate or steal data in a database" at bounding box center [310, 199] width 0 height 10
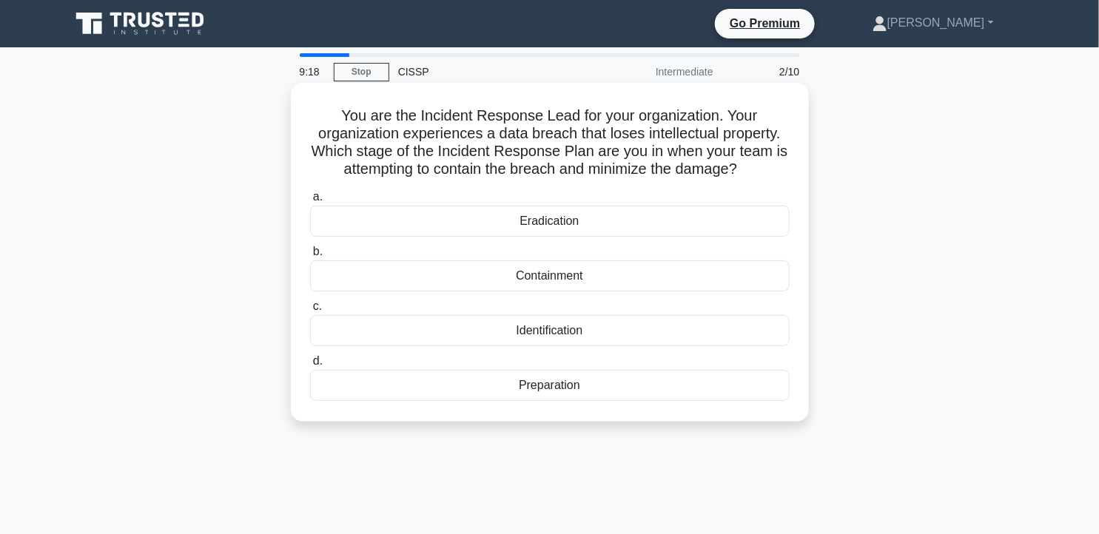
click at [672, 291] on div "Containment" at bounding box center [550, 276] width 480 height 31
click at [310, 257] on input "b. Containment" at bounding box center [310, 252] width 0 height 10
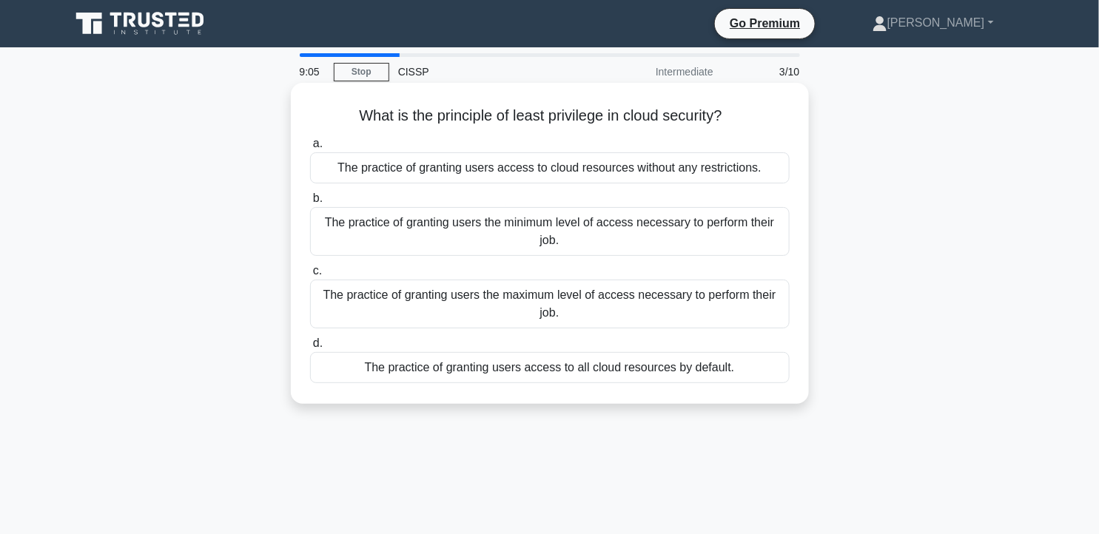
click at [726, 232] on div "The practice of granting users the minimum level of access necessary to perform…" at bounding box center [550, 231] width 480 height 49
click at [310, 204] on input "b. The practice of granting users the minimum level of access necessary to perf…" at bounding box center [310, 199] width 0 height 10
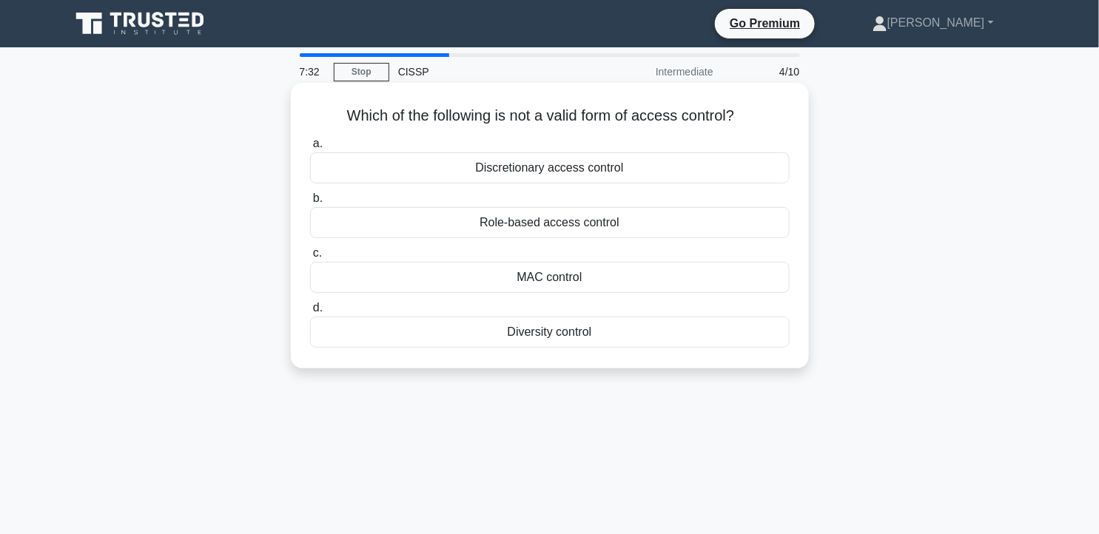
click at [660, 329] on div "Diversity control" at bounding box center [550, 332] width 480 height 31
click at [310, 313] on input "d. Diversity control" at bounding box center [310, 309] width 0 height 10
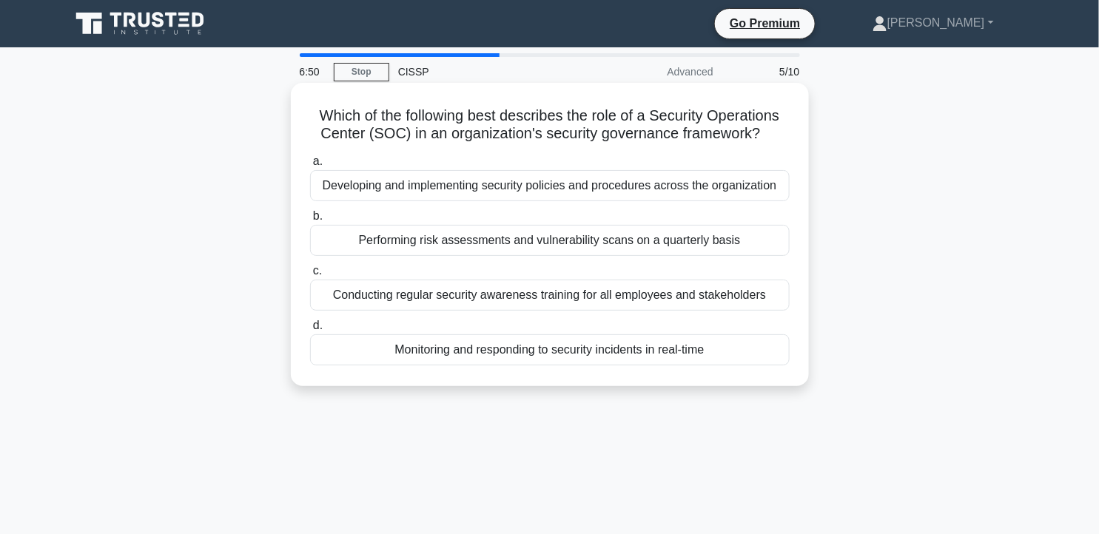
click at [719, 346] on div "Monitoring and responding to security incidents in real-time" at bounding box center [550, 350] width 480 height 31
click at [310, 331] on input "d. Monitoring and responding to security incidents in real-time" at bounding box center [310, 326] width 0 height 10
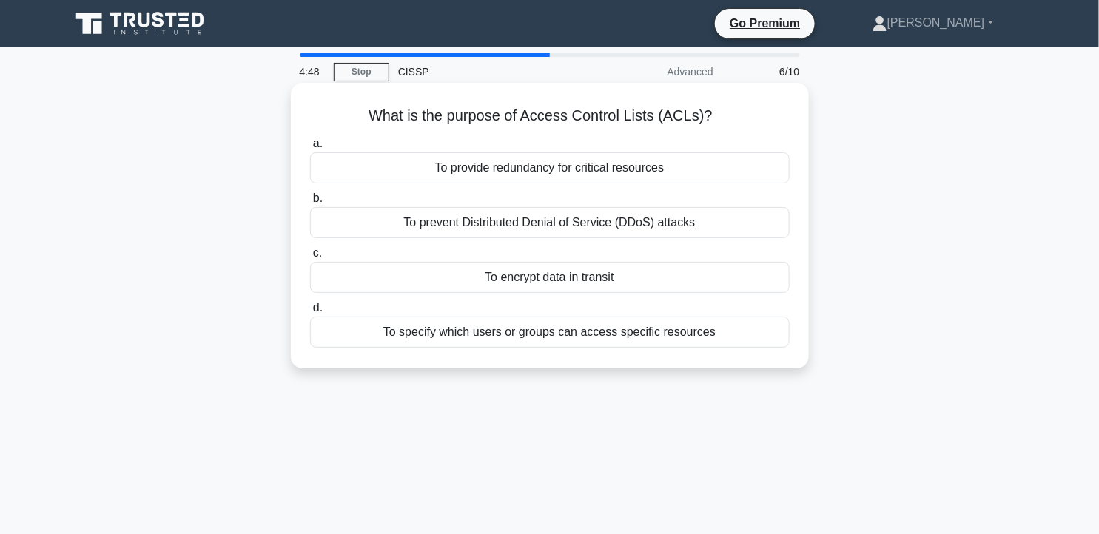
click at [694, 338] on div "To specify which users or groups can access specific resources" at bounding box center [550, 332] width 480 height 31
click at [310, 313] on input "d. To specify which users or groups can access specific resources" at bounding box center [310, 309] width 0 height 10
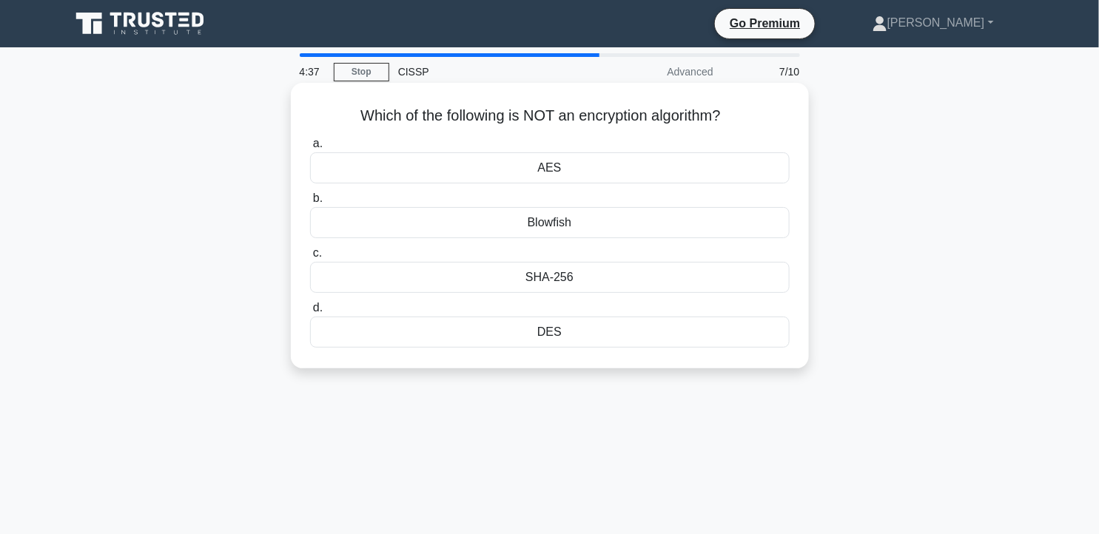
click at [672, 221] on div "Blowfish" at bounding box center [550, 222] width 480 height 31
click at [310, 204] on input "b. Blowfish" at bounding box center [310, 199] width 0 height 10
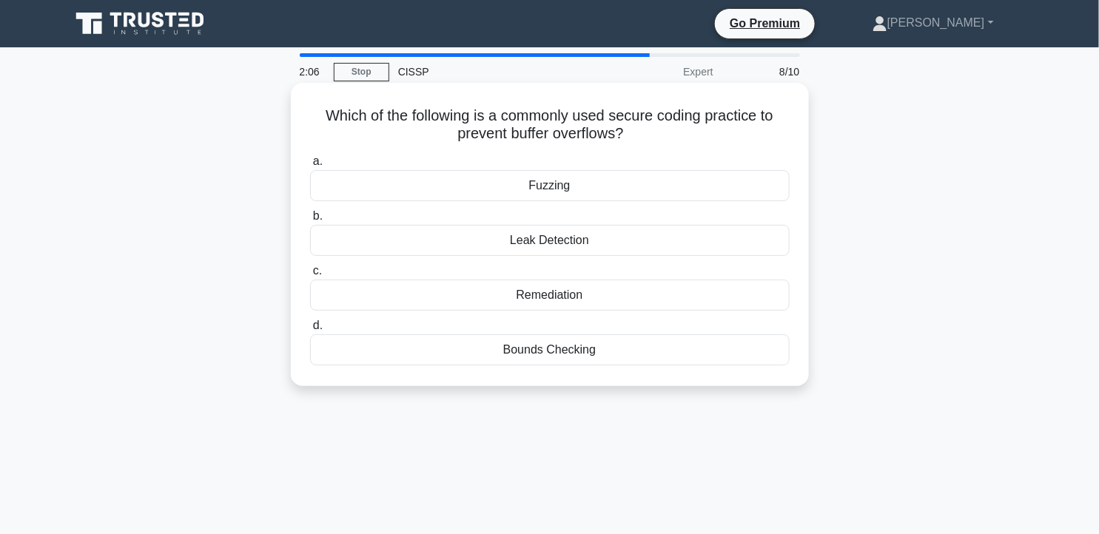
click at [530, 352] on div "Bounds Checking" at bounding box center [550, 350] width 480 height 31
click at [310, 331] on input "[PERSON_NAME] Checking" at bounding box center [310, 326] width 0 height 10
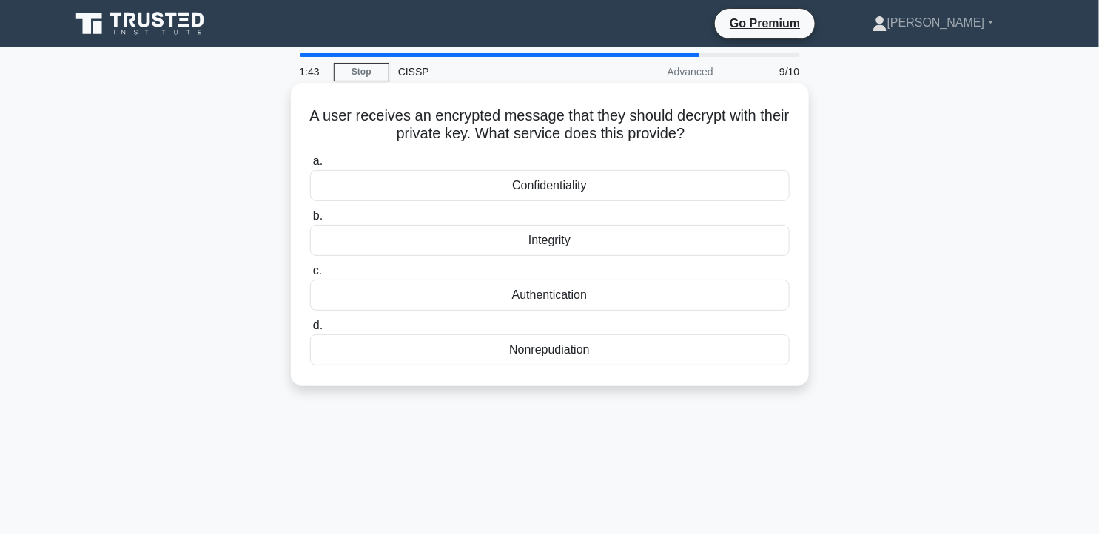
click at [543, 195] on div "Confidentiality" at bounding box center [550, 185] width 480 height 31
click at [310, 167] on input "a. Confidentiality" at bounding box center [310, 162] width 0 height 10
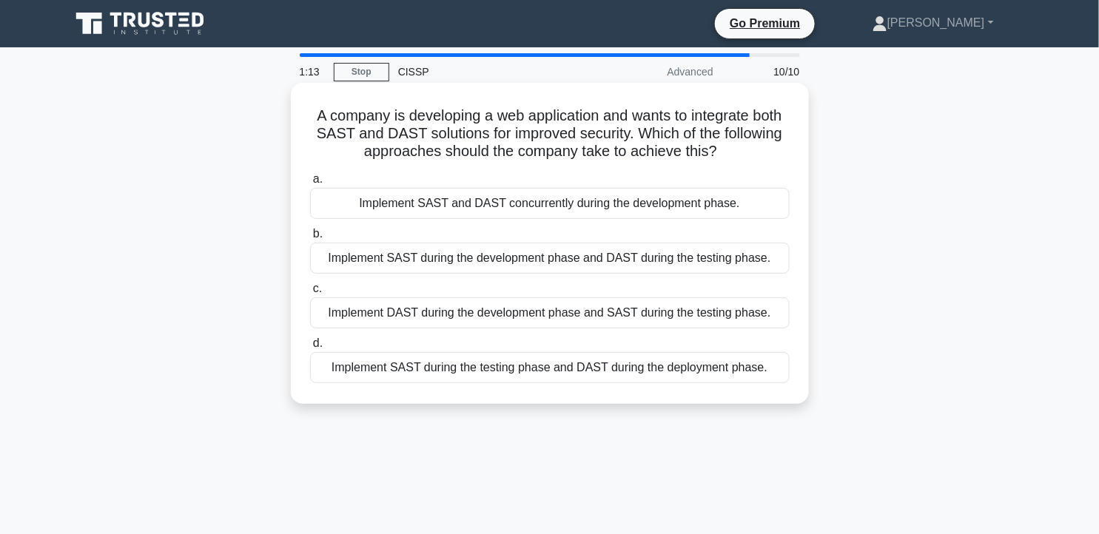
click at [681, 372] on div "Implement SAST during the testing phase and DAST during the deployment phase." at bounding box center [550, 367] width 480 height 31
click at [310, 349] on input "d. Implement SAST during the testing phase and DAST during the deployment phase." at bounding box center [310, 344] width 0 height 10
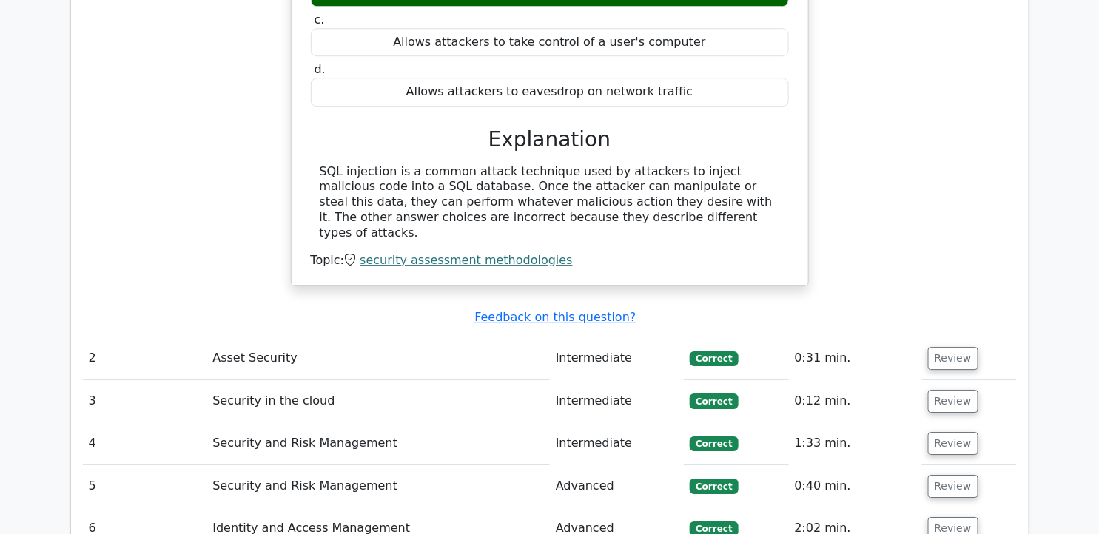
scroll to position [1809, 0]
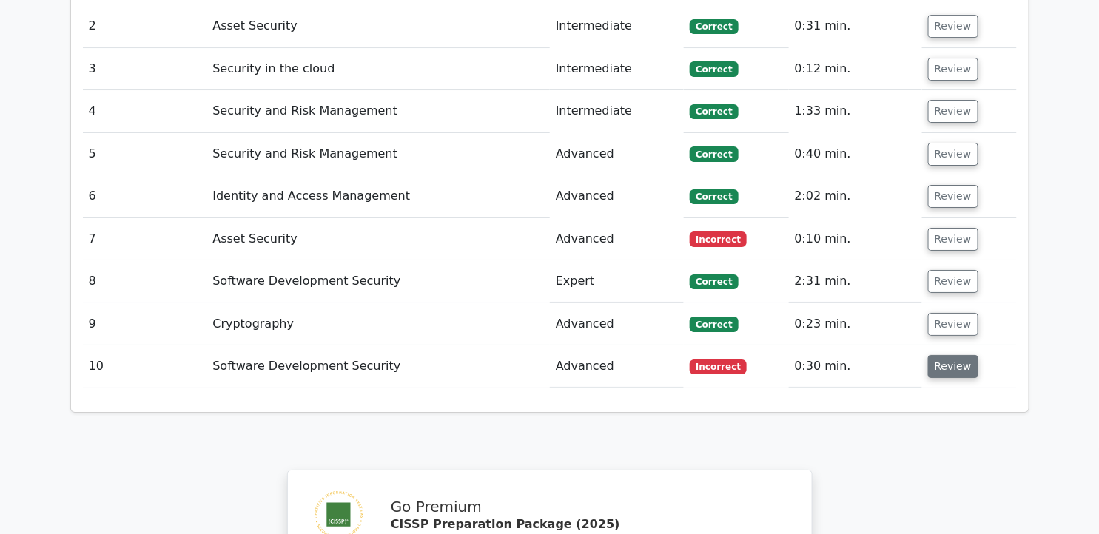
click at [936, 355] on button "Review" at bounding box center [953, 366] width 50 height 23
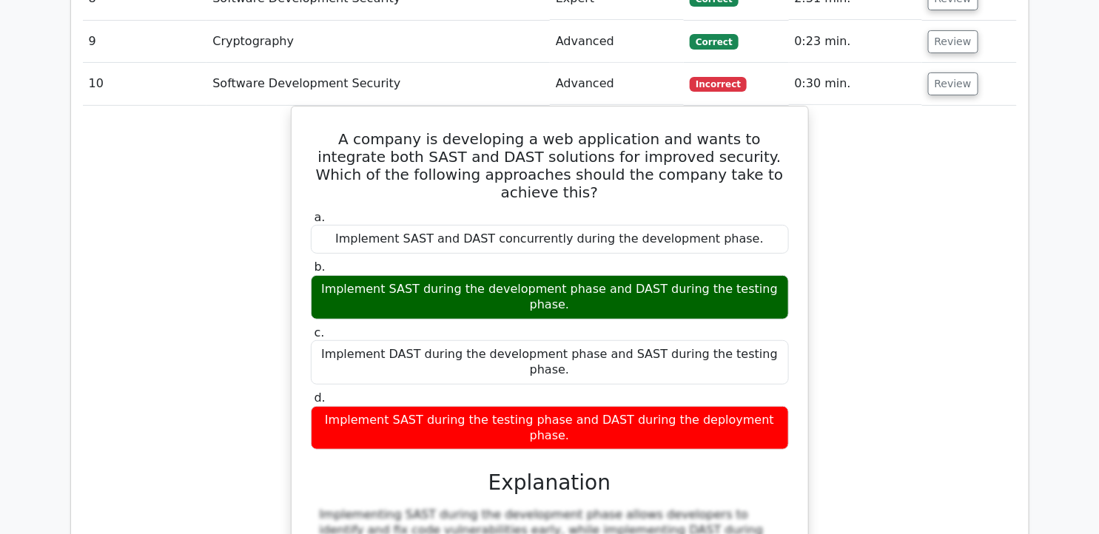
scroll to position [2056, 0]
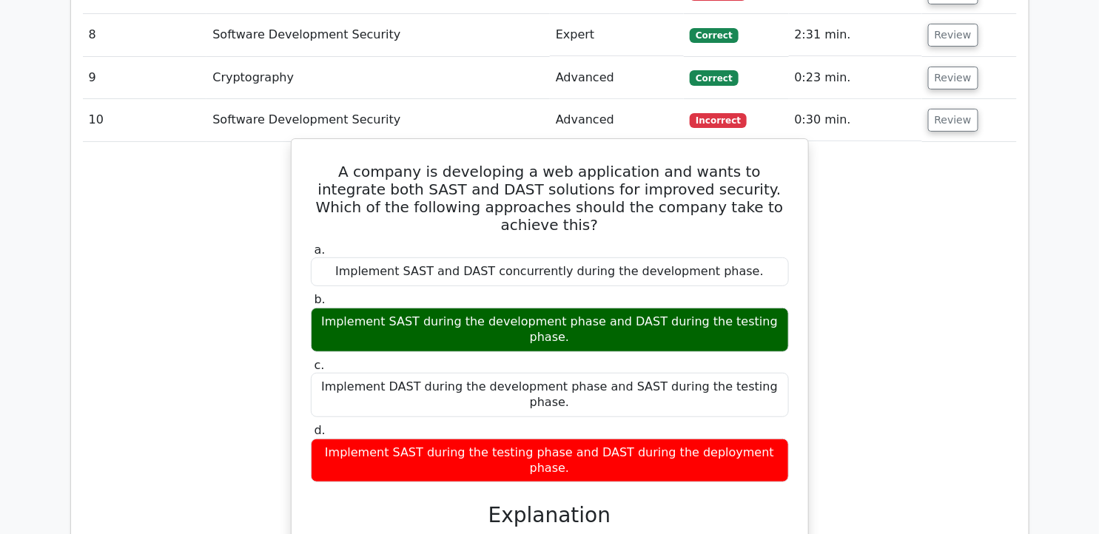
drag, startPoint x: 326, startPoint y: 87, endPoint x: 766, endPoint y: 322, distance: 498.8
click at [766, 322] on div "A company is developing a web application and wants to integrate both SAST and …" at bounding box center [550, 452] width 505 height 614
copy div "A company is developing a web application and wants to integrate both SAST and …"
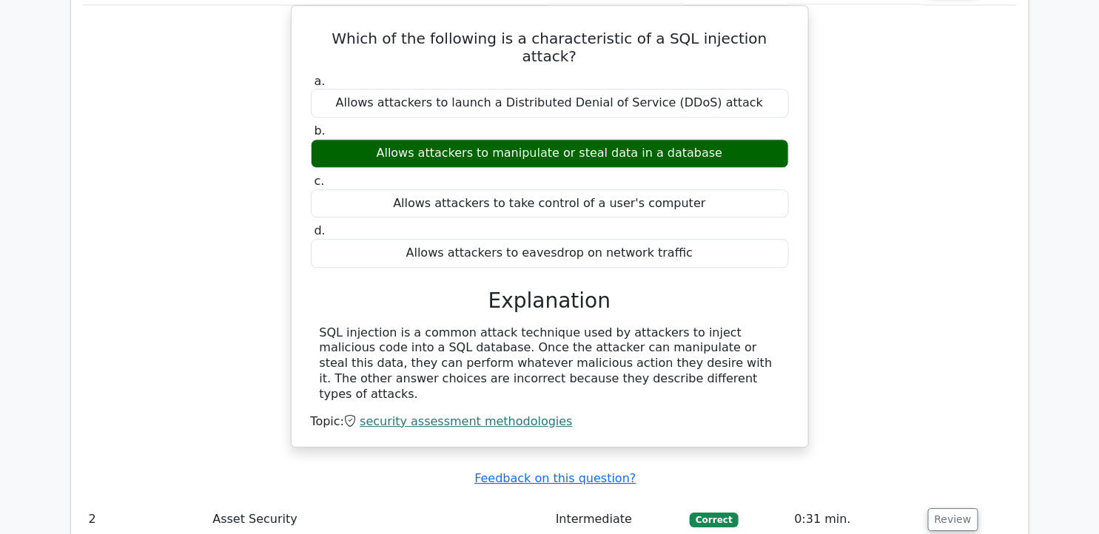
scroll to position [1727, 0]
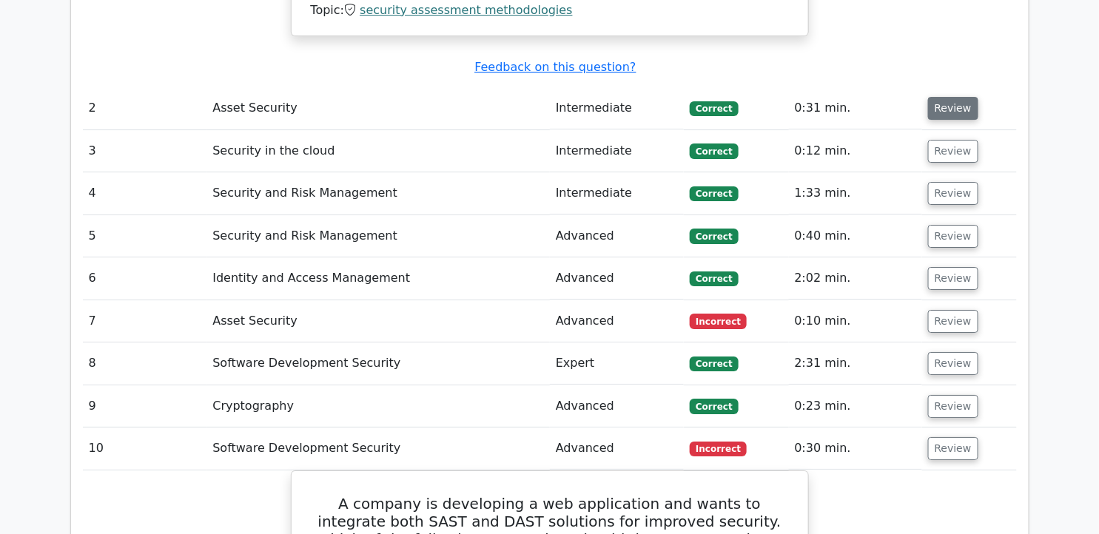
click at [961, 97] on button "Review" at bounding box center [953, 108] width 50 height 23
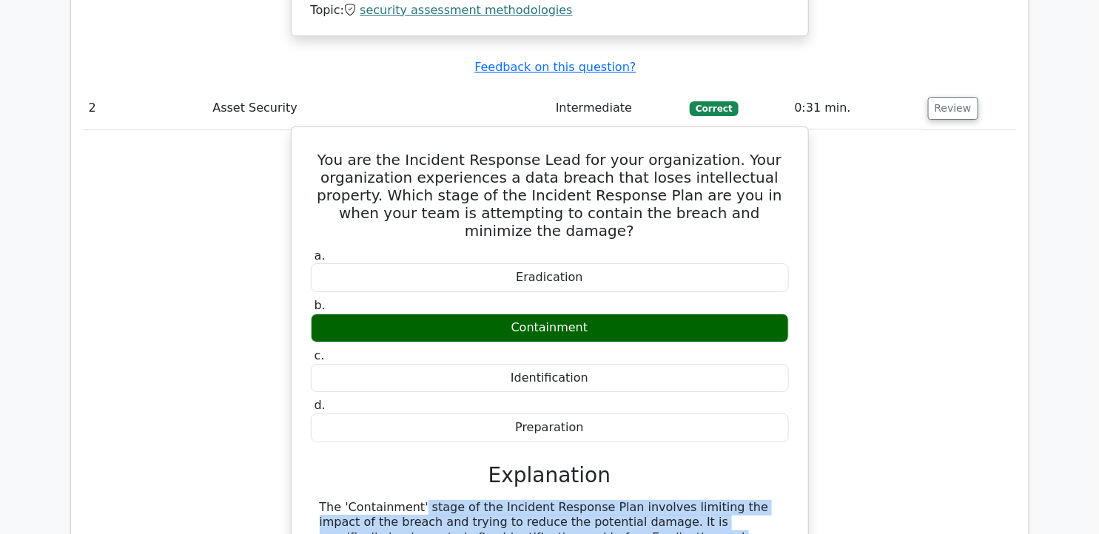
drag, startPoint x: 315, startPoint y: 403, endPoint x: 659, endPoint y: 442, distance: 346.4
click at [660, 500] on div "The 'Containment' stage of the Incident Response Plan involves limiting the imp…" at bounding box center [550, 530] width 478 height 61
copy div "The 'Containment' stage of the Incident Response Plan involves limiting the imp…"
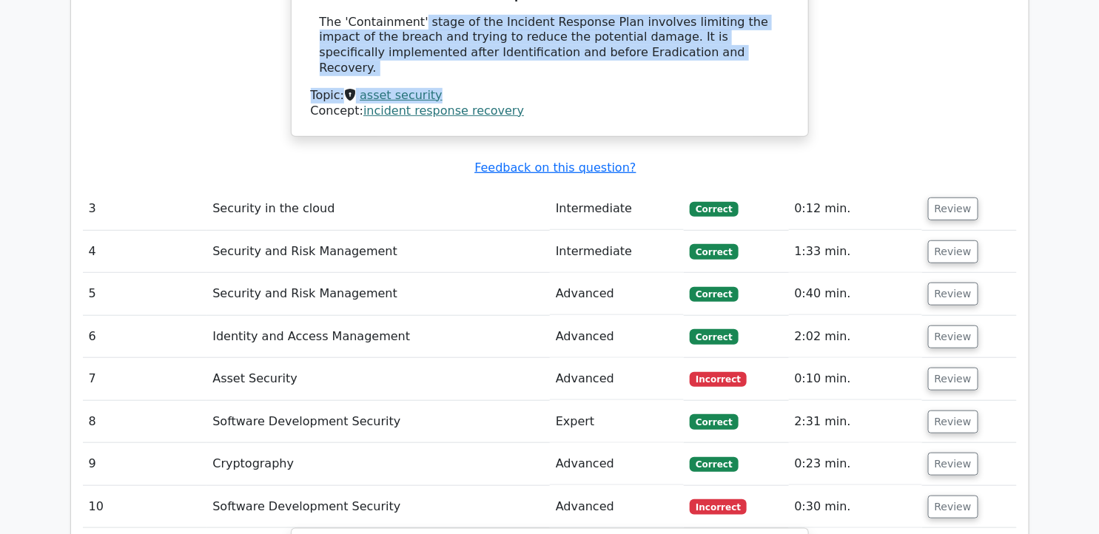
scroll to position [2221, 0]
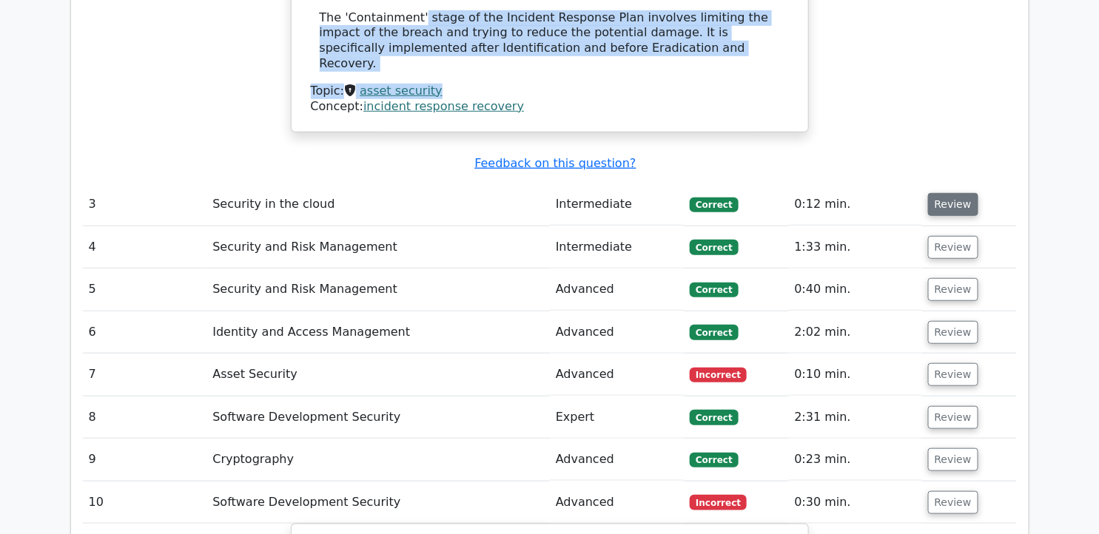
click at [955, 193] on button "Review" at bounding box center [953, 204] width 50 height 23
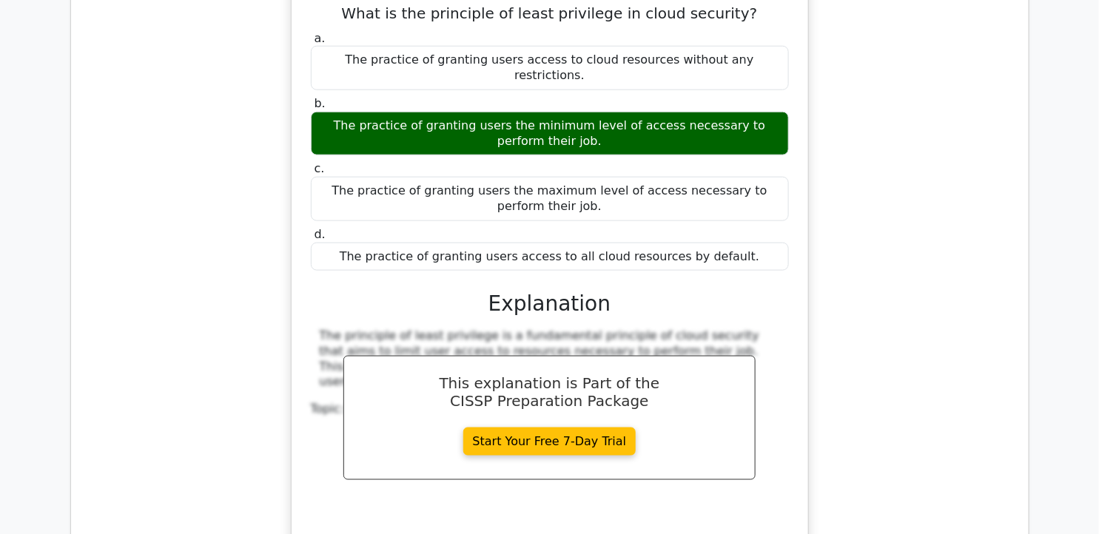
scroll to position [2714, 0]
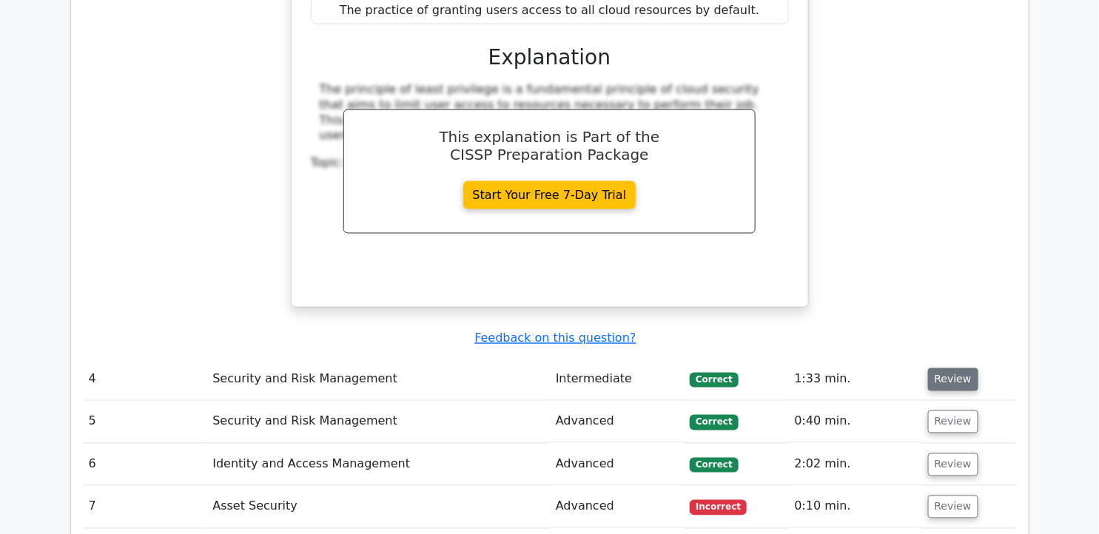
click at [953, 369] on button "Review" at bounding box center [953, 380] width 50 height 23
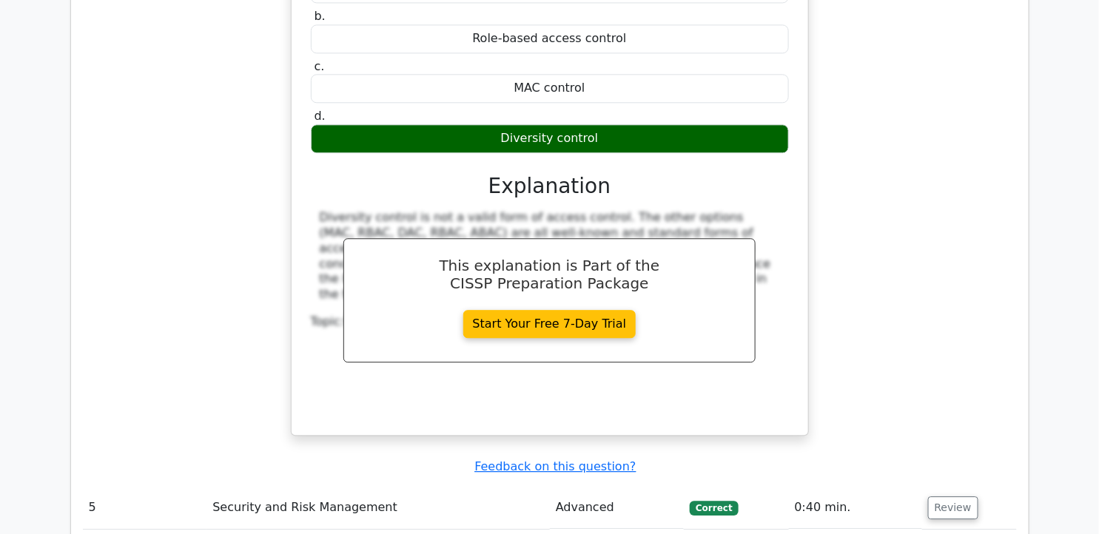
scroll to position [3454, 0]
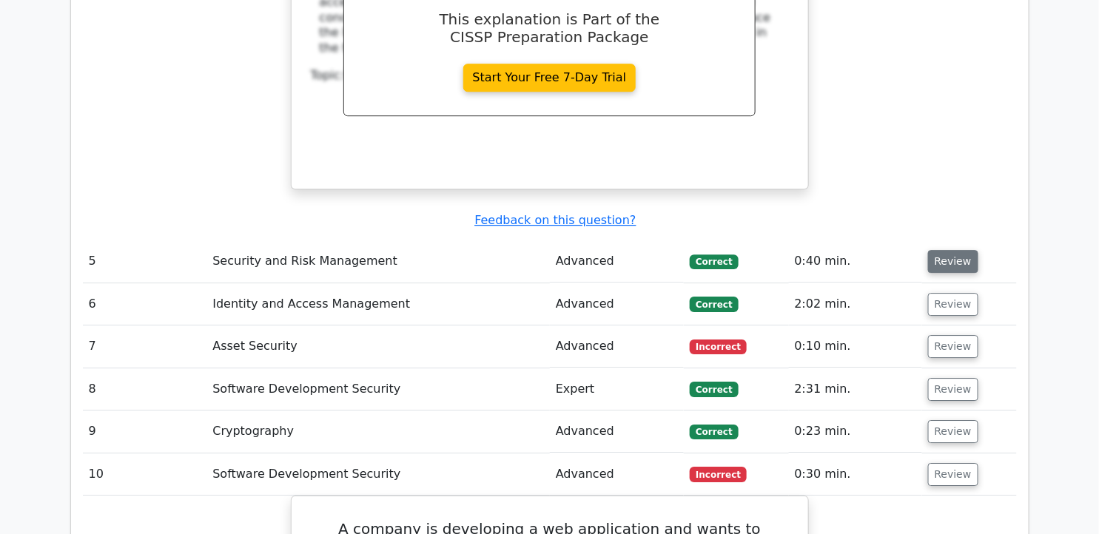
click at [944, 250] on button "Review" at bounding box center [953, 261] width 50 height 23
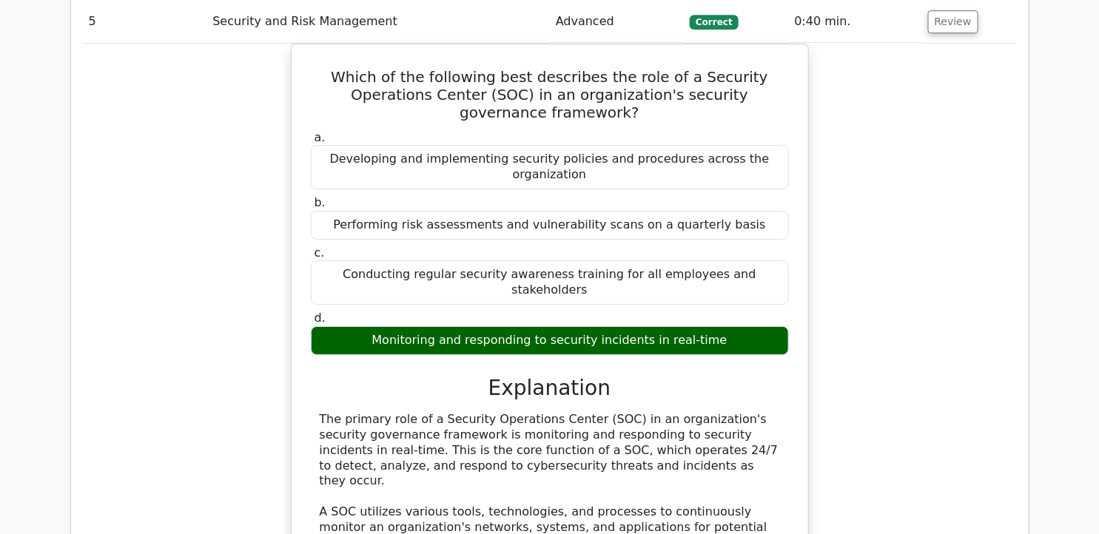
scroll to position [3701, 0]
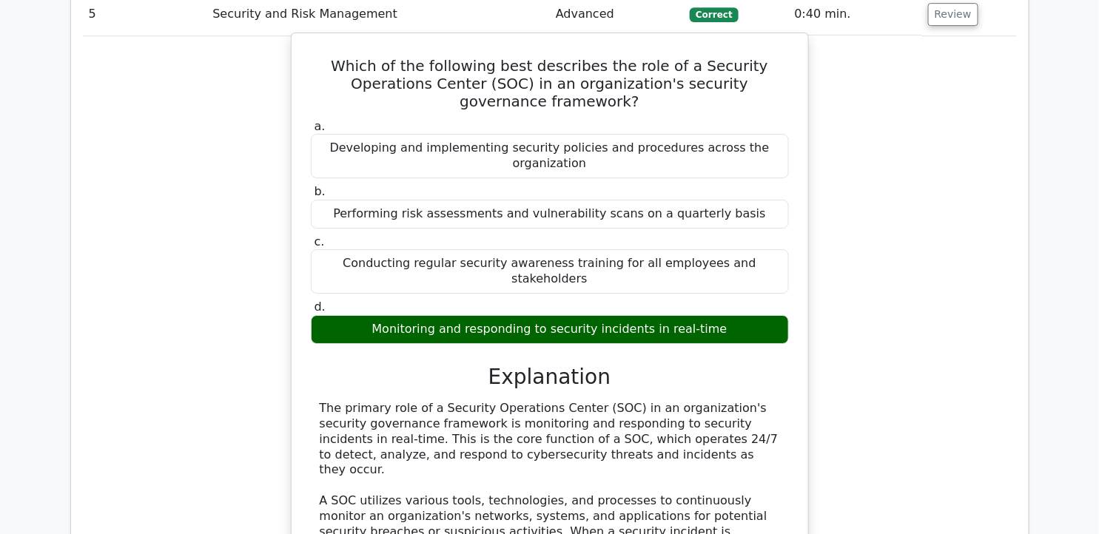
drag, startPoint x: 317, startPoint y: 232, endPoint x: 611, endPoint y: 274, distance: 296.9
drag, startPoint x: 611, startPoint y: 274, endPoint x: 512, endPoint y: 225, distance: 110.6
copy div "The primary role of a Security Operations Center (SOC) in an organization's sec…"
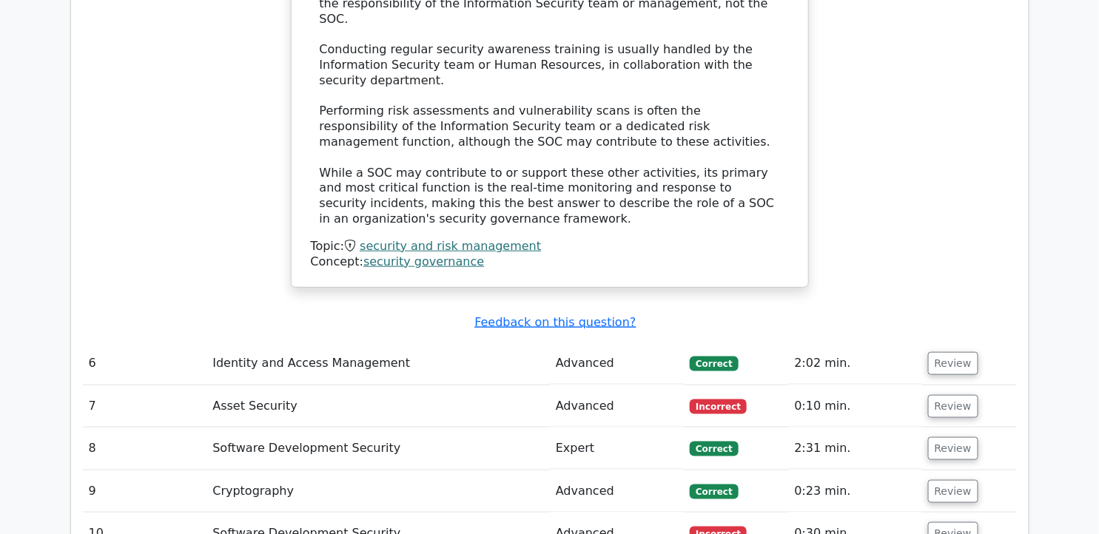
scroll to position [4359, 0]
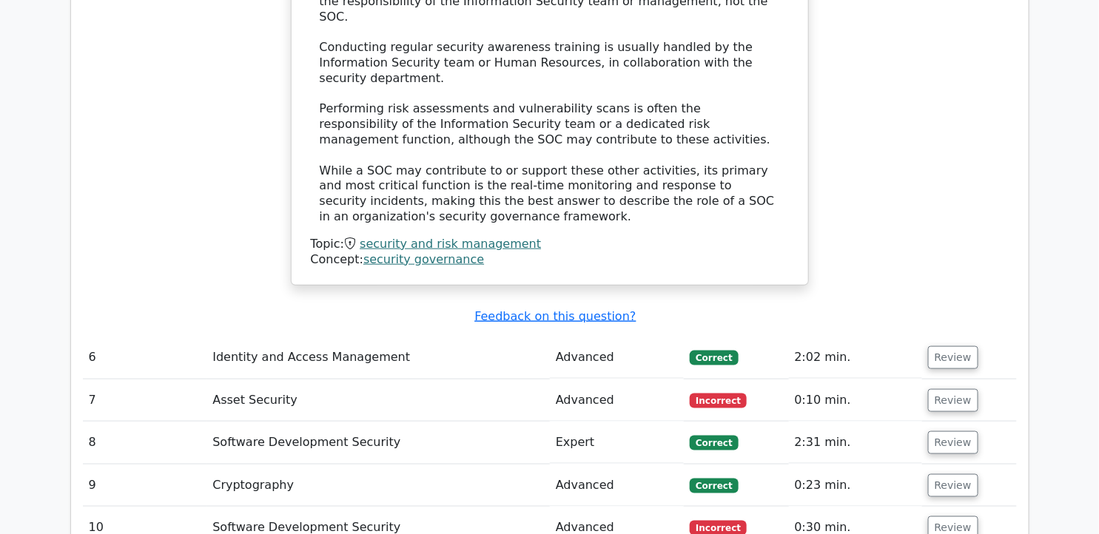
click at [967, 346] on button "Review" at bounding box center [953, 357] width 50 height 23
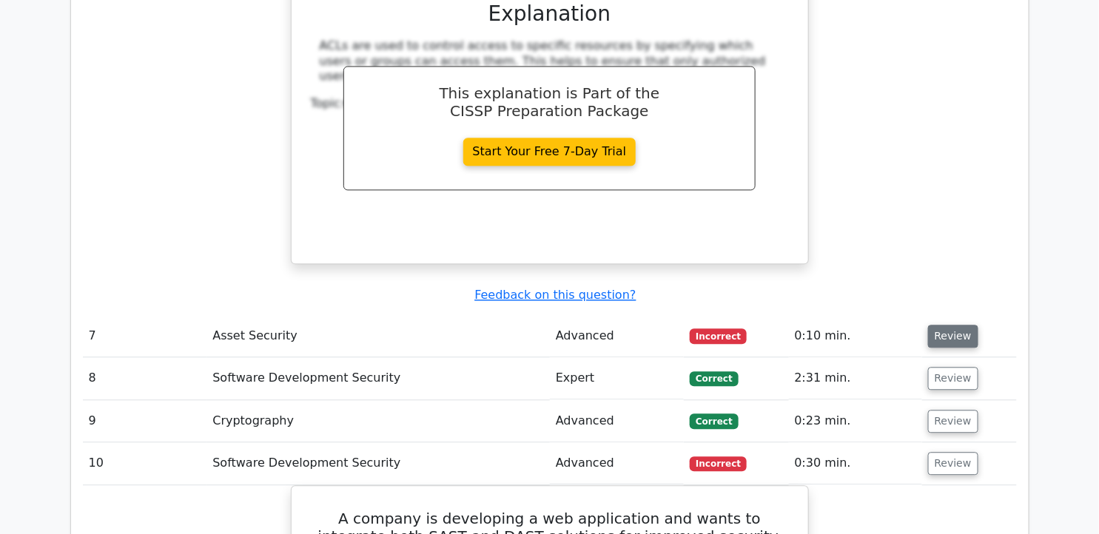
scroll to position [5017, 0]
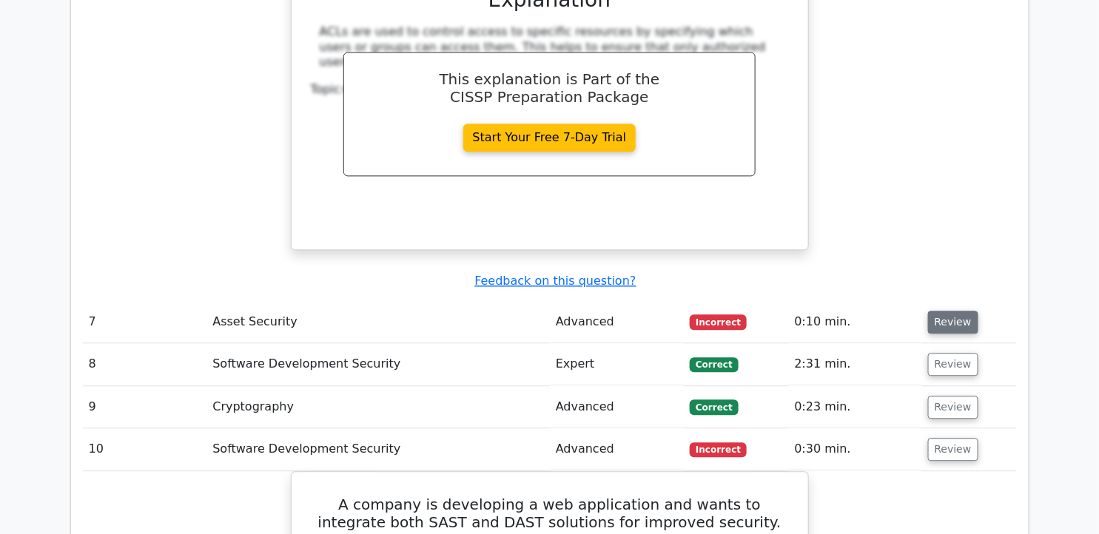
click at [946, 311] on button "Review" at bounding box center [953, 322] width 50 height 23
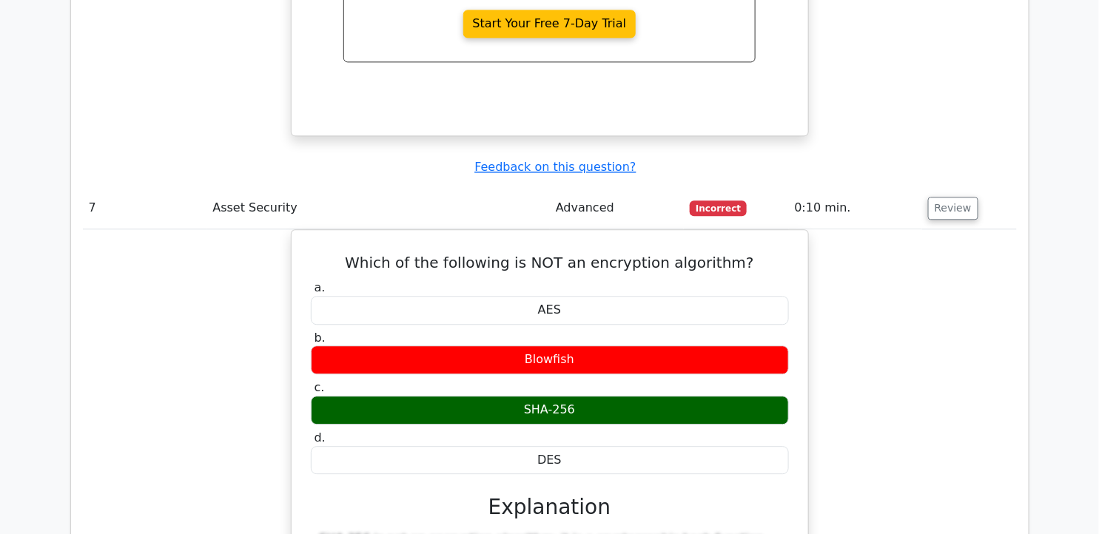
scroll to position [5099, 0]
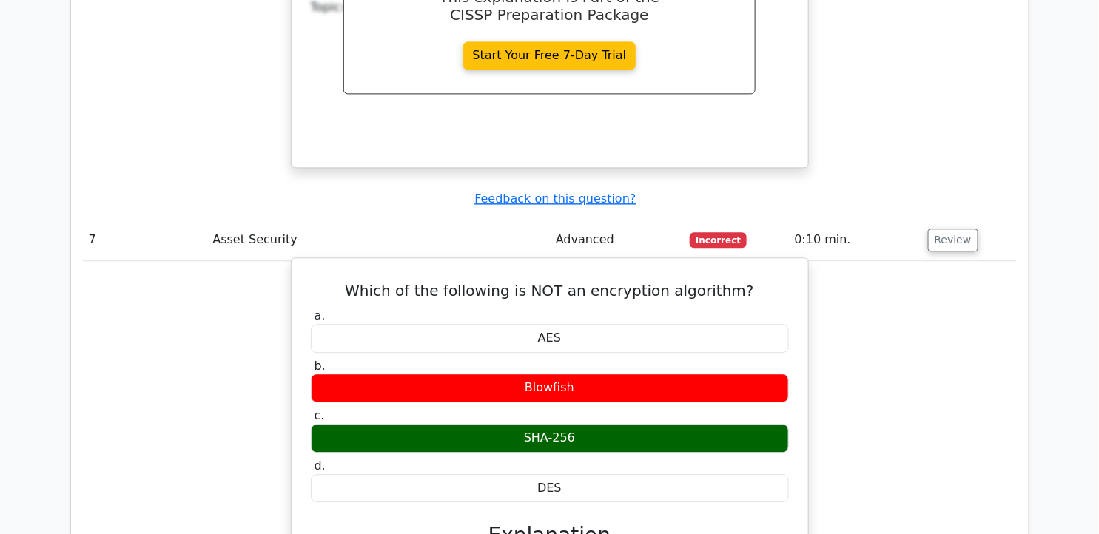
drag, startPoint x: 363, startPoint y: 47, endPoint x: 595, endPoint y: 243, distance: 303.1
click at [595, 264] on div "Which of the following is NOT an encryption algorithm? a. AES b. Blowfish c. d." at bounding box center [550, 521] width 505 height 515
drag, startPoint x: 595, startPoint y: 243, endPoint x: 543, endPoint y: 62, distance: 187.9
copy div "Which of the following is NOT an encryption algorithm? a. AES b. Blowfish c. SH…"
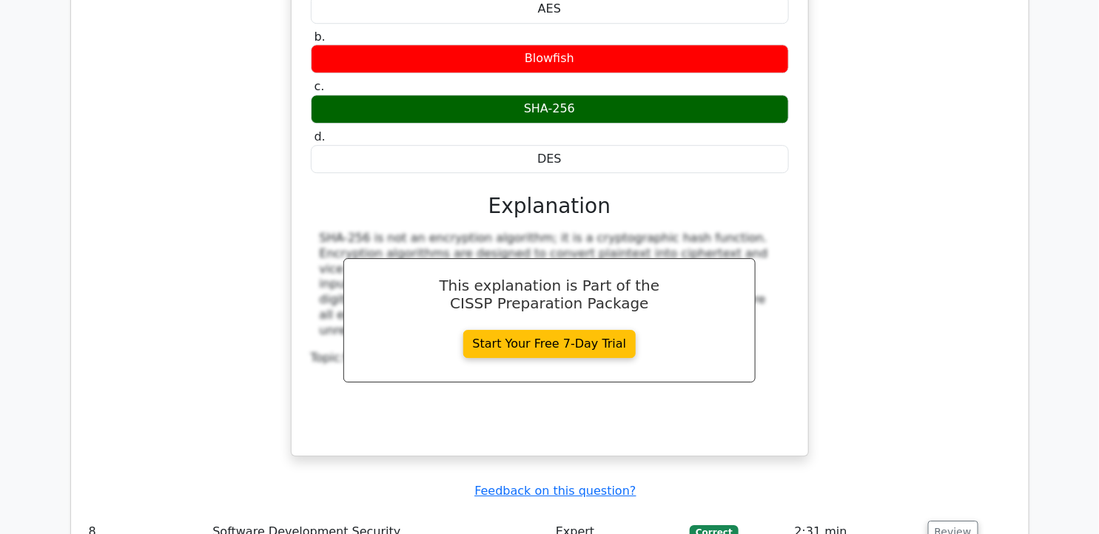
scroll to position [5675, 0]
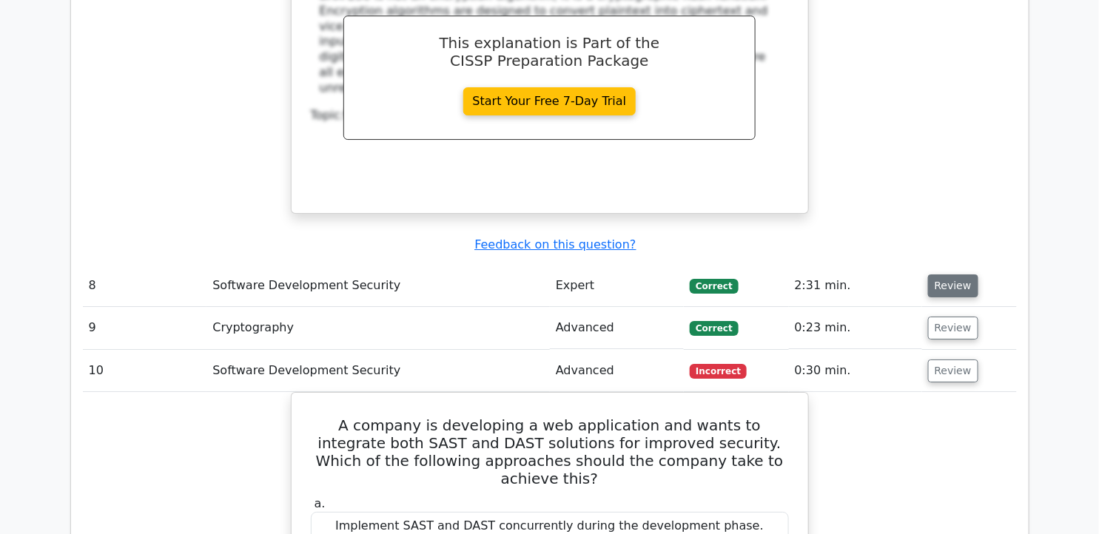
click at [953, 275] on button "Review" at bounding box center [953, 286] width 50 height 23
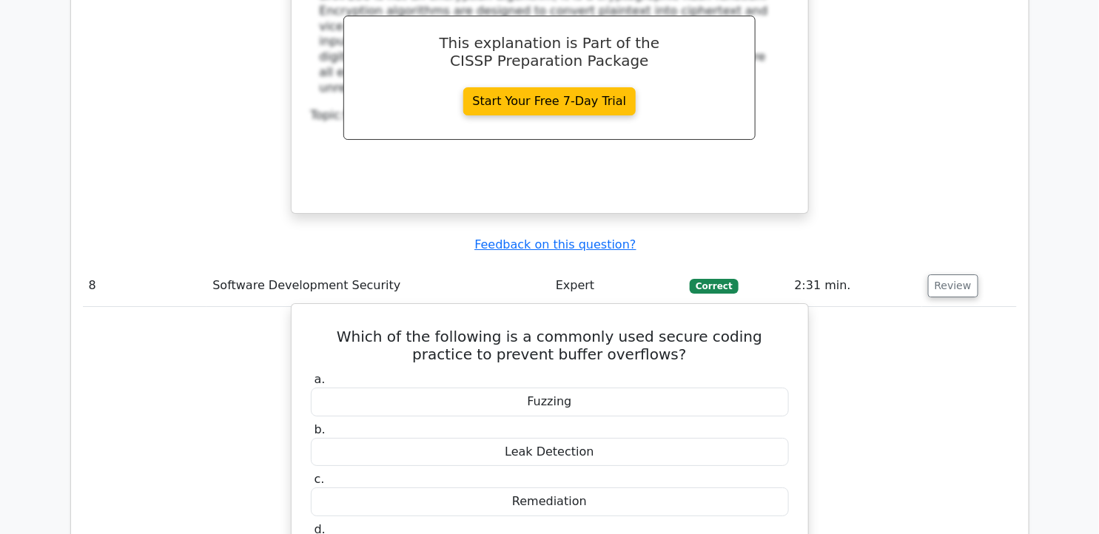
drag, startPoint x: 320, startPoint y: 393, endPoint x: 720, endPoint y: 412, distance: 401.0
drag, startPoint x: 720, startPoint y: 412, endPoint x: 693, endPoint y: 403, distance: 29.0
copy div "Bounds checking is a commonly used secure coding practice to prevent buffer ove…"
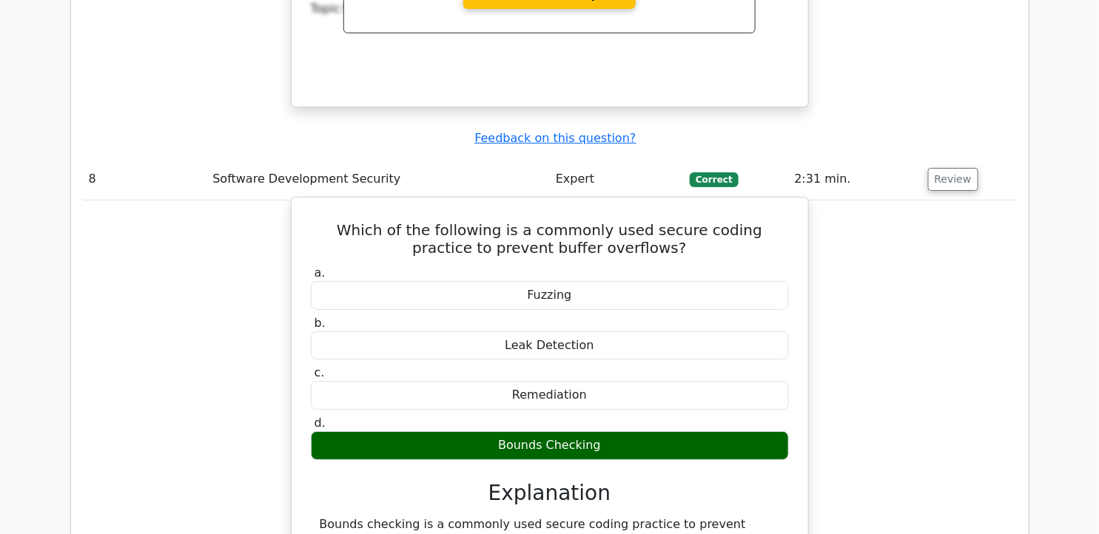
scroll to position [6087, 0]
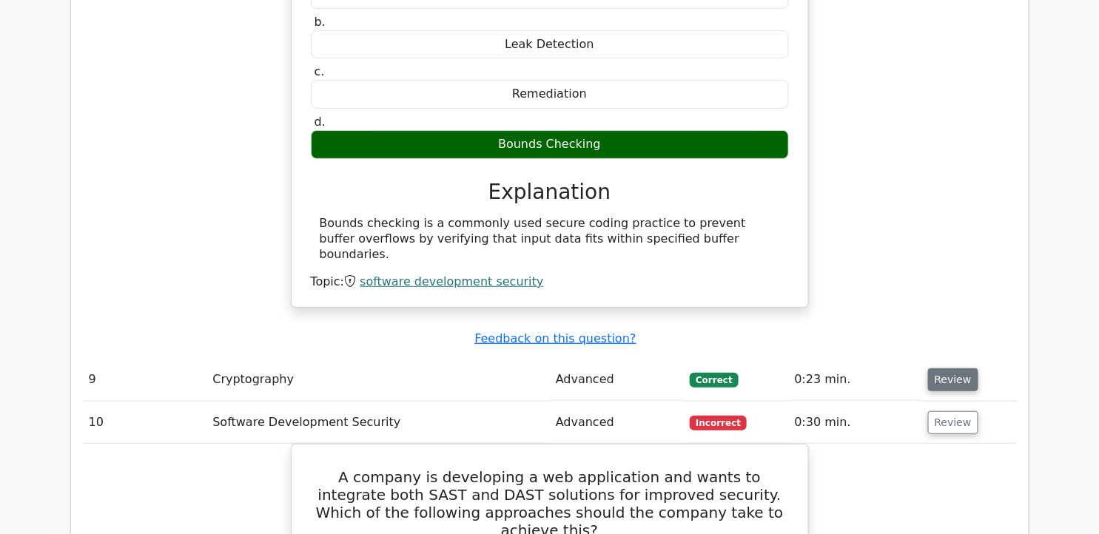
click at [958, 369] on button "Review" at bounding box center [953, 380] width 50 height 23
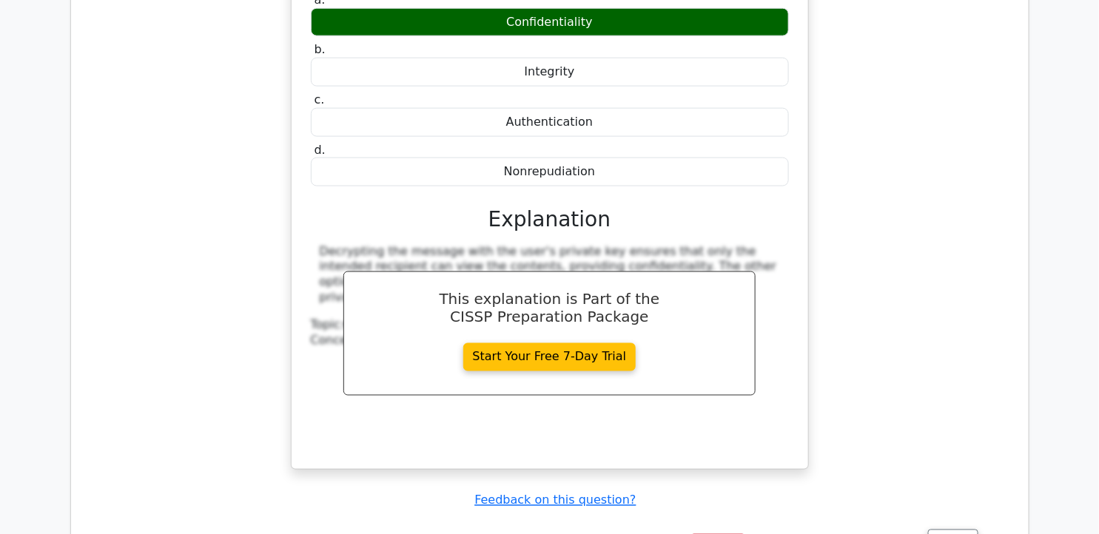
scroll to position [6662, 0]
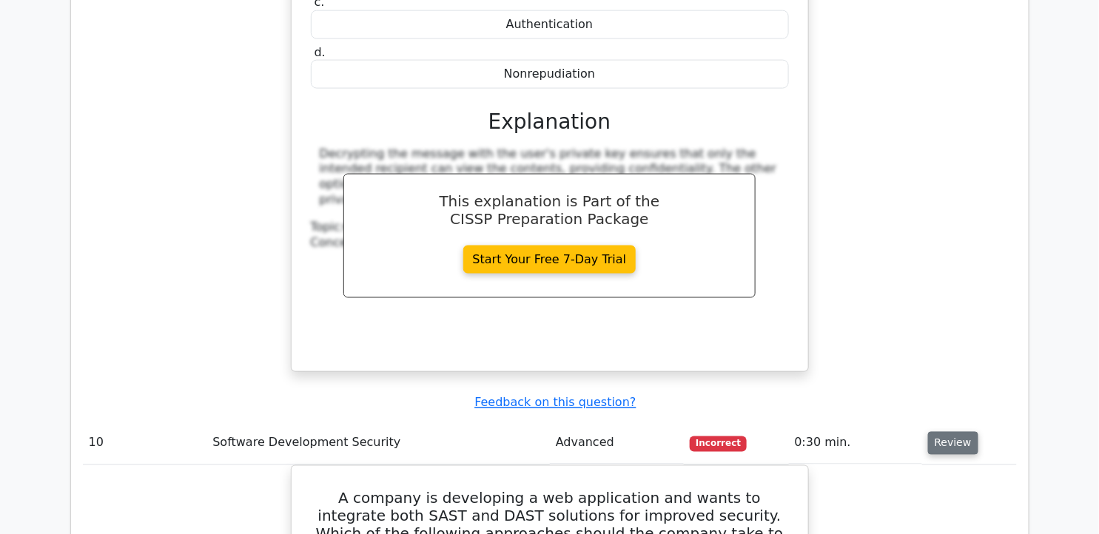
click at [937, 432] on button "Review" at bounding box center [953, 443] width 50 height 23
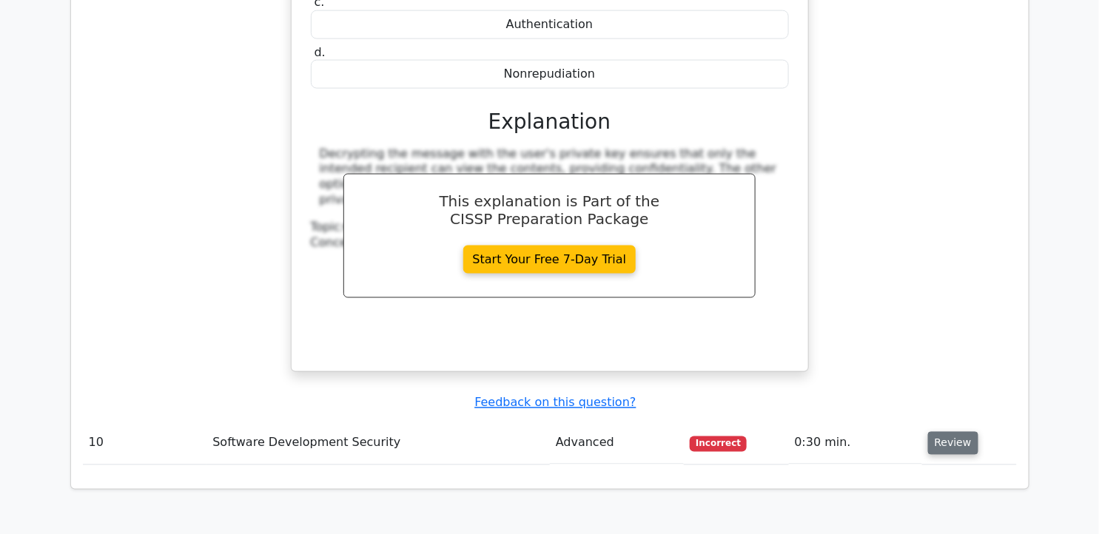
click at [966, 432] on button "Review" at bounding box center [953, 443] width 50 height 23
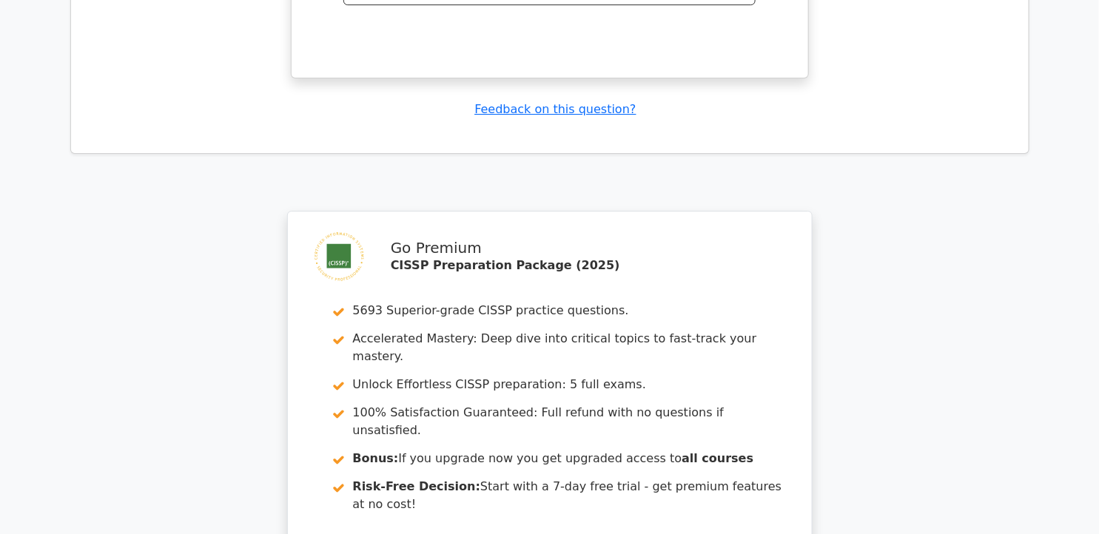
scroll to position [7678, 0]
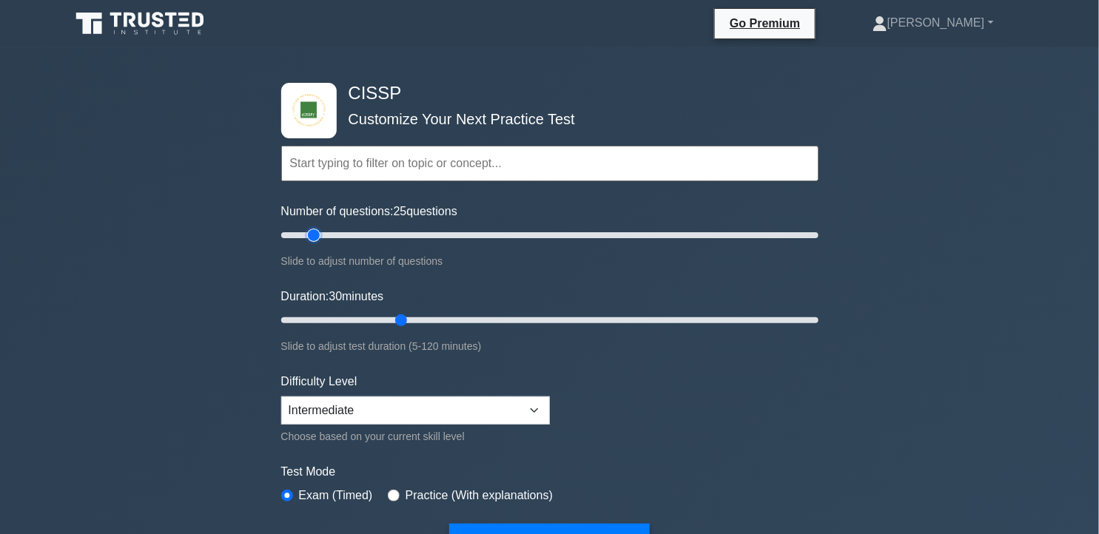
type input "15"
click at [316, 234] on input "Number of questions: 25 questions" at bounding box center [549, 236] width 537 height 18
drag, startPoint x: 403, startPoint y: 315, endPoint x: 319, endPoint y: 306, distance: 84.0
type input "10"
click at [319, 312] on input "Duration: 10 minutes" at bounding box center [549, 321] width 537 height 18
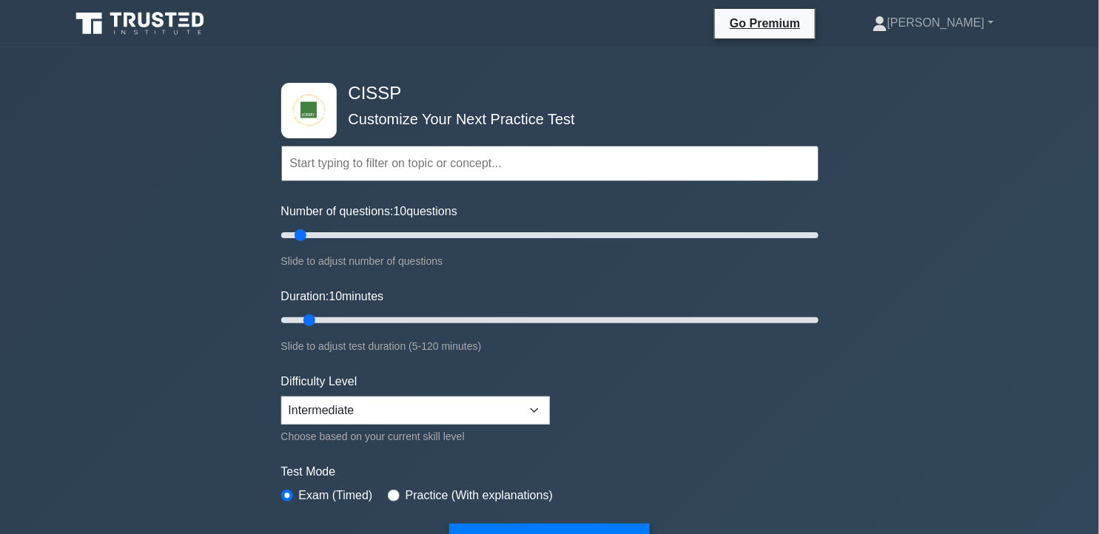
drag, startPoint x: 312, startPoint y: 232, endPoint x: 304, endPoint y: 231, distance: 8.3
type input "10"
click at [304, 231] on input "Number of questions: 10 questions" at bounding box center [549, 236] width 537 height 18
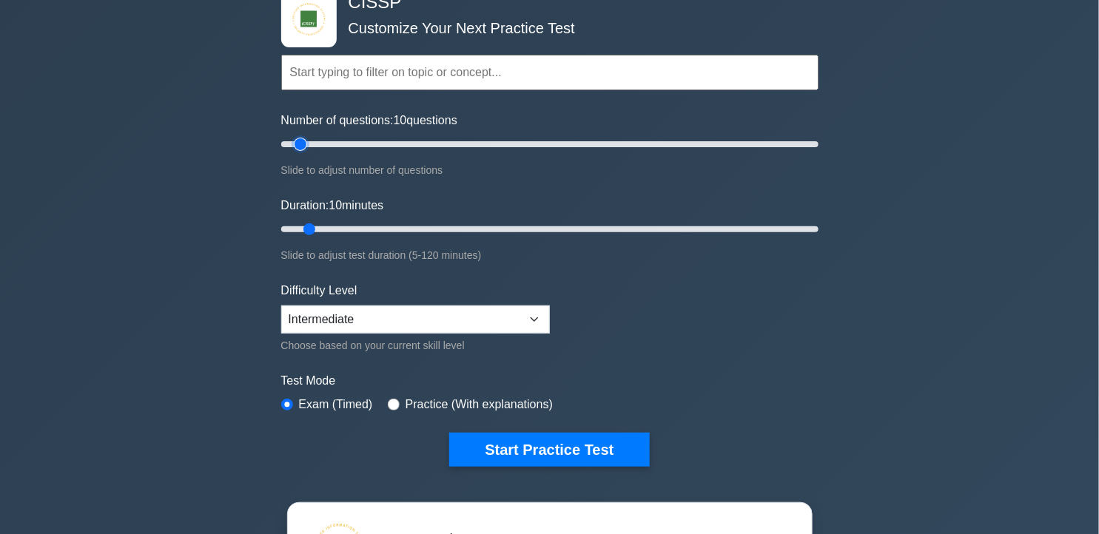
scroll to position [247, 0]
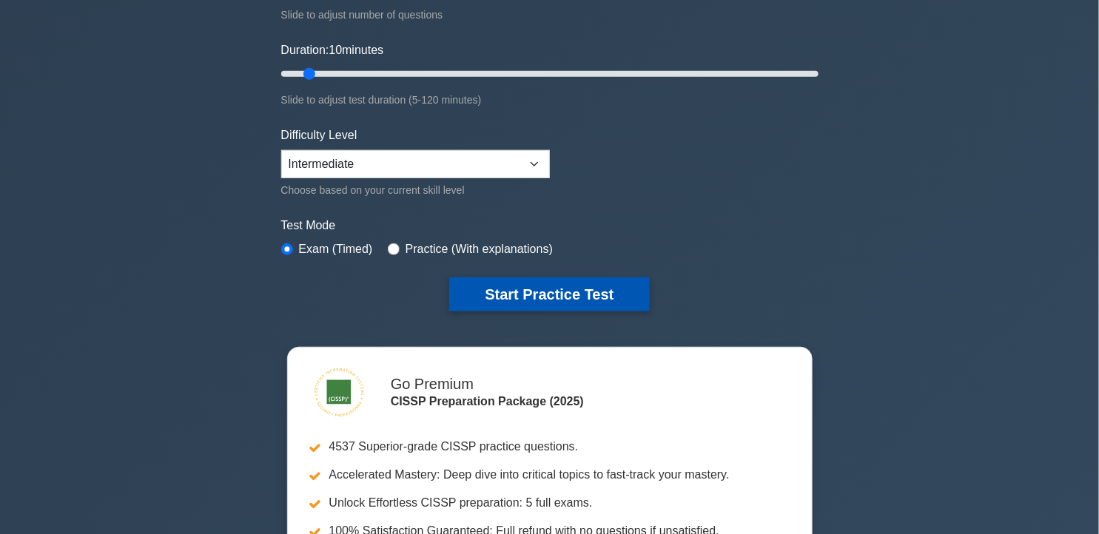
click at [532, 304] on button "Start Practice Test" at bounding box center [549, 295] width 200 height 34
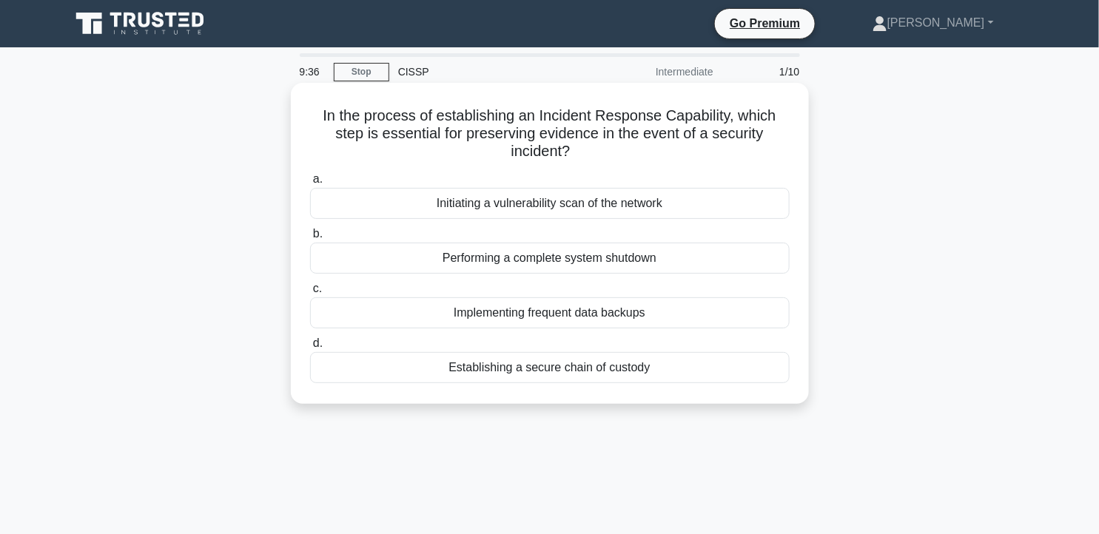
click at [657, 366] on div "Establishing a secure chain of custody" at bounding box center [550, 367] width 480 height 31
click at [310, 349] on input "d. Establishing a secure chain of custody" at bounding box center [310, 344] width 0 height 10
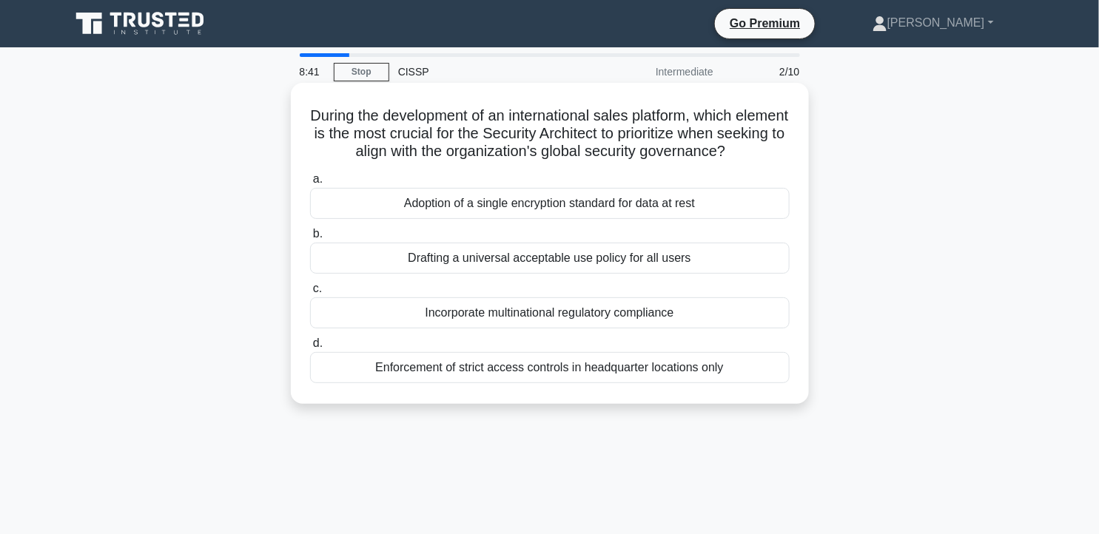
click at [715, 309] on div "Incorporate multinational regulatory compliance" at bounding box center [550, 313] width 480 height 31
click at [310, 294] on input "c. Incorporate multinational regulatory compliance" at bounding box center [310, 289] width 0 height 10
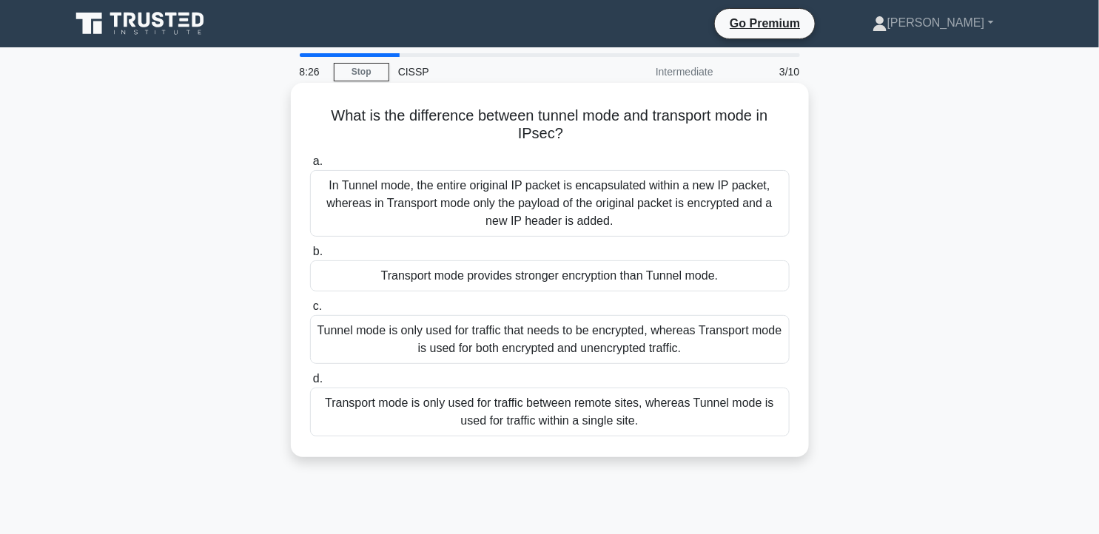
click at [676, 195] on div "In Tunnel mode, the entire original IP packet is encapsulated within a new IP p…" at bounding box center [550, 203] width 480 height 67
click at [310, 167] on input "a. In Tunnel mode, the entire original IP packet is encapsulated within a new I…" at bounding box center [310, 162] width 0 height 10
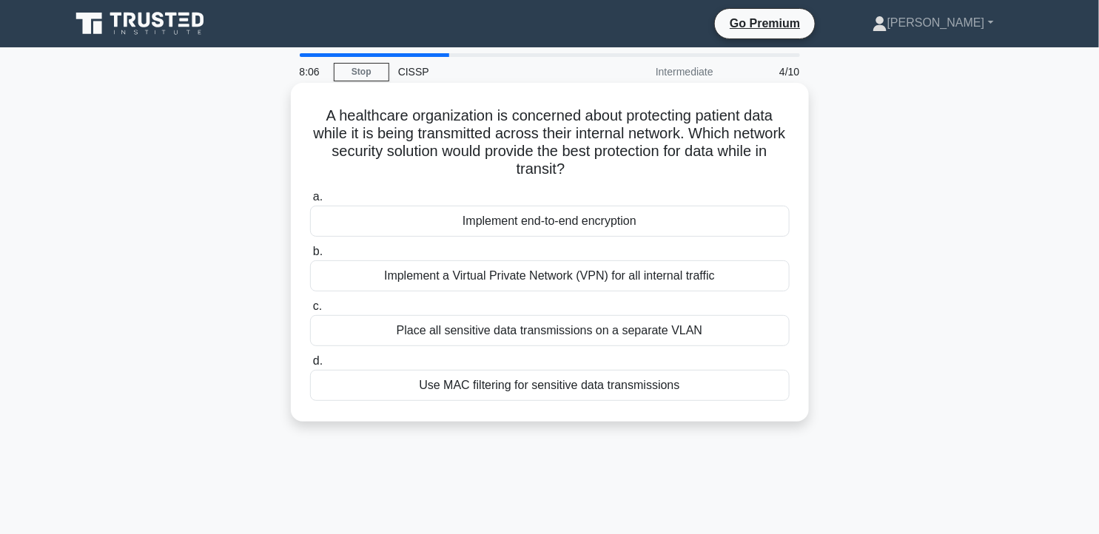
click at [632, 218] on div "Implement end-to-end encryption" at bounding box center [550, 221] width 480 height 31
click at [310, 202] on input "a. Implement end-to-end encryption" at bounding box center [310, 197] width 0 height 10
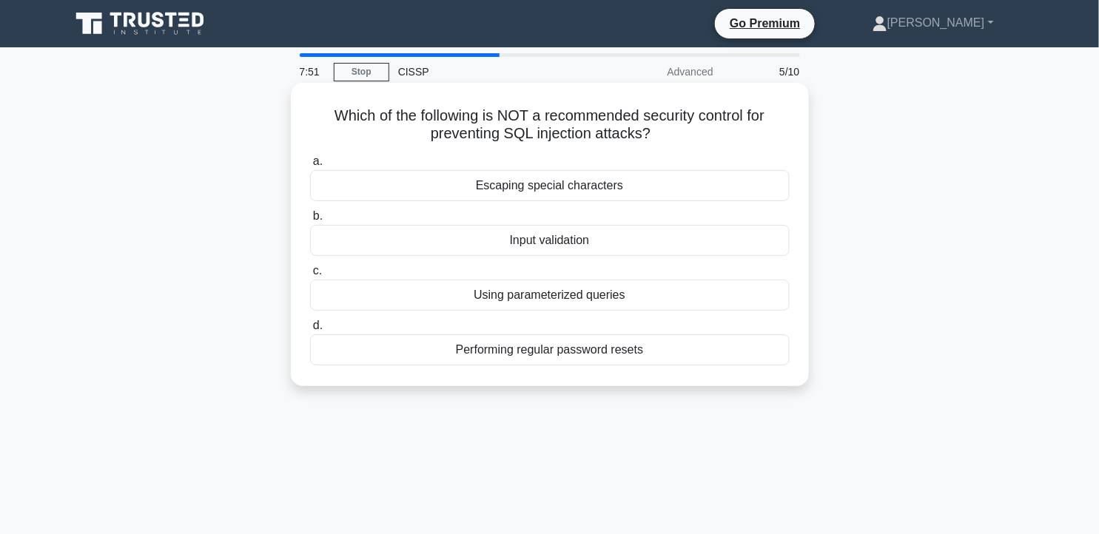
click at [616, 348] on div "Performing regular password resets" at bounding box center [550, 350] width 480 height 31
click at [310, 331] on input "d. Performing regular password resets" at bounding box center [310, 326] width 0 height 10
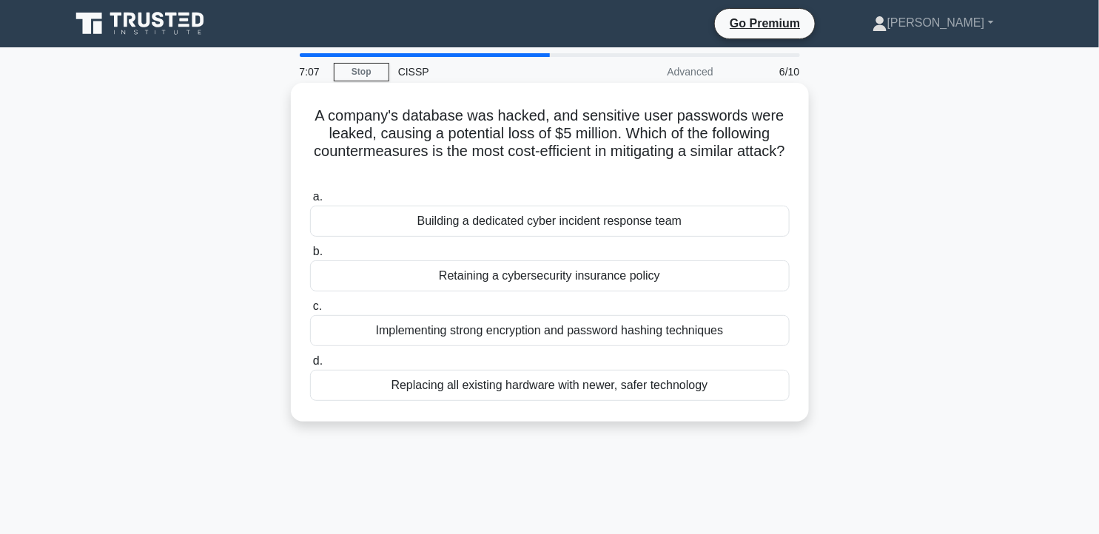
click at [676, 329] on div "Implementing strong encryption and password hashing techniques" at bounding box center [550, 330] width 480 height 31
click at [310, 312] on input "c. Implementing strong encryption and password hashing techniques" at bounding box center [310, 307] width 0 height 10
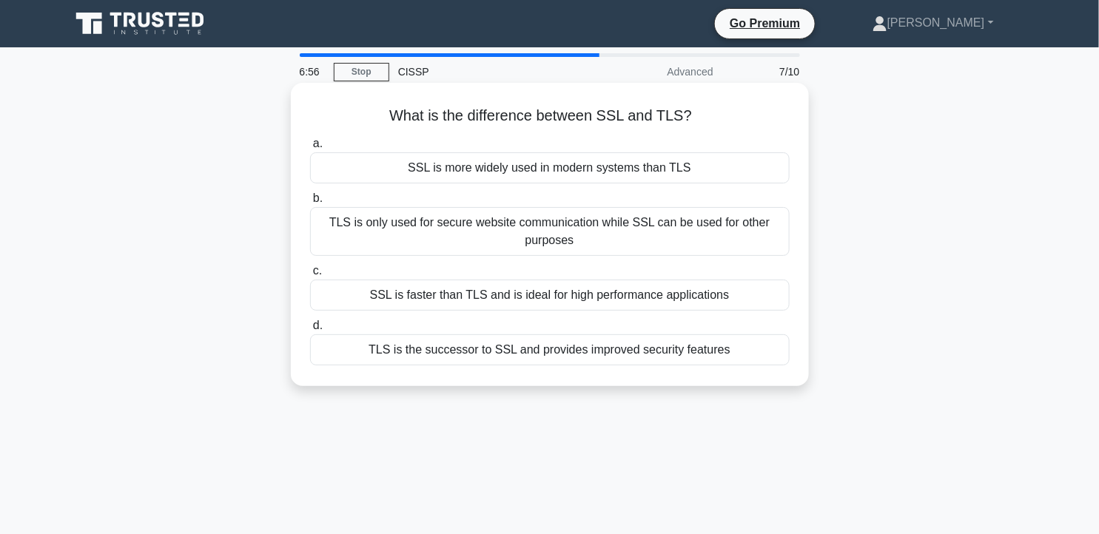
click at [717, 344] on div "TLS is the successor to SSL and provides improved security features" at bounding box center [550, 350] width 480 height 31
click at [310, 331] on input "d. TLS is the successor to SSL and provides improved security features" at bounding box center [310, 326] width 0 height 10
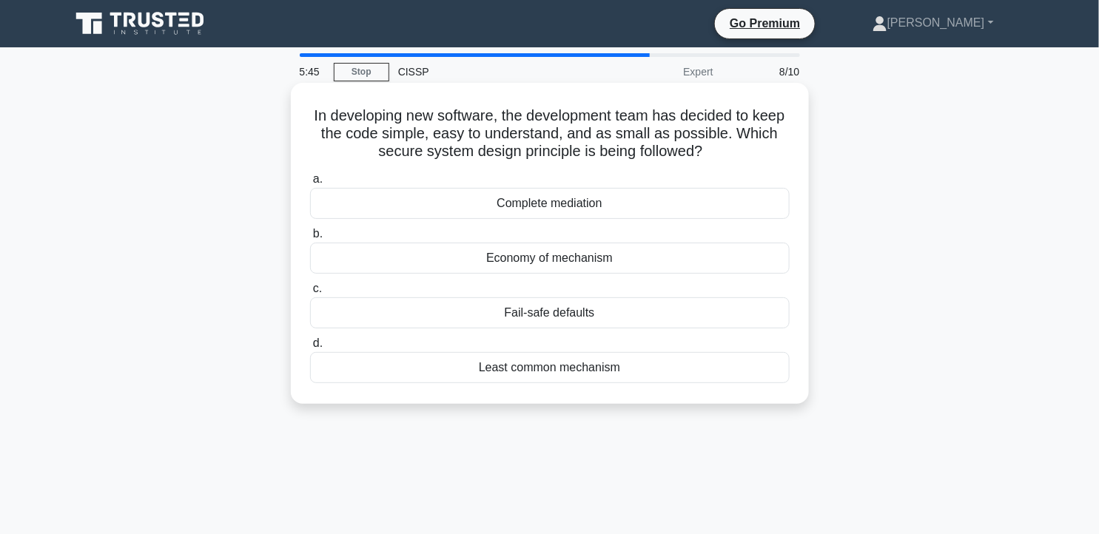
click at [617, 262] on div "Economy of mechanism" at bounding box center [550, 258] width 480 height 31
click at [310, 239] on input "b. Economy of mechanism" at bounding box center [310, 234] width 0 height 10
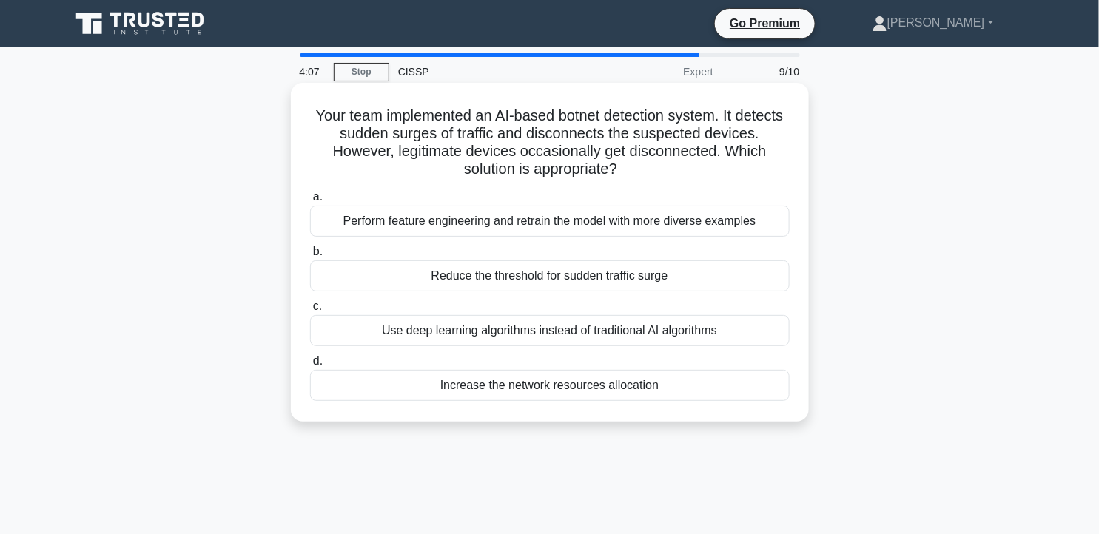
click at [619, 274] on div "Reduce the threshold for sudden traffic surge" at bounding box center [550, 276] width 480 height 31
click at [310, 257] on input "b. Reduce the threshold for sudden traffic surge" at bounding box center [310, 252] width 0 height 10
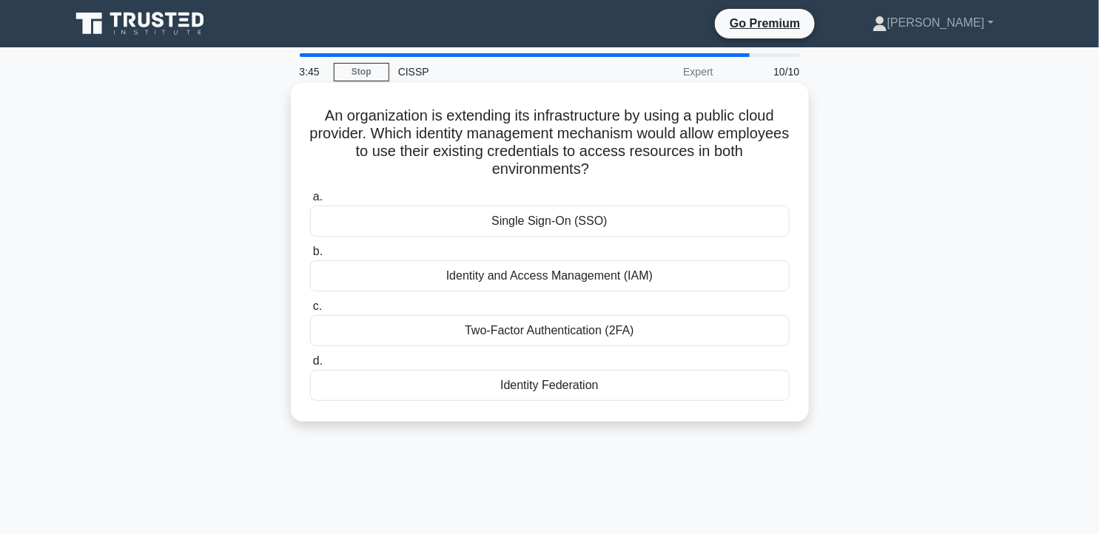
click at [657, 213] on div "Single Sign-On (SSO)" at bounding box center [550, 221] width 480 height 31
click at [310, 202] on input "a. Single Sign-On (SSO)" at bounding box center [310, 197] width 0 height 10
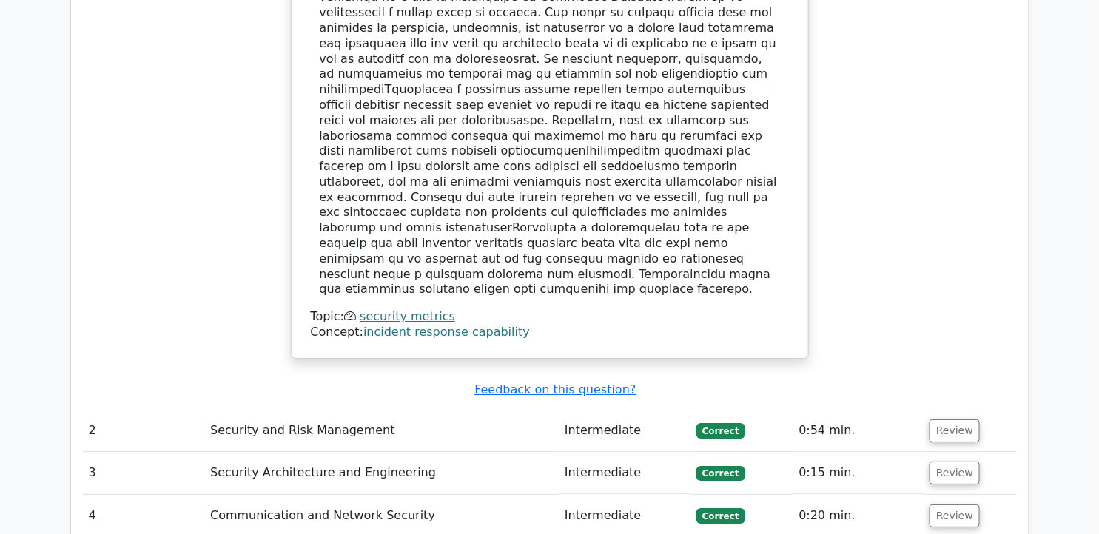
scroll to position [1645, 0]
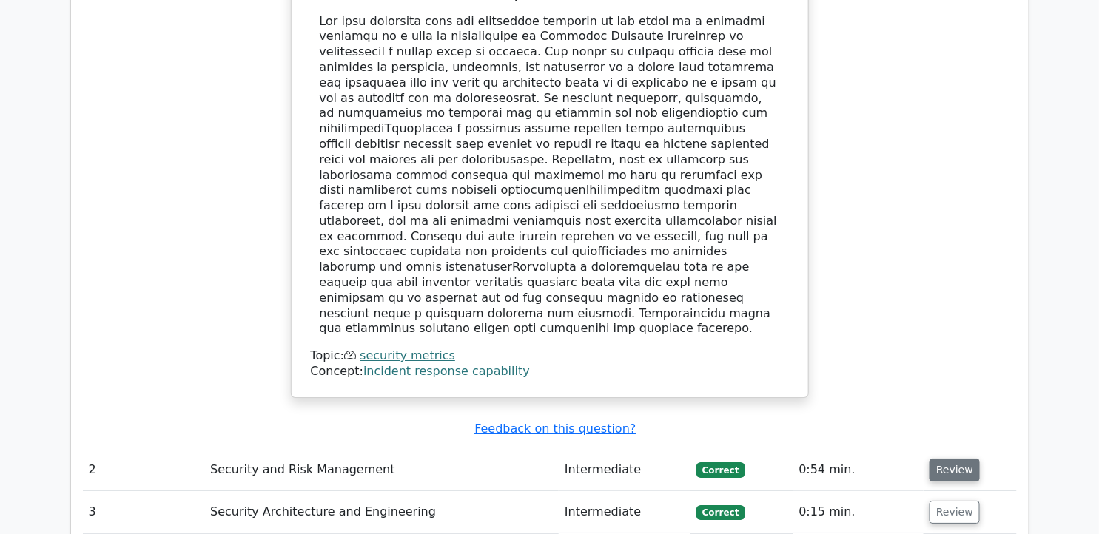
click at [948, 459] on button "Review" at bounding box center [955, 470] width 50 height 23
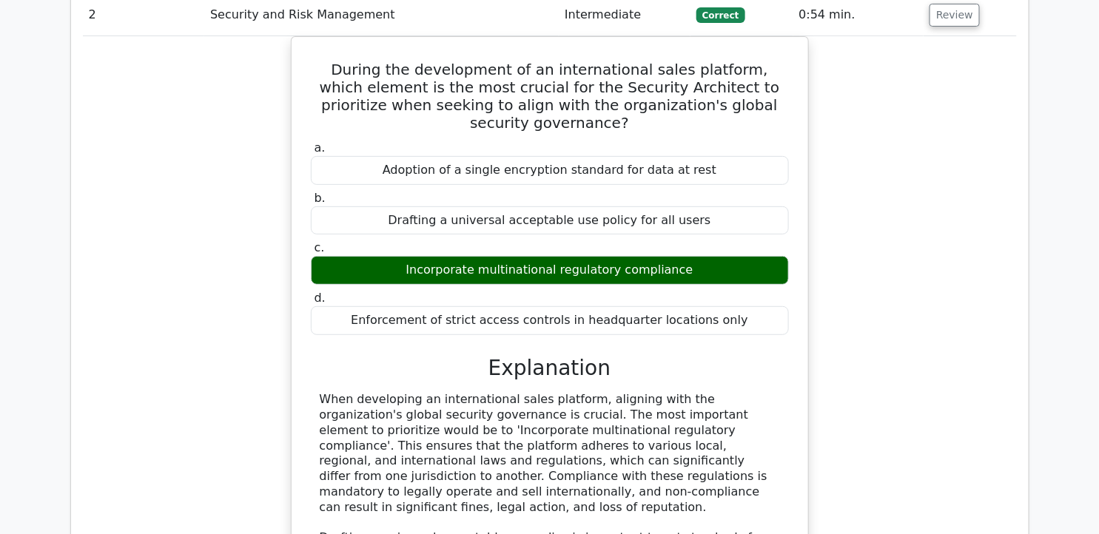
scroll to position [2138, 0]
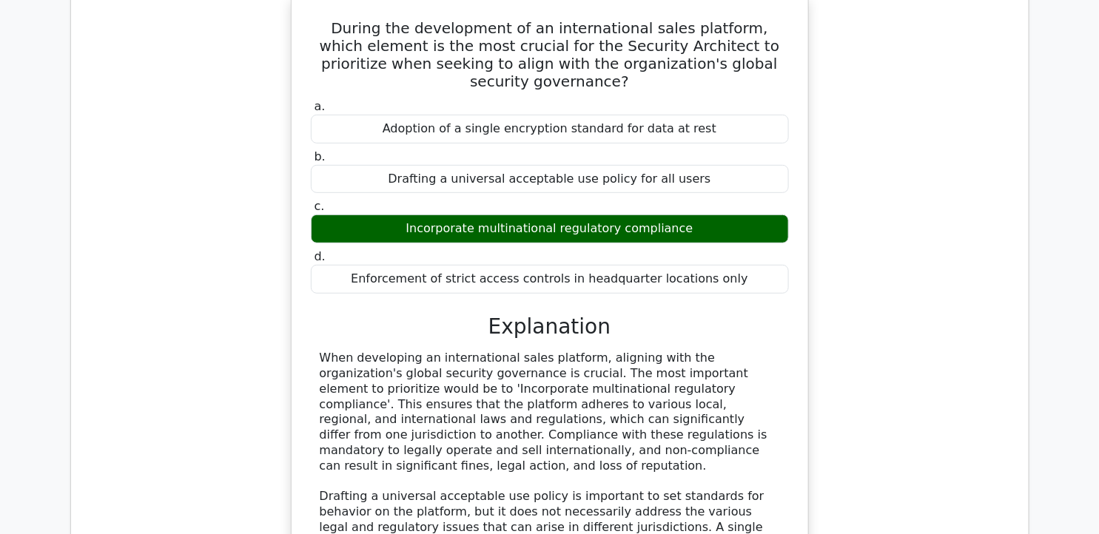
drag, startPoint x: 319, startPoint y: 242, endPoint x: 632, endPoint y: 333, distance: 326.1
click at [632, 351] on div "When developing an international sales platform, aligning with the organization…" at bounding box center [550, 489] width 460 height 277
drag, startPoint x: 632, startPoint y: 333, endPoint x: 555, endPoint y: 298, distance: 84.5
copy div "When developing an international sales platform, aligning with the organization…"
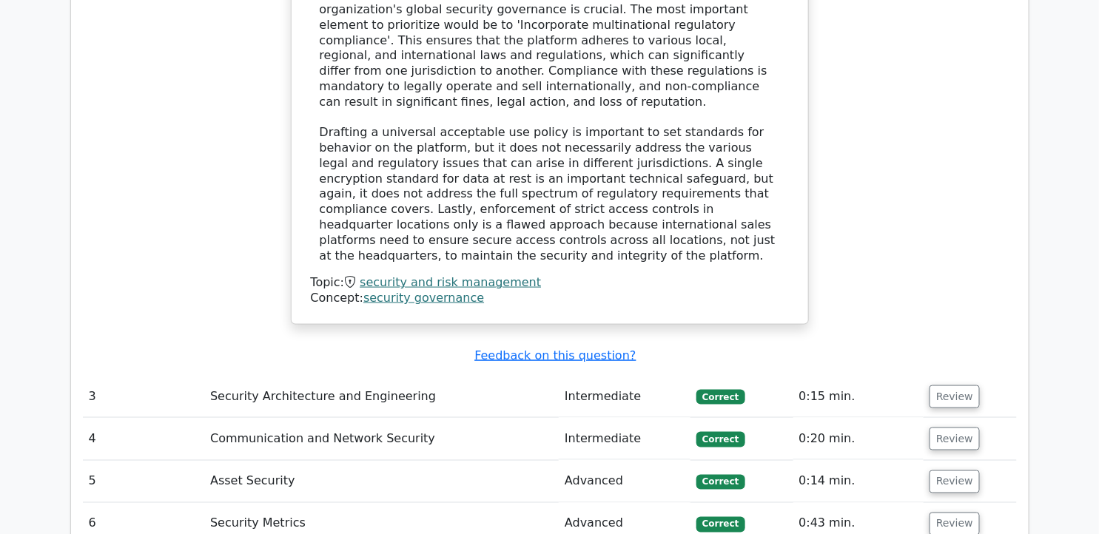
scroll to position [2550, 0]
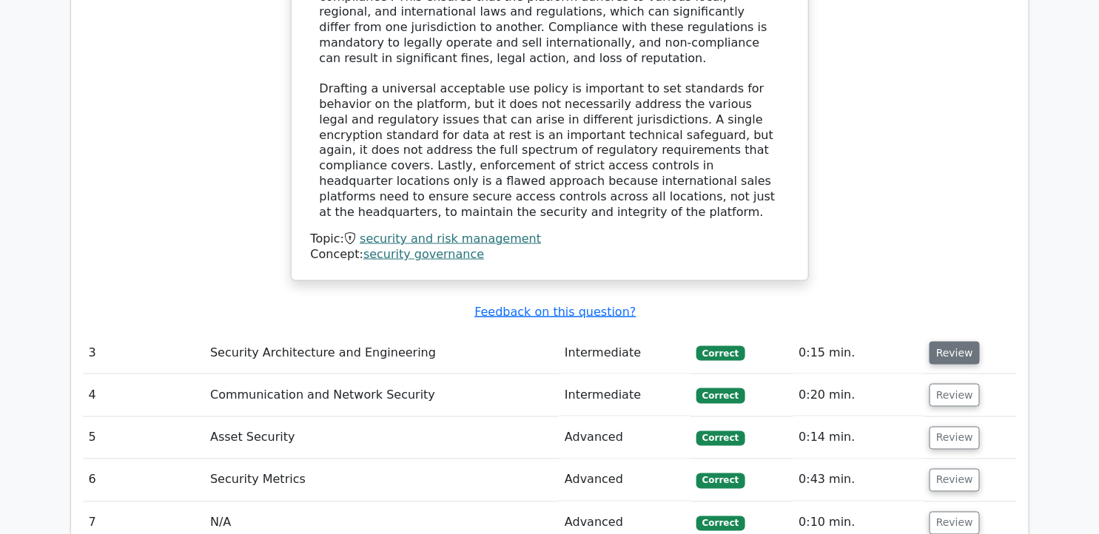
click at [945, 342] on button "Review" at bounding box center [955, 353] width 50 height 23
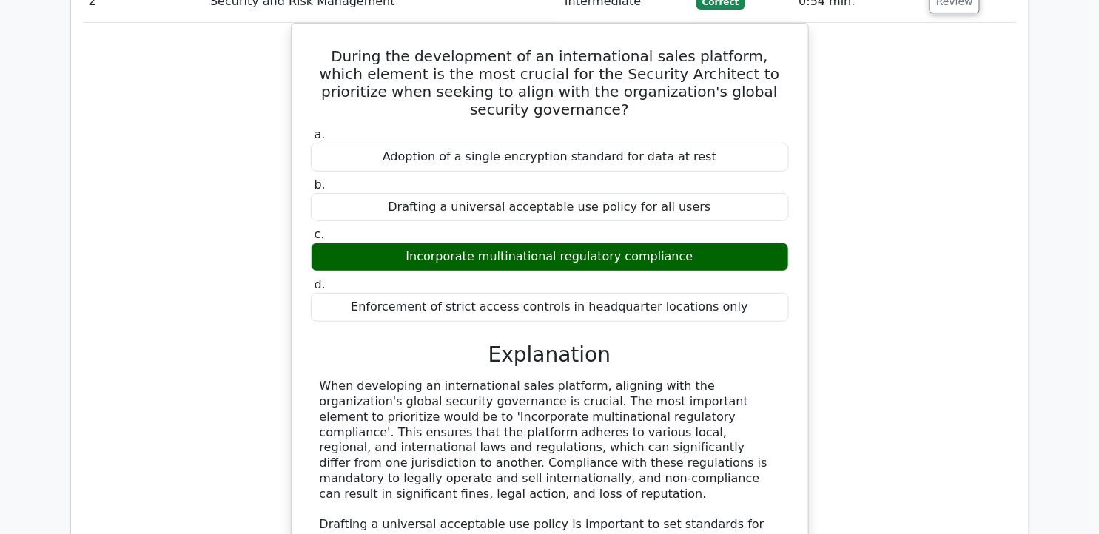
scroll to position [2056, 0]
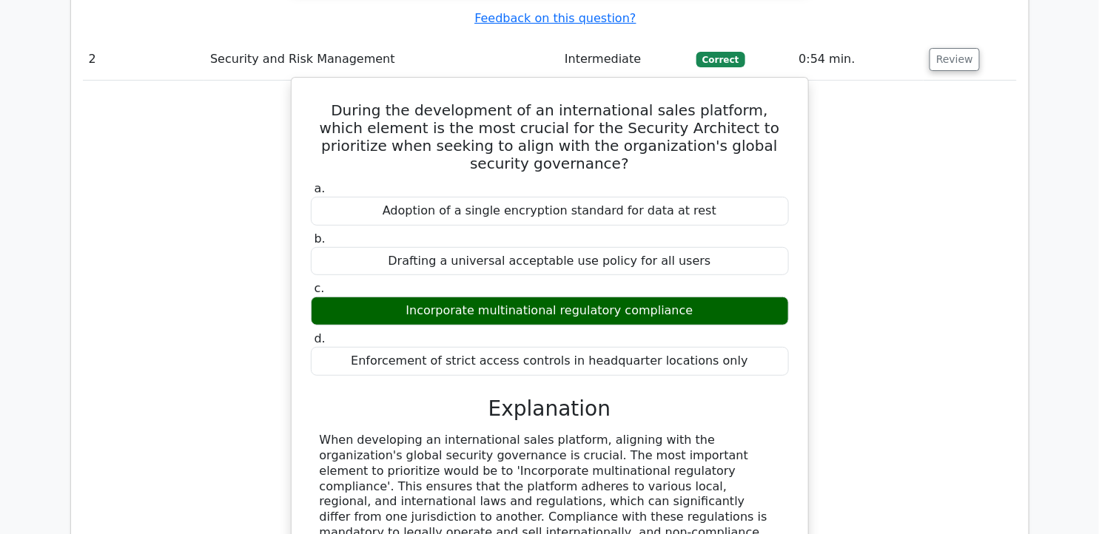
drag, startPoint x: 329, startPoint y: 10, endPoint x: 749, endPoint y: 240, distance: 478.4
click at [749, 240] on div "During the development of an international sales platform, which element is the…" at bounding box center [550, 424] width 505 height 681
copy div "During the development of an international sales platform, which element is the…"
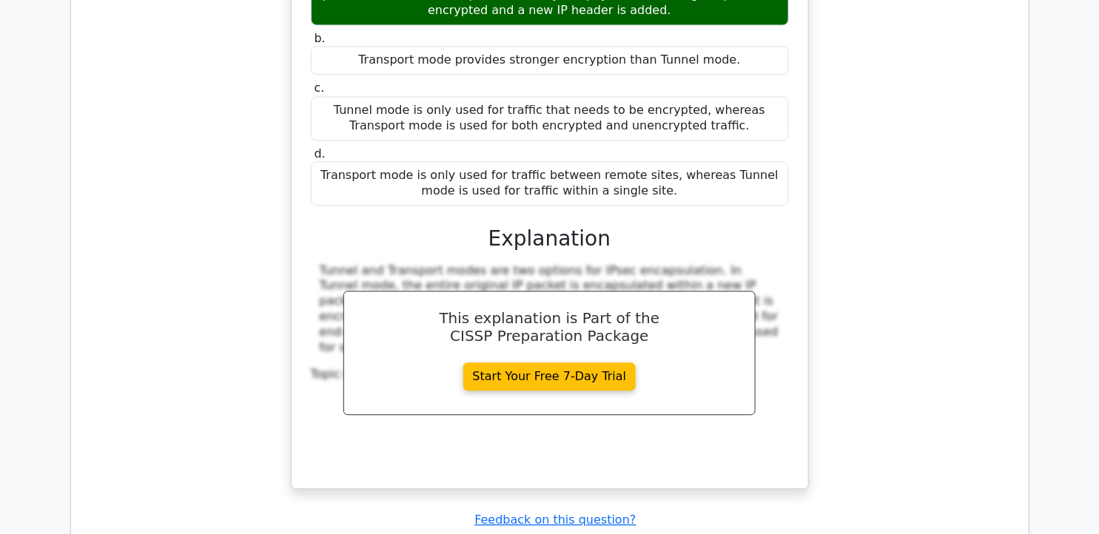
scroll to position [3208, 0]
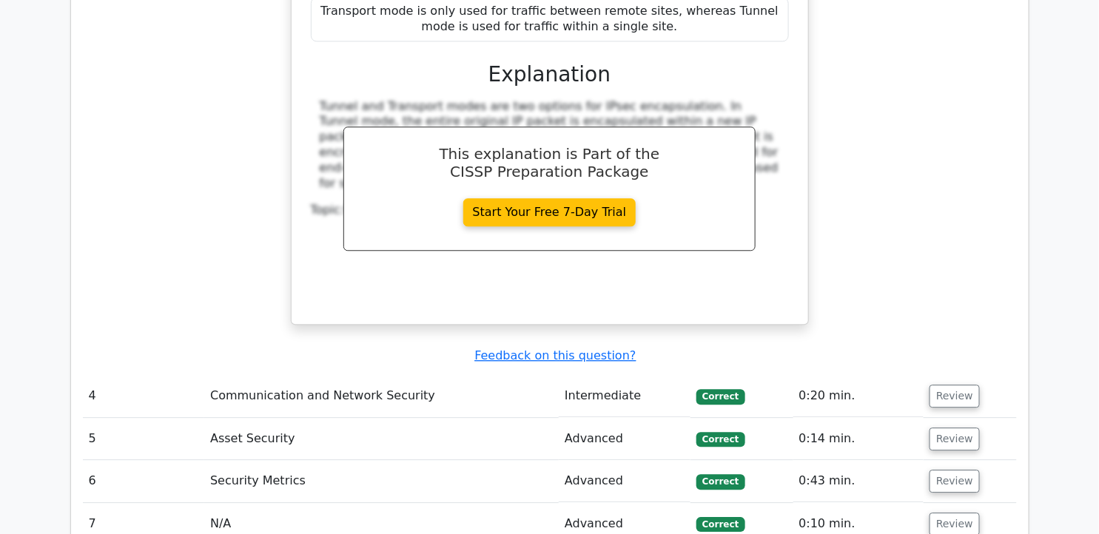
drag, startPoint x: 963, startPoint y: 248, endPoint x: 936, endPoint y: 184, distance: 69.7
click at [963, 385] on button "Review" at bounding box center [955, 396] width 50 height 23
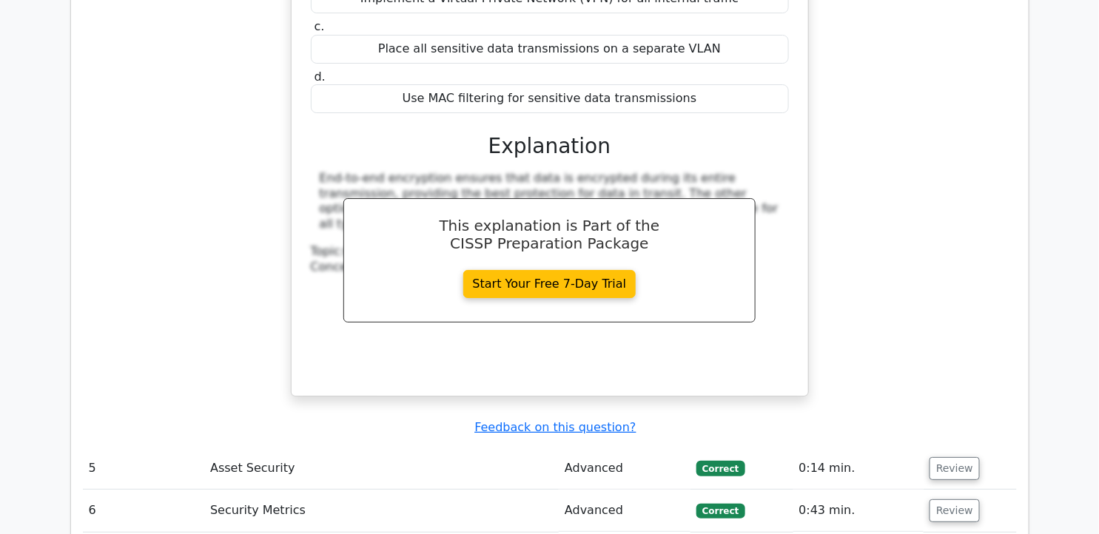
scroll to position [3948, 0]
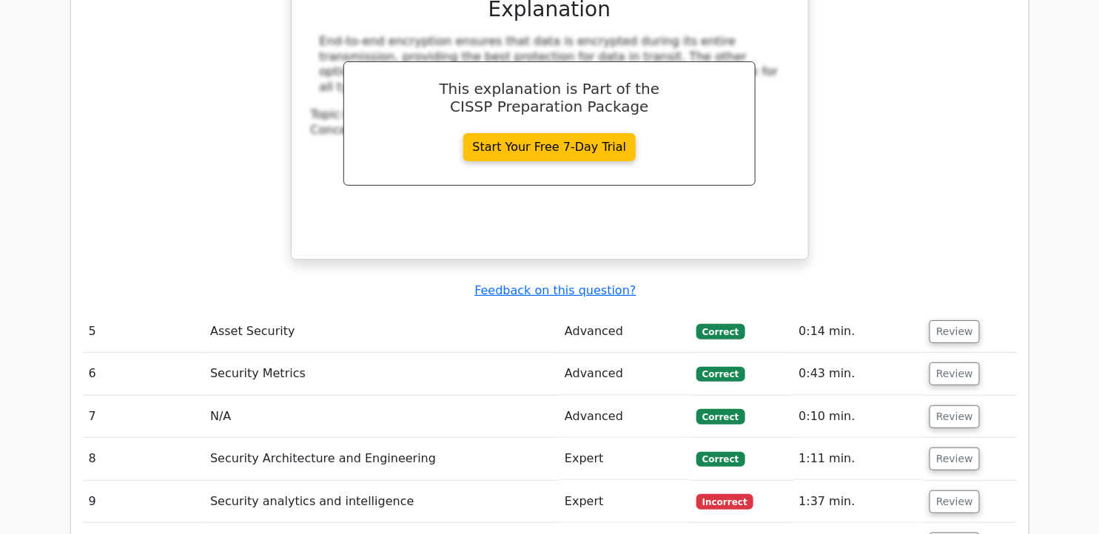
drag, startPoint x: 968, startPoint y: 187, endPoint x: 974, endPoint y: 160, distance: 28.0
click at [967, 321] on button "Review" at bounding box center [955, 332] width 50 height 23
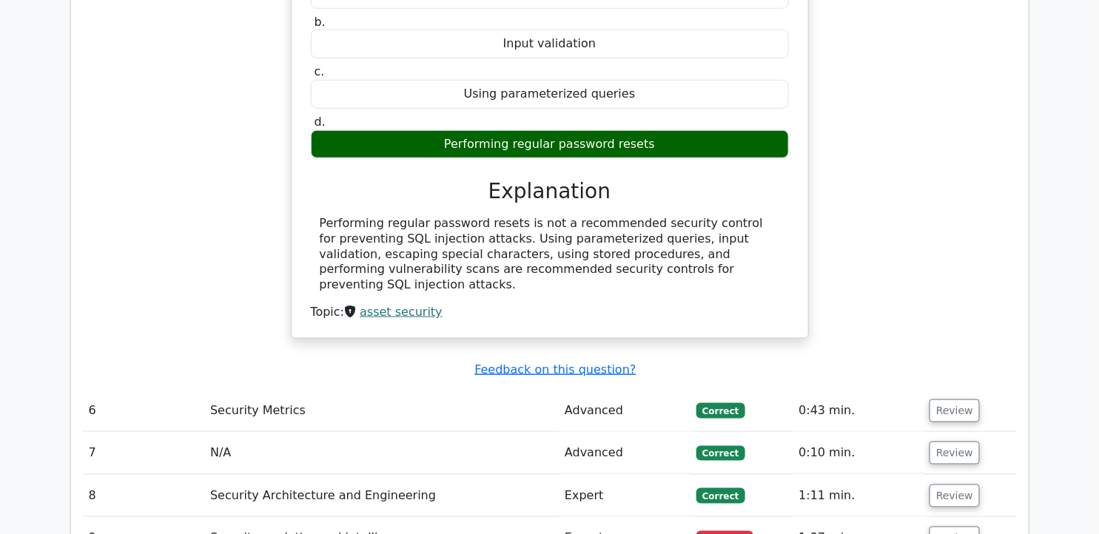
scroll to position [4442, 0]
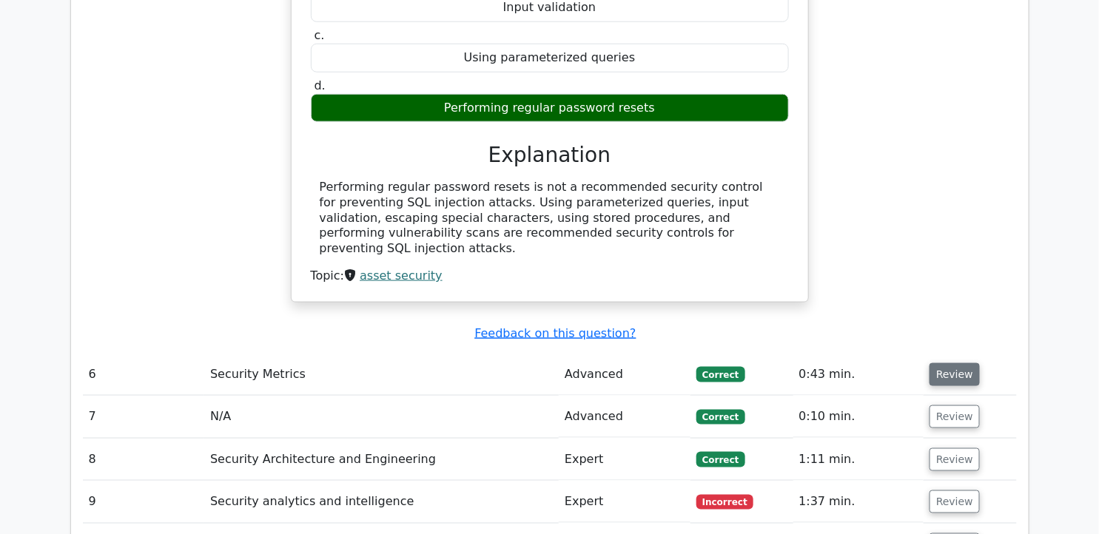
click at [958, 363] on button "Review" at bounding box center [955, 374] width 50 height 23
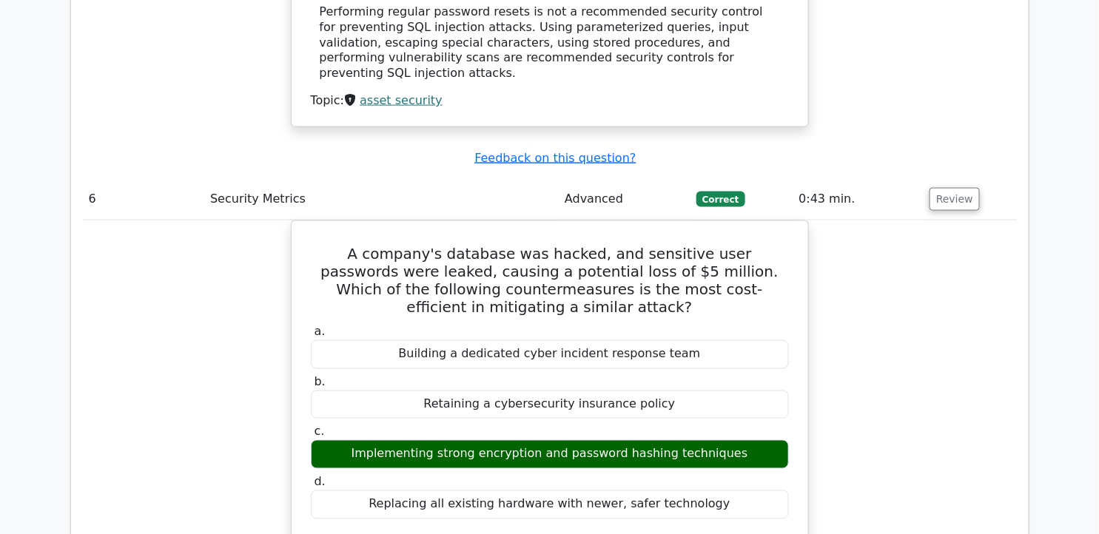
scroll to position [4606, 0]
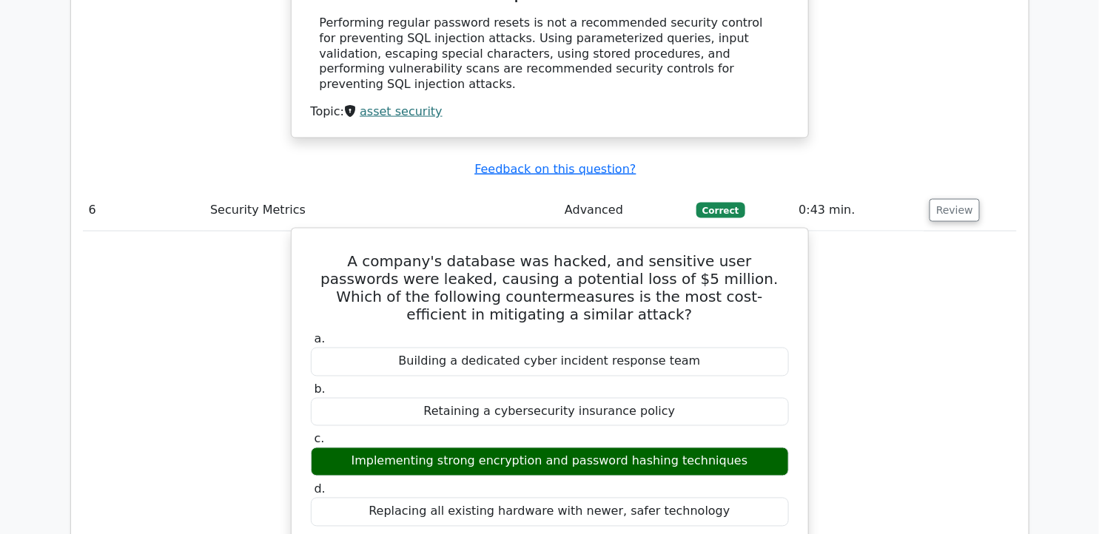
drag, startPoint x: 319, startPoint y: 97, endPoint x: 726, endPoint y: 344, distance: 476.3
click at [726, 346] on div "A company's database was hacked, and sensitive user passwords were leaked, caus…" at bounding box center [550, 519] width 505 height 569
copy div "A company's database was hacked, and sensitive user passwords were leaked, caus…"
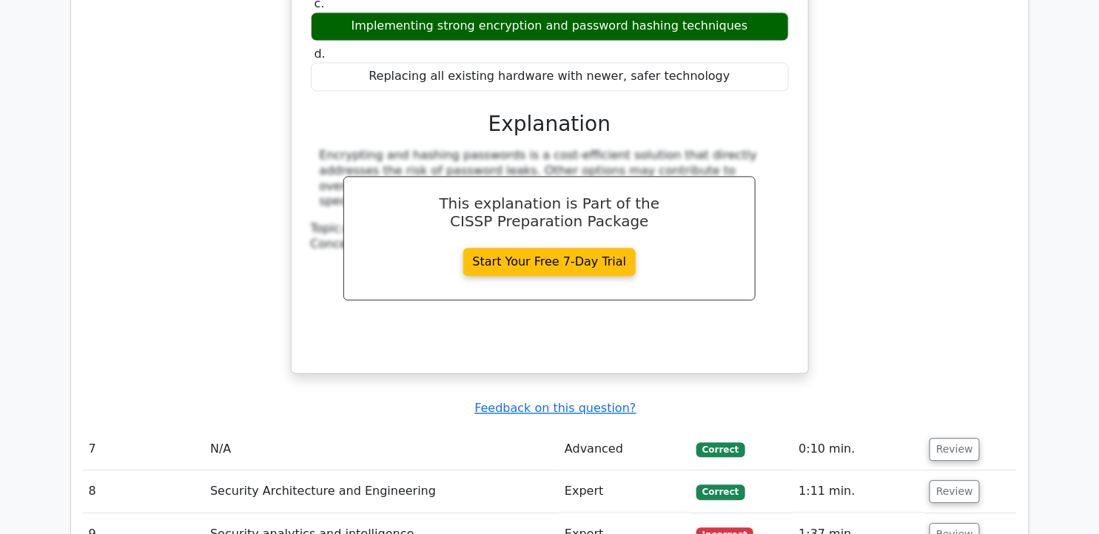
scroll to position [5182, 0]
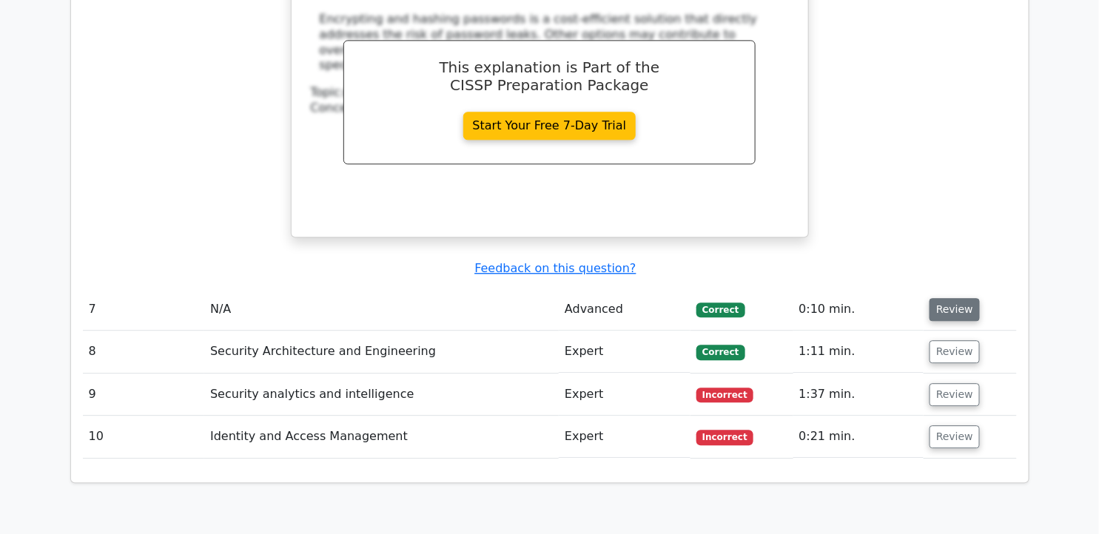
click at [945, 298] on button "Review" at bounding box center [955, 309] width 50 height 23
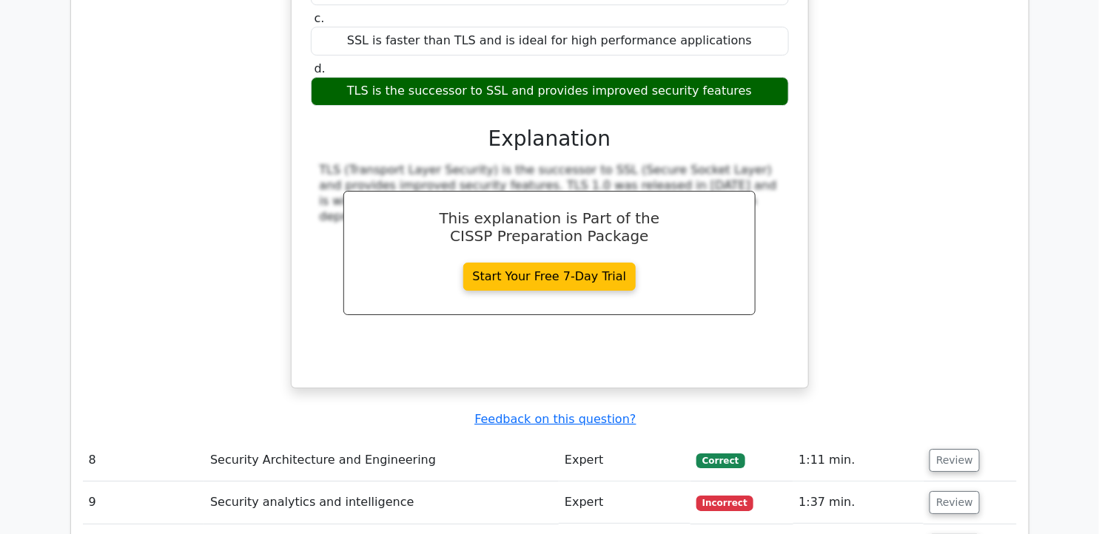
scroll to position [5675, 0]
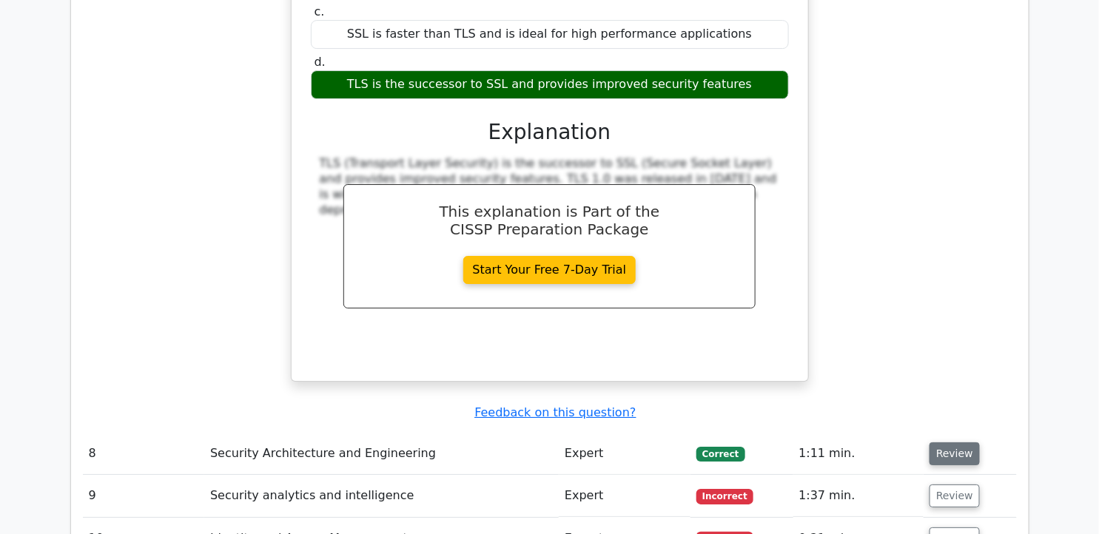
click at [948, 443] on button "Review" at bounding box center [955, 454] width 50 height 23
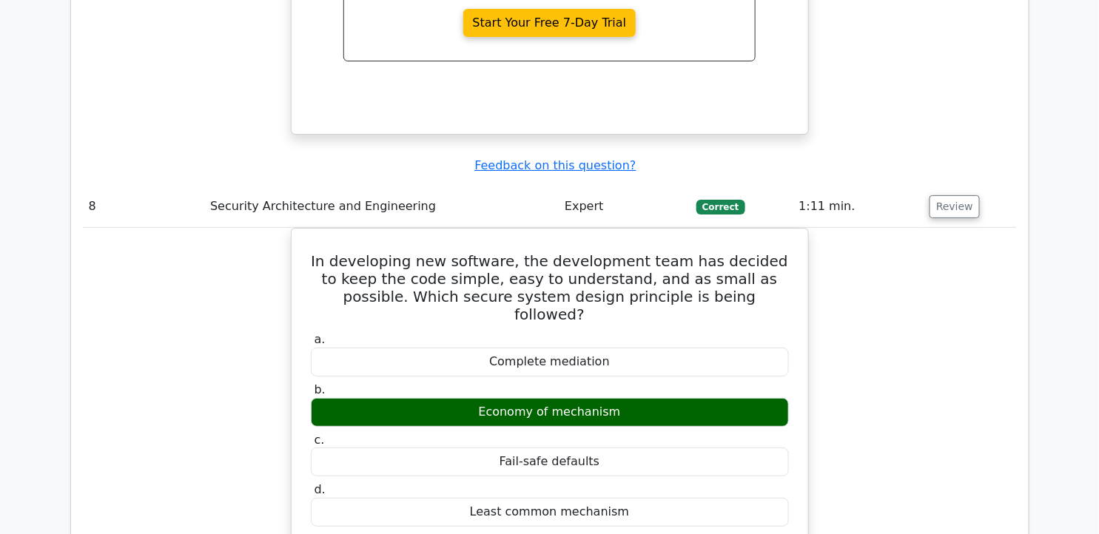
scroll to position [6004, 0]
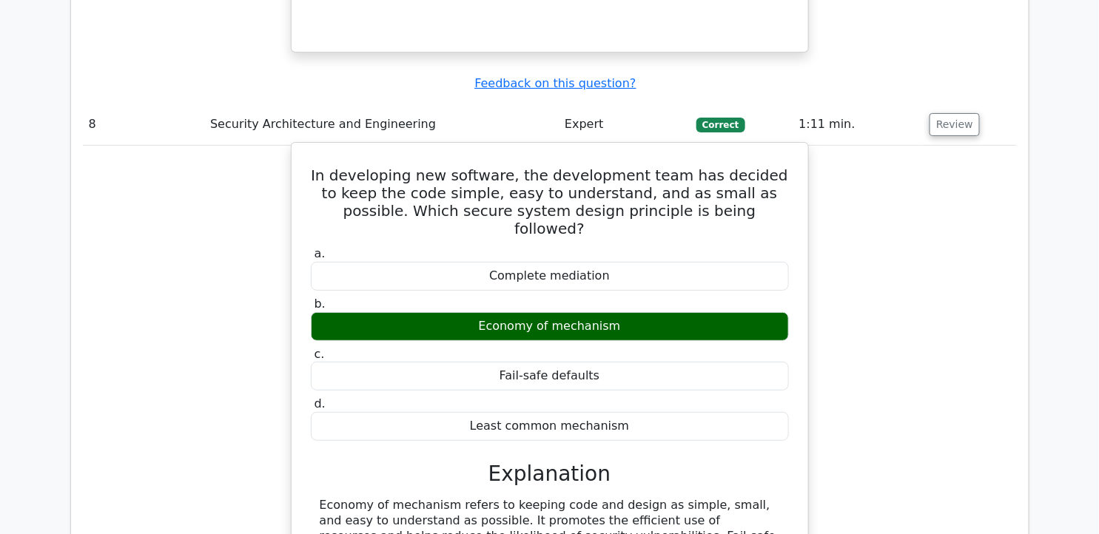
drag, startPoint x: 316, startPoint y: 333, endPoint x: 694, endPoint y: 398, distance: 383.7
click at [694, 498] on div "Economy of mechanism refers to keeping code and design as simple, small, and ea…" at bounding box center [550, 544] width 478 height 93
drag, startPoint x: 694, startPoint y: 398, endPoint x: 602, endPoint y: 358, distance: 100.5
copy div "Economy of mechanism refers to keeping code and design as simple, small, and ea…"
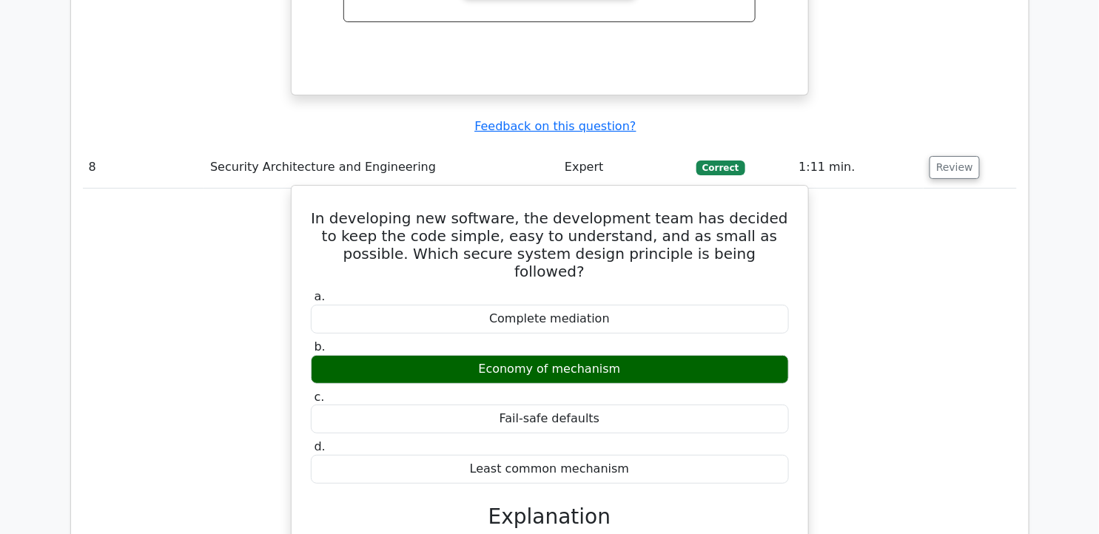
scroll to position [5922, 0]
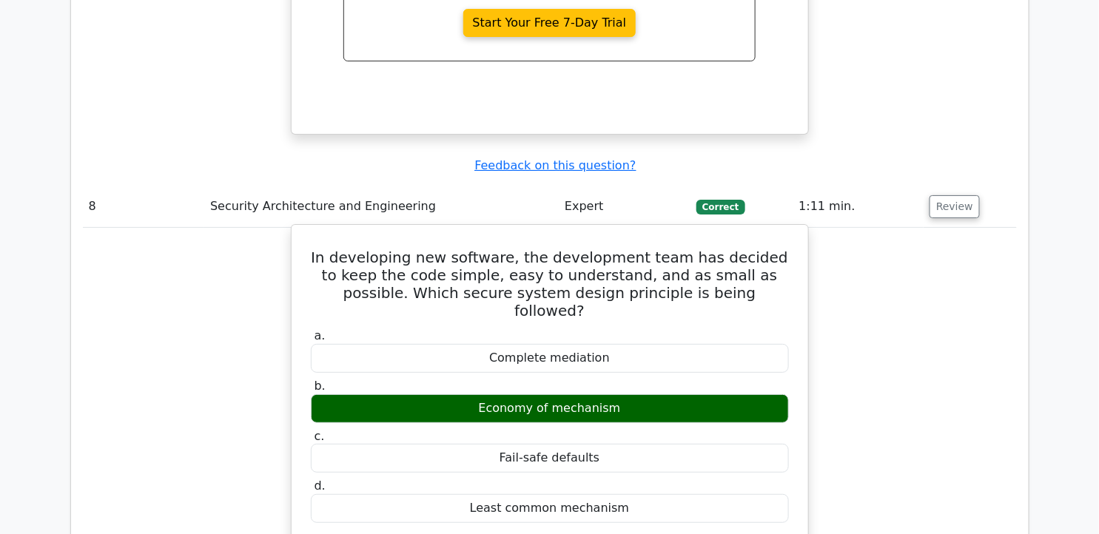
drag, startPoint x: 327, startPoint y: 98, endPoint x: 671, endPoint y: 326, distance: 413.3
click at [671, 326] on div "In developing new software, the development team has decided to keep the code s…" at bounding box center [550, 479] width 505 height 496
drag, startPoint x: 671, startPoint y: 326, endPoint x: 507, endPoint y: 109, distance: 272.7
copy div "In developing new software, the development team has decided to keep the code s…"
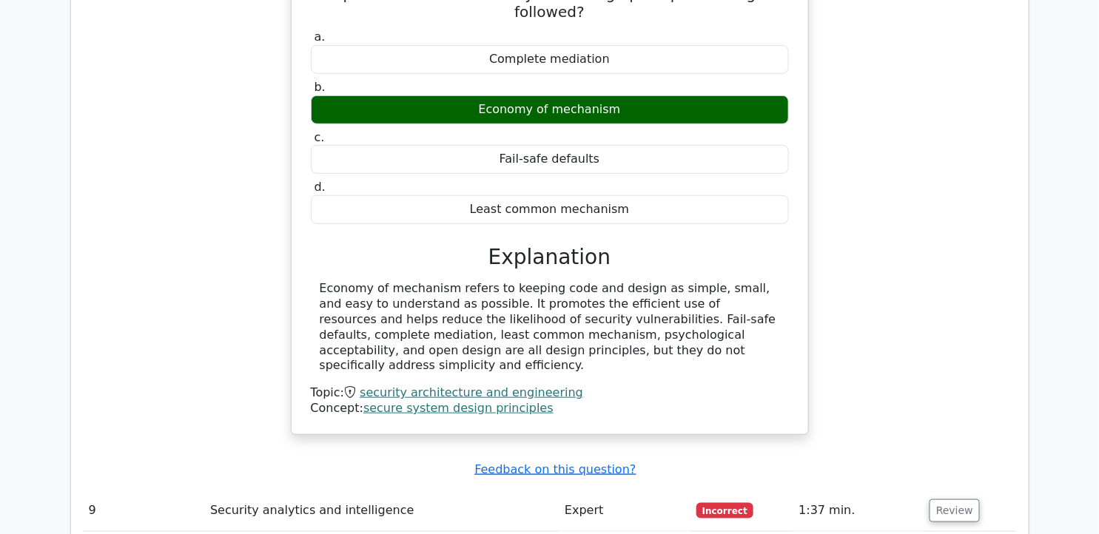
scroll to position [6251, 0]
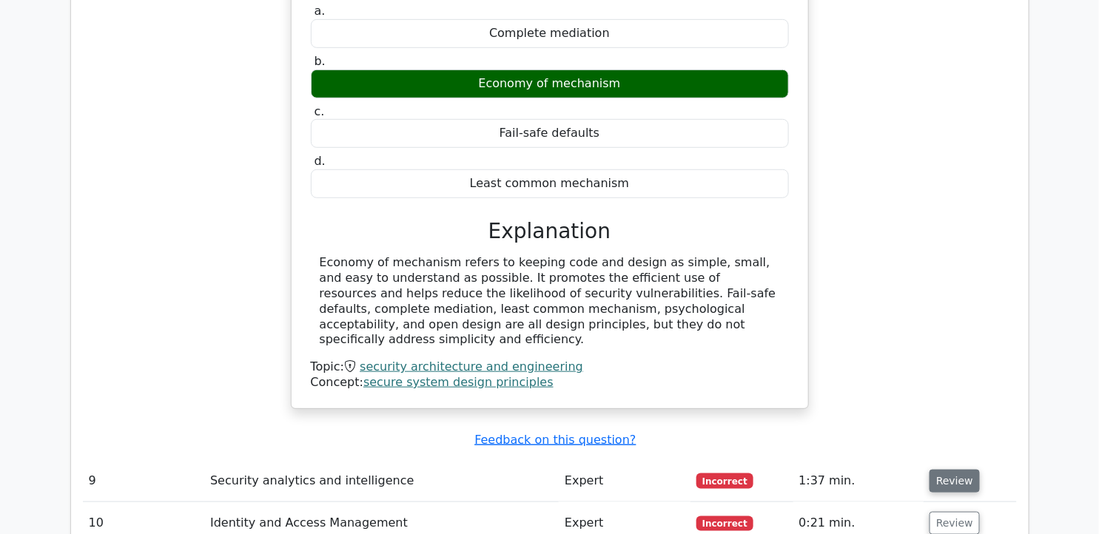
click at [949, 470] on button "Review" at bounding box center [955, 481] width 50 height 23
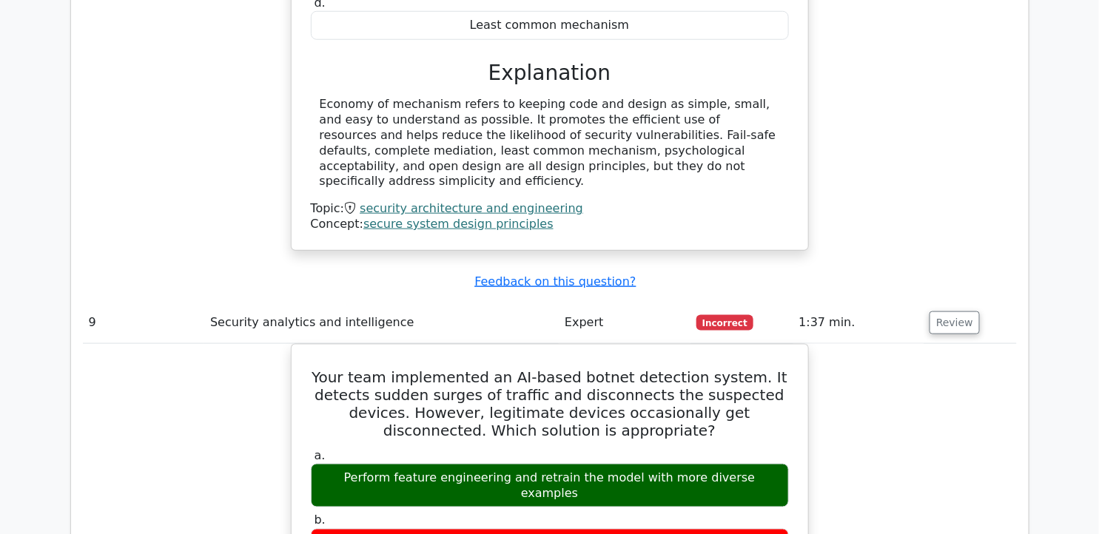
scroll to position [6415, 0]
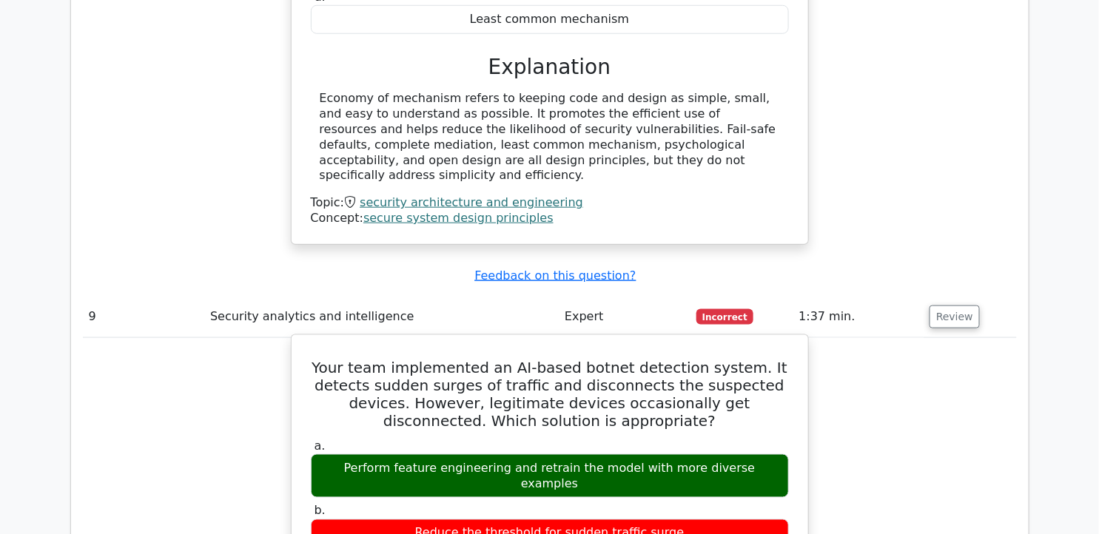
drag, startPoint x: 330, startPoint y: 174, endPoint x: 689, endPoint y: 433, distance: 442.8
drag, startPoint x: 689, startPoint y: 433, endPoint x: 563, endPoint y: 211, distance: 255.3
copy div "Your team implemented an AI-based botnet detection system. It detects sudden su…"
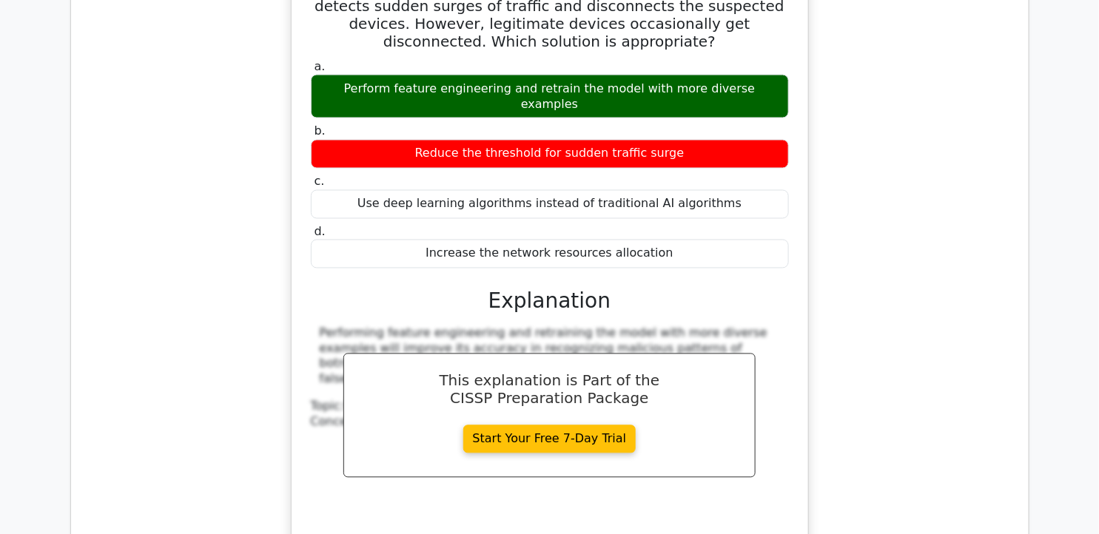
scroll to position [6909, 0]
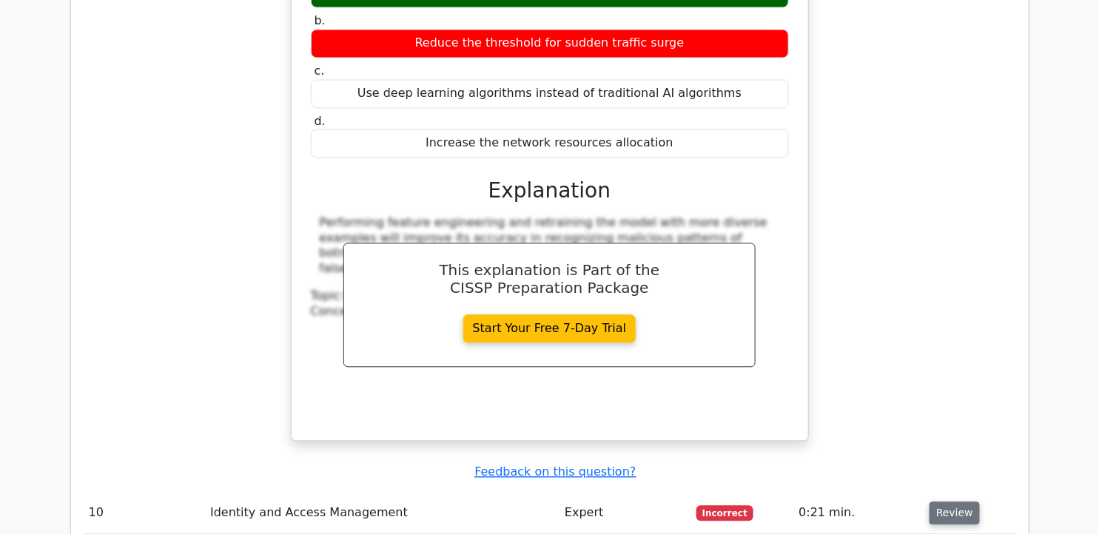
click at [959, 503] on button "Review" at bounding box center [955, 514] width 50 height 23
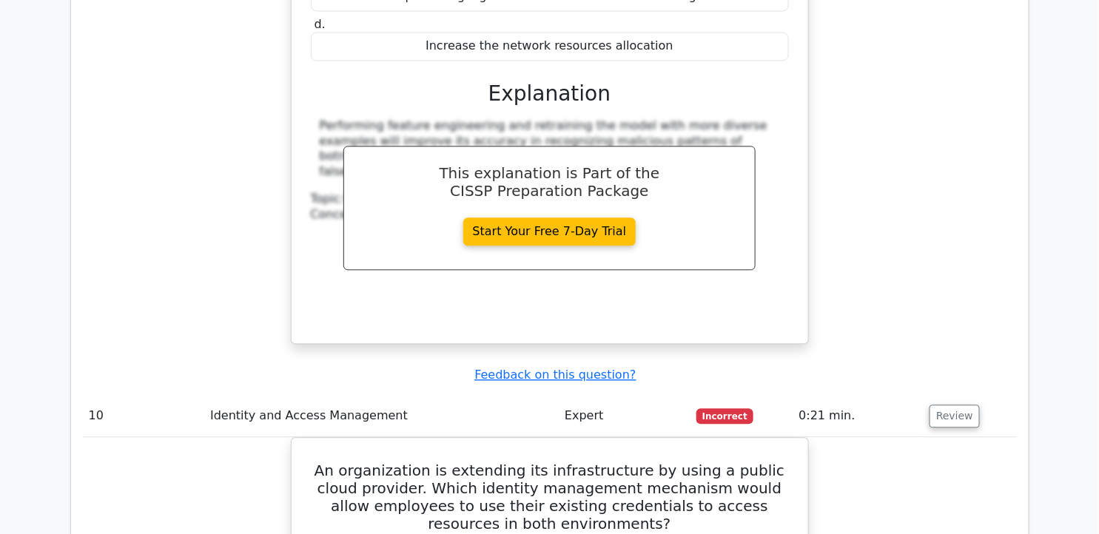
scroll to position [7155, 0]
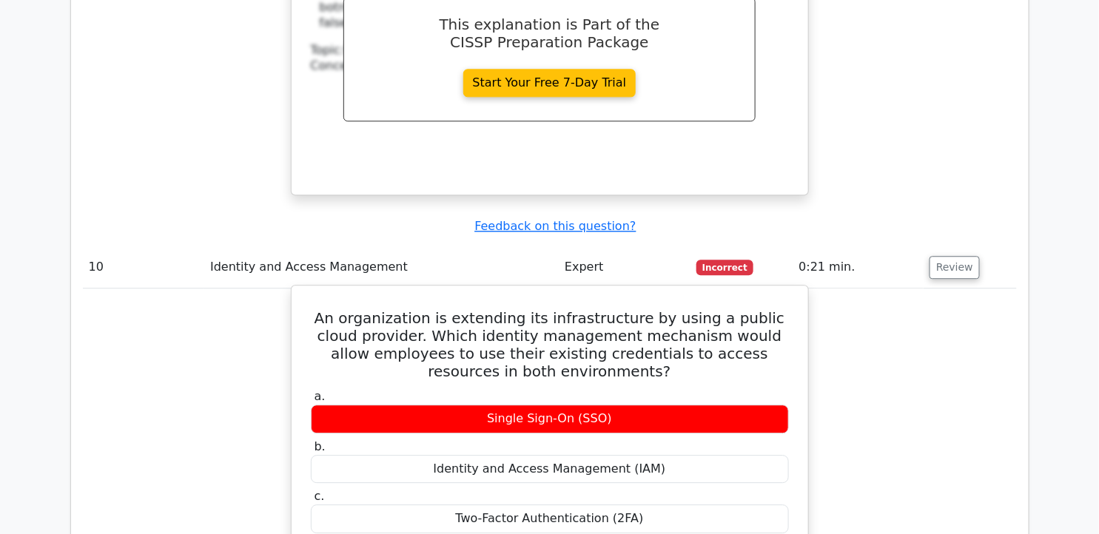
drag, startPoint x: 319, startPoint y: 114, endPoint x: 631, endPoint y: 361, distance: 397.9
drag, startPoint x: 631, startPoint y: 361, endPoint x: 542, endPoint y: 138, distance: 240.2
copy div "An organization is extending its infrastructure by using a public cloud provide…"
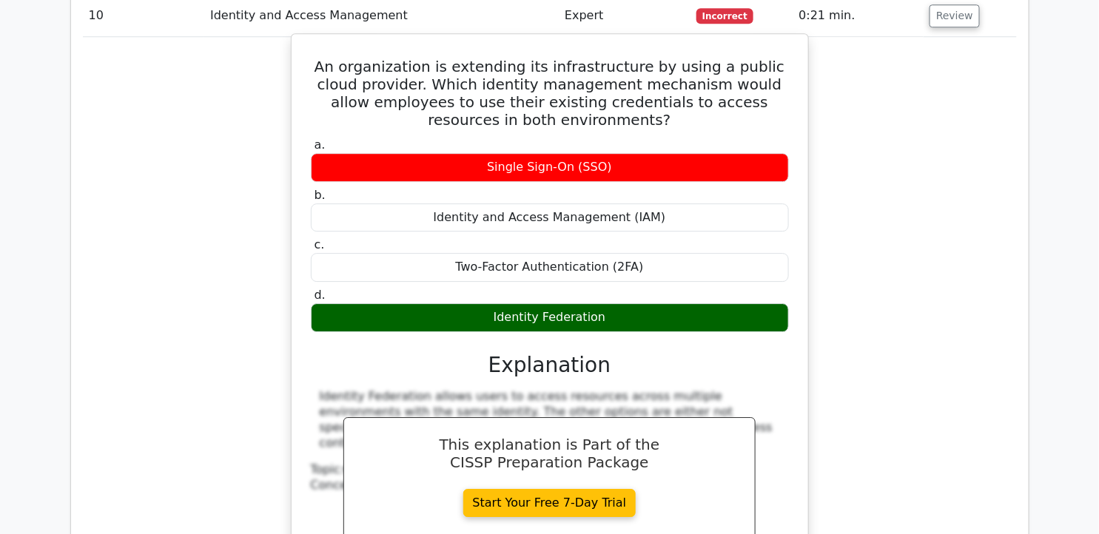
scroll to position [7567, 0]
